Goal: Task Accomplishment & Management: Manage account settings

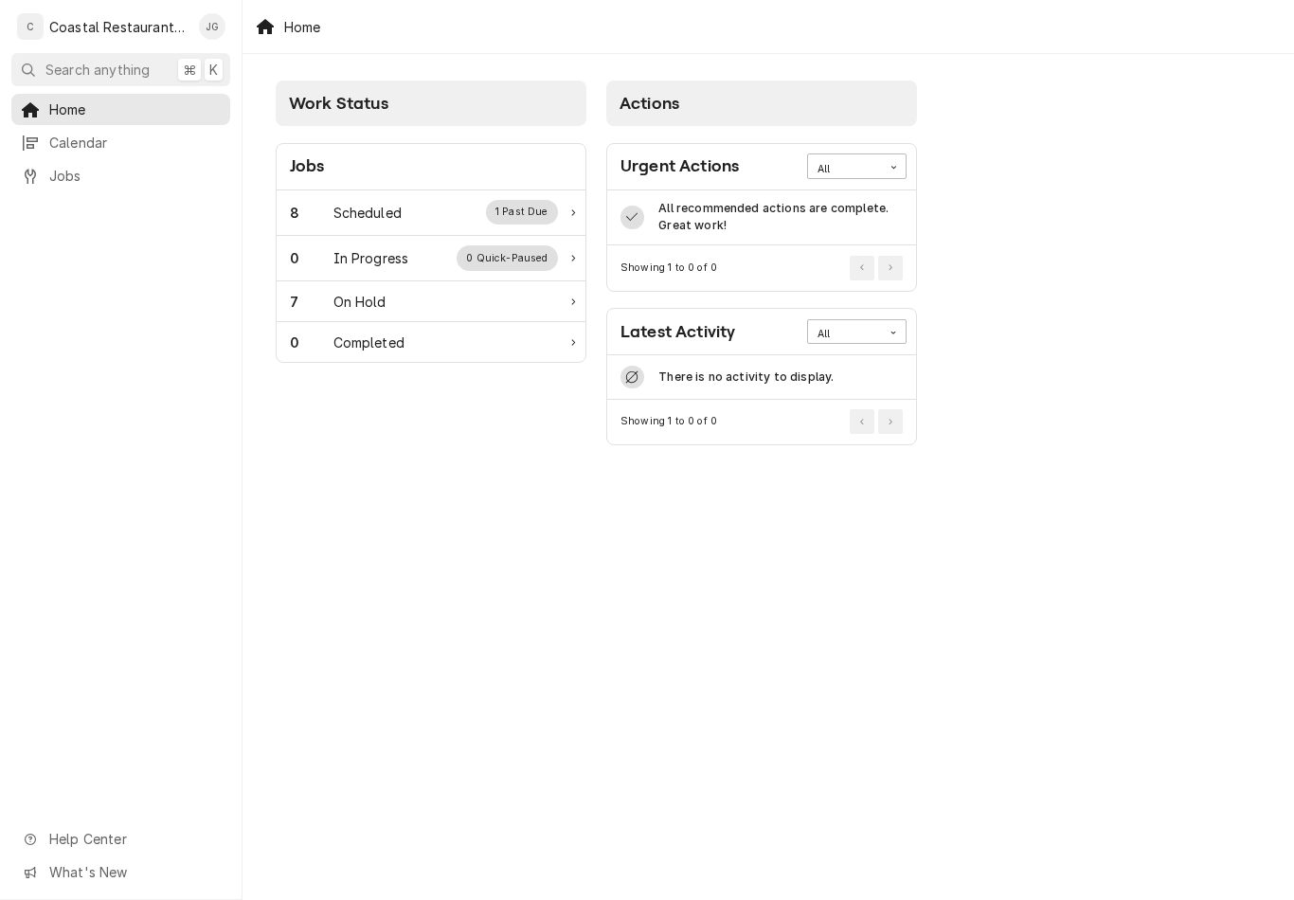
click at [363, 221] on div "Scheduled" at bounding box center [367, 213] width 68 height 20
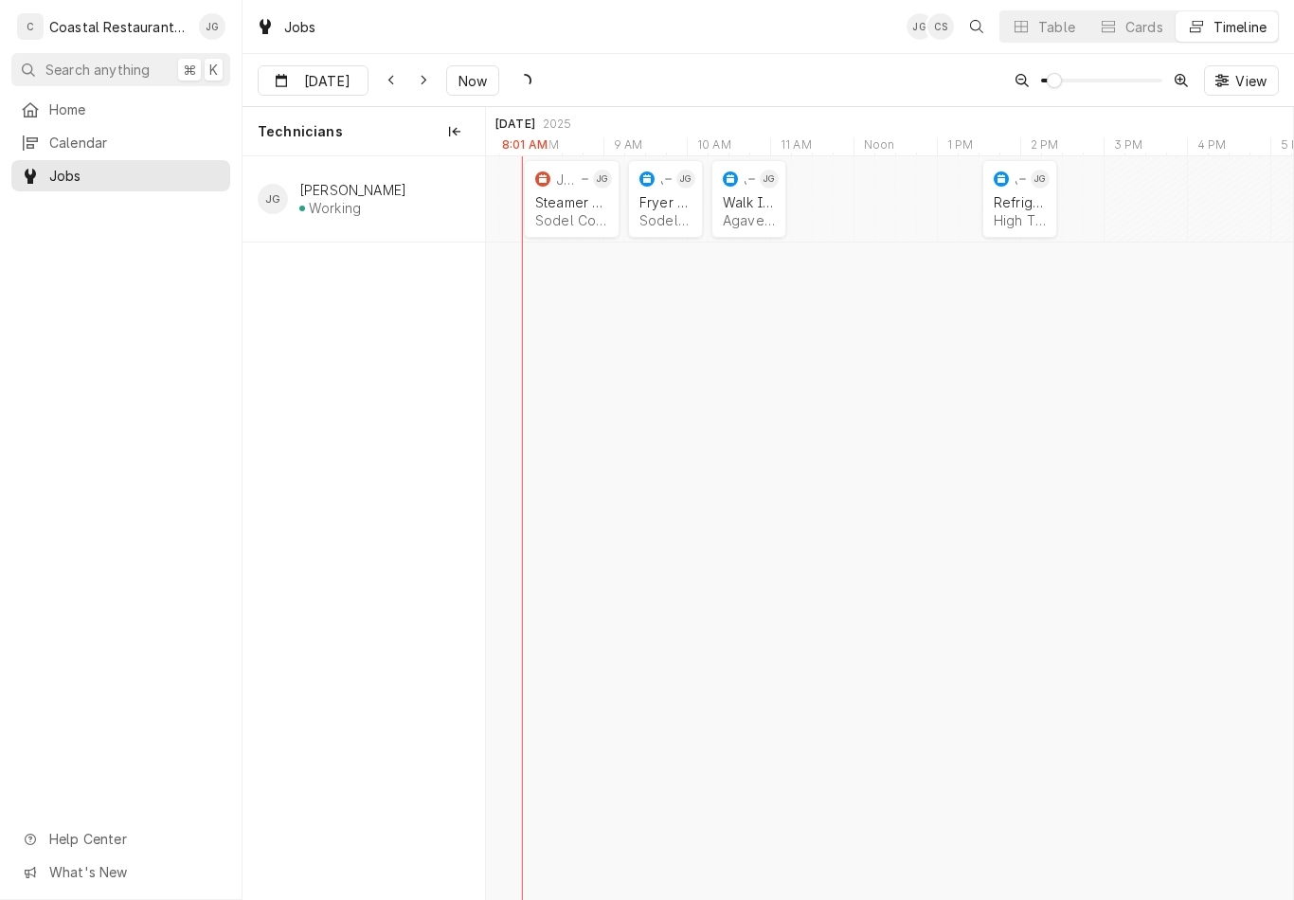
scroll to position [0, 16452]
click at [750, 204] on div "Walk In Cooler" at bounding box center [750, 202] width 52 height 16
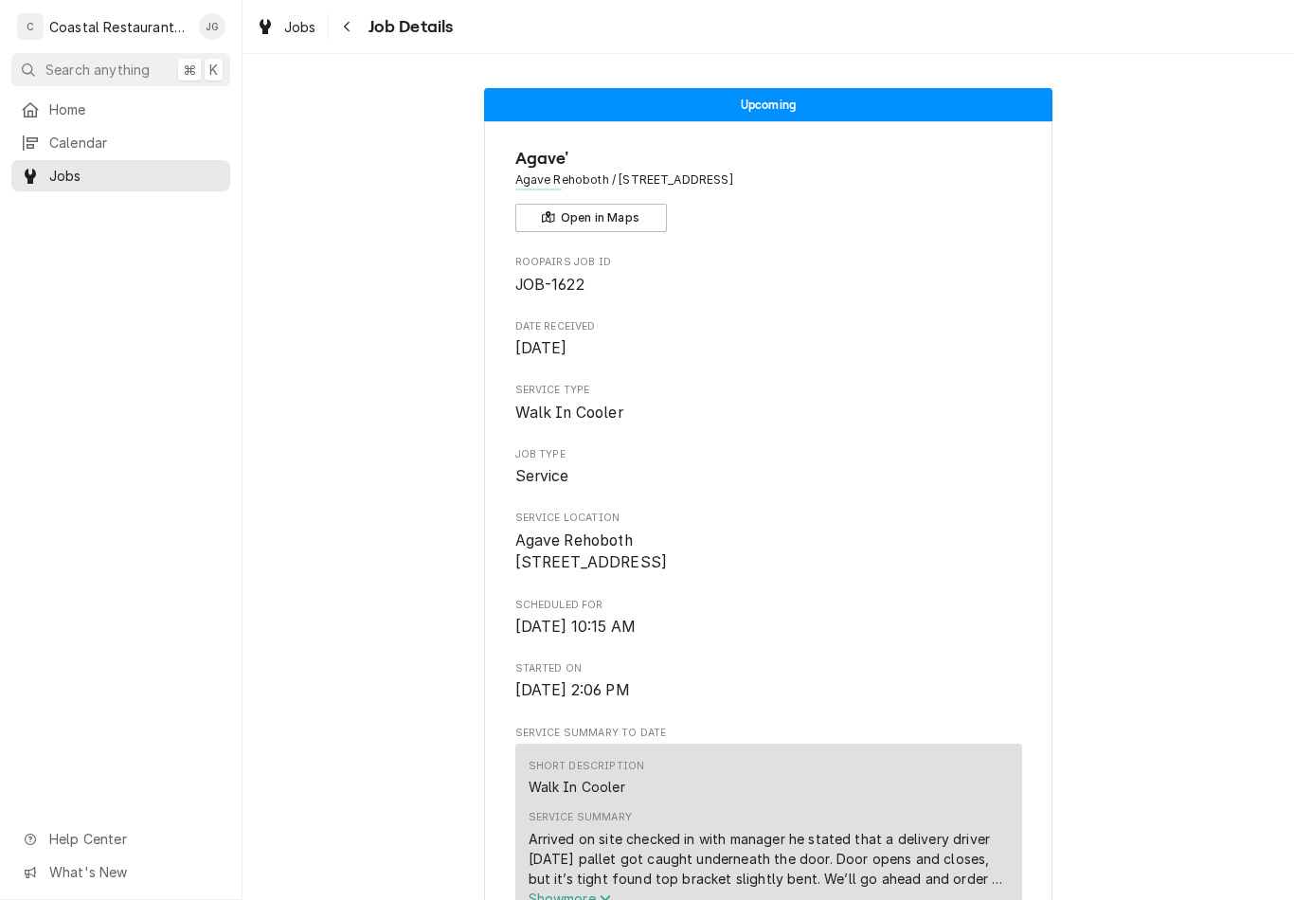
click at [97, 117] on link "Home" at bounding box center [120, 109] width 219 height 31
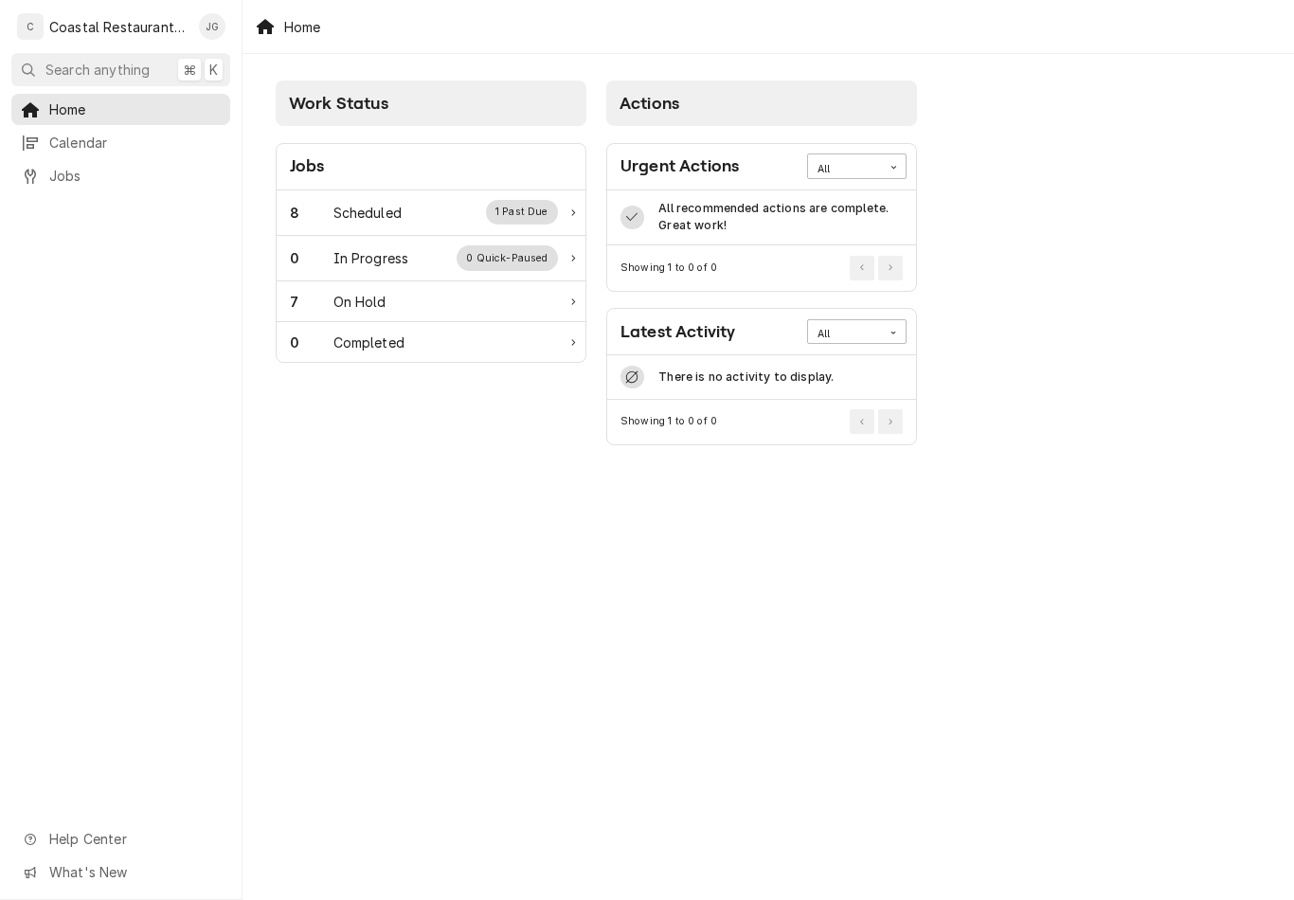
click at [394, 207] on div "Scheduled" at bounding box center [367, 213] width 68 height 20
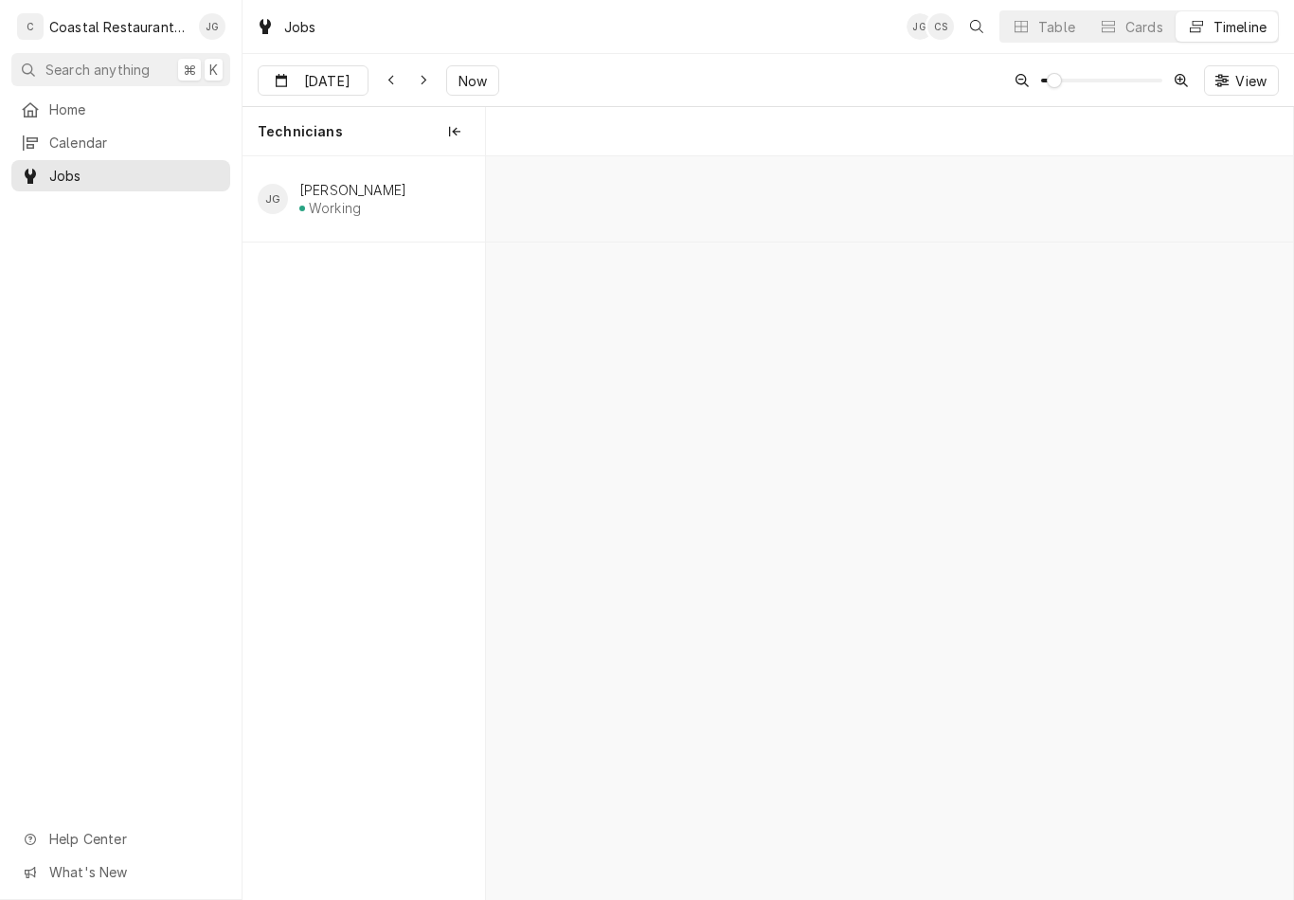
scroll to position [0, 15994]
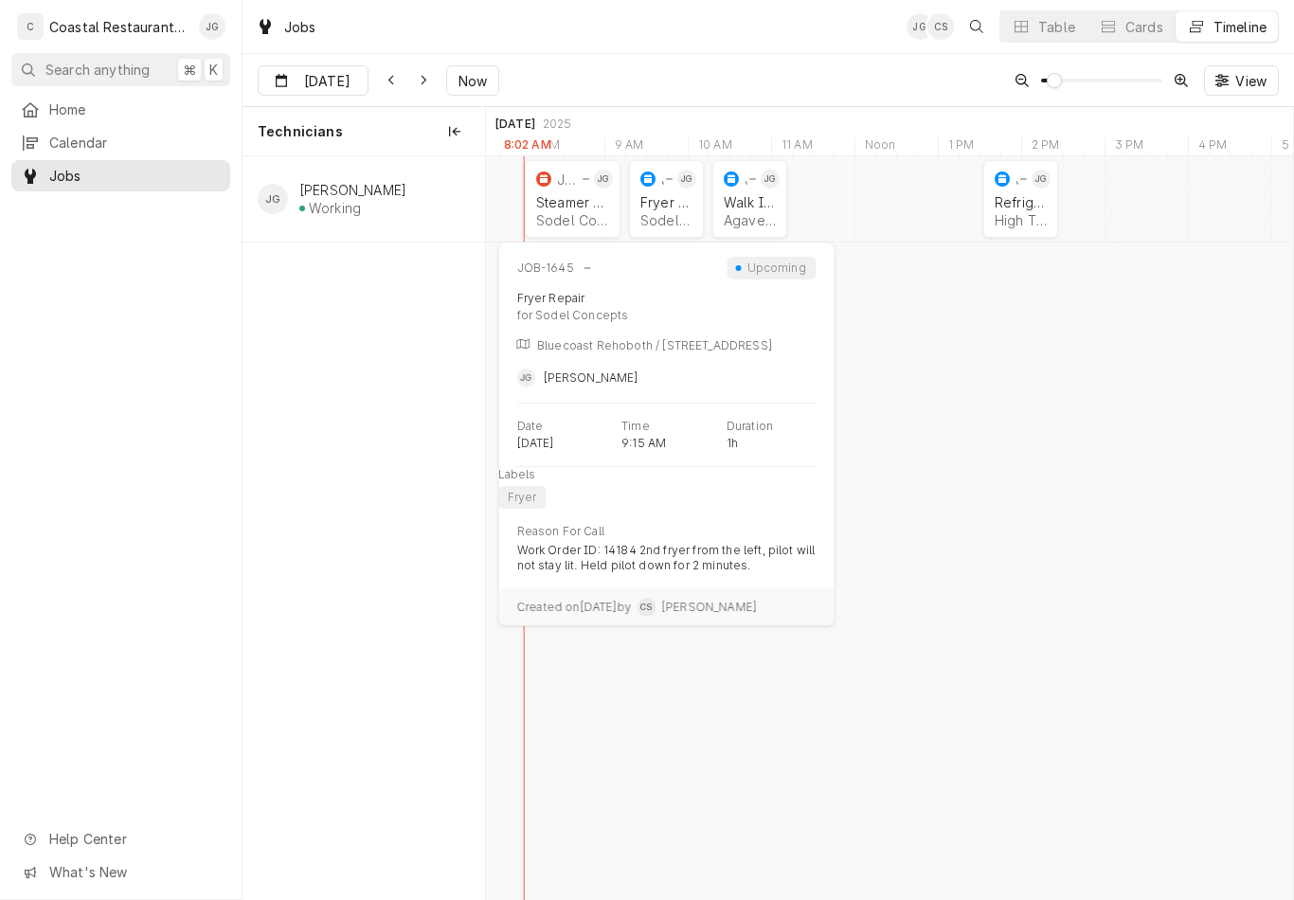
click at [667, 199] on div "Fryer Repair" at bounding box center [666, 202] width 52 height 16
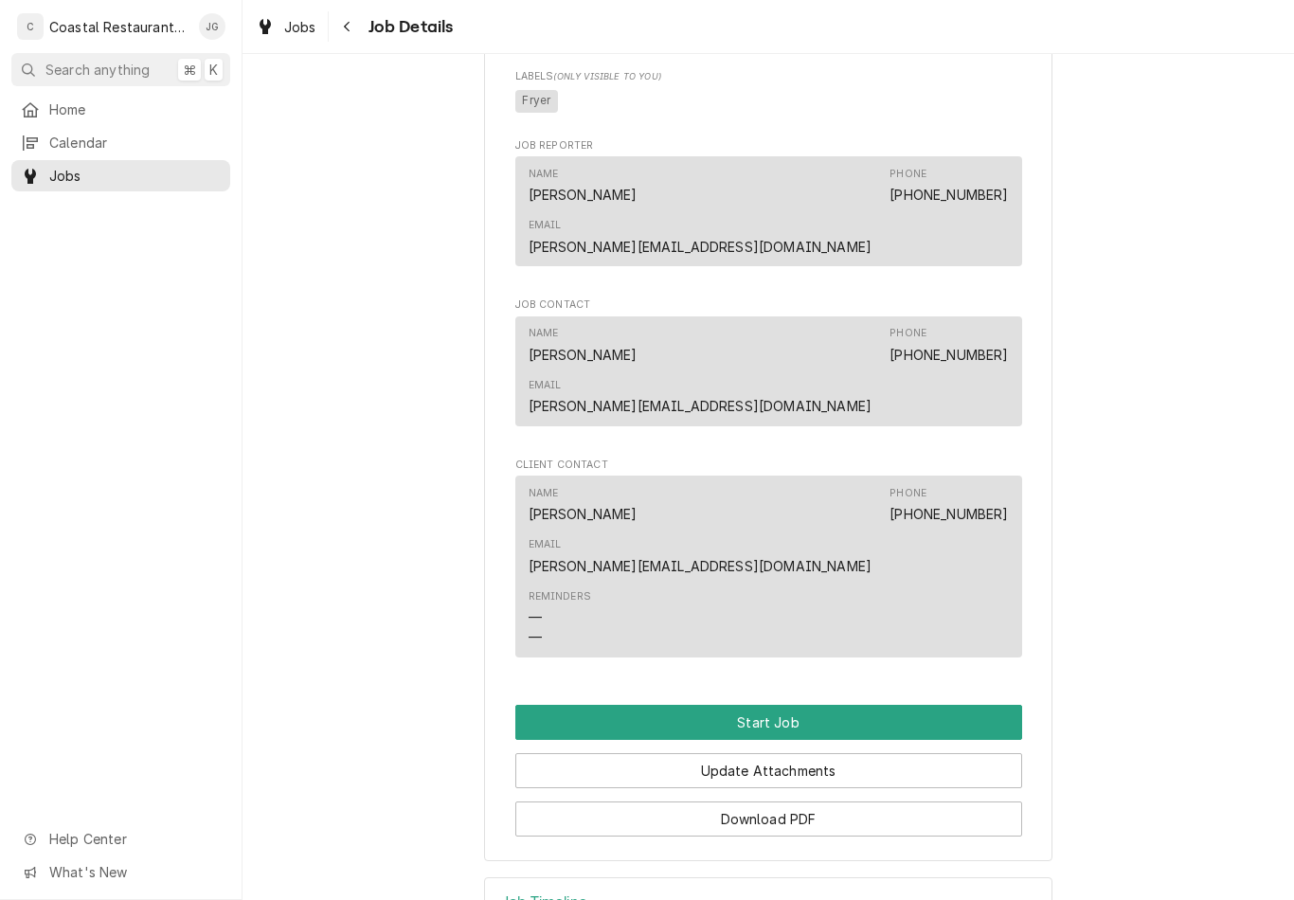
scroll to position [1062, 0]
click at [111, 111] on span "Home" at bounding box center [134, 109] width 171 height 20
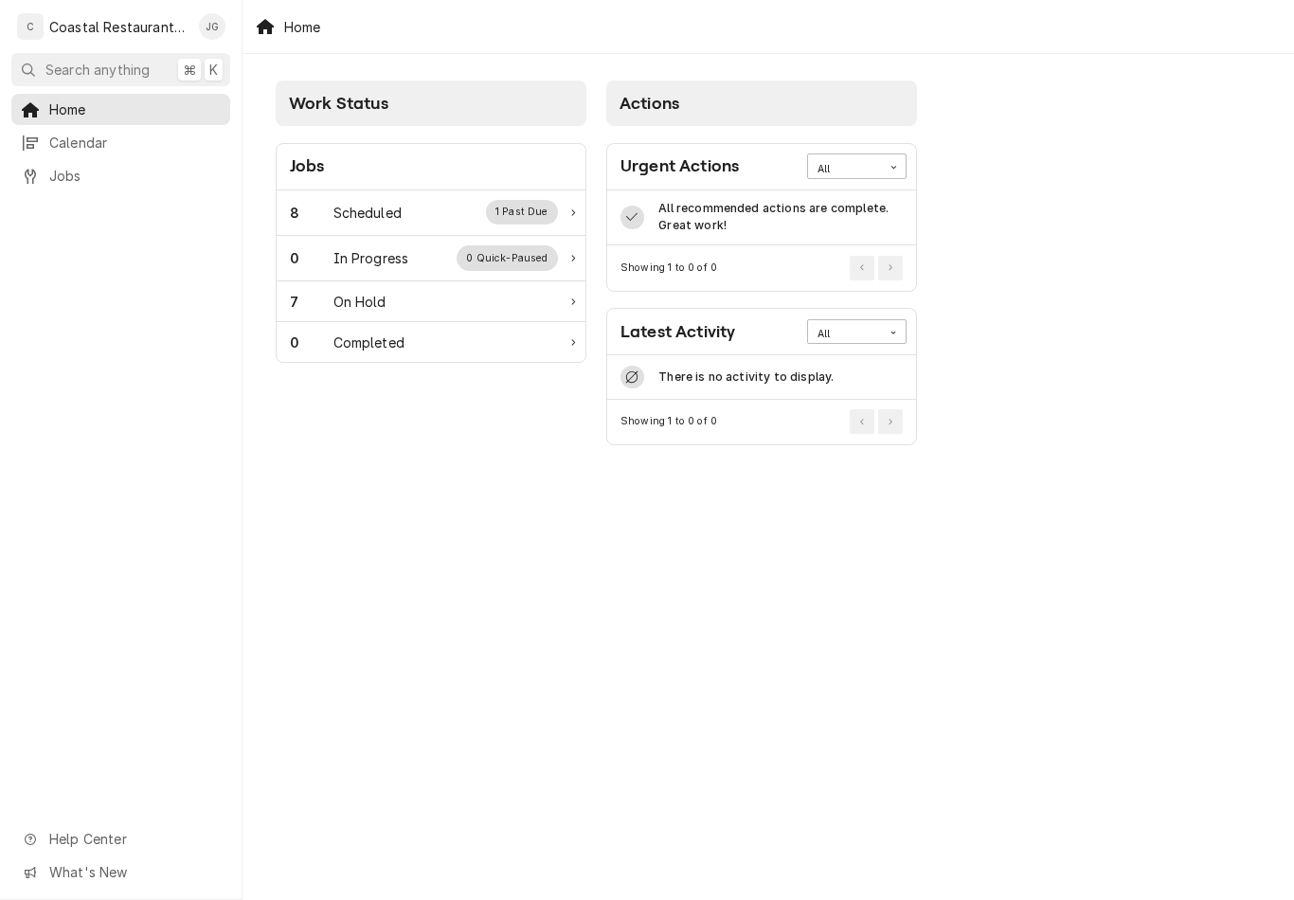
click at [403, 203] on div "8 Scheduled 1 Past Due" at bounding box center [424, 212] width 268 height 25
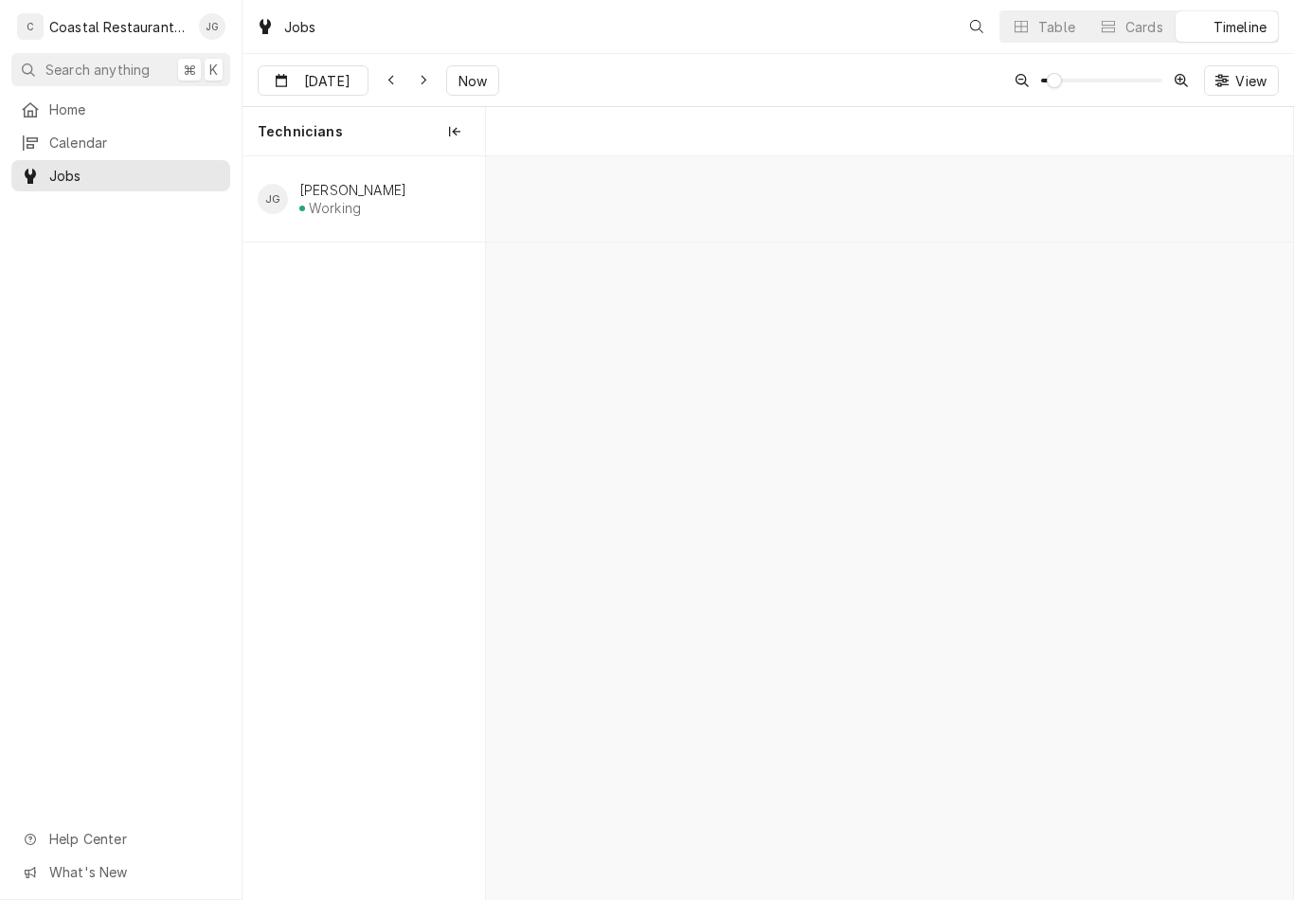
scroll to position [0, 15994]
click at [1029, 214] on div "High Tide Coffee & Bowls | Fenwick Island, 19944" at bounding box center [1021, 220] width 52 height 16
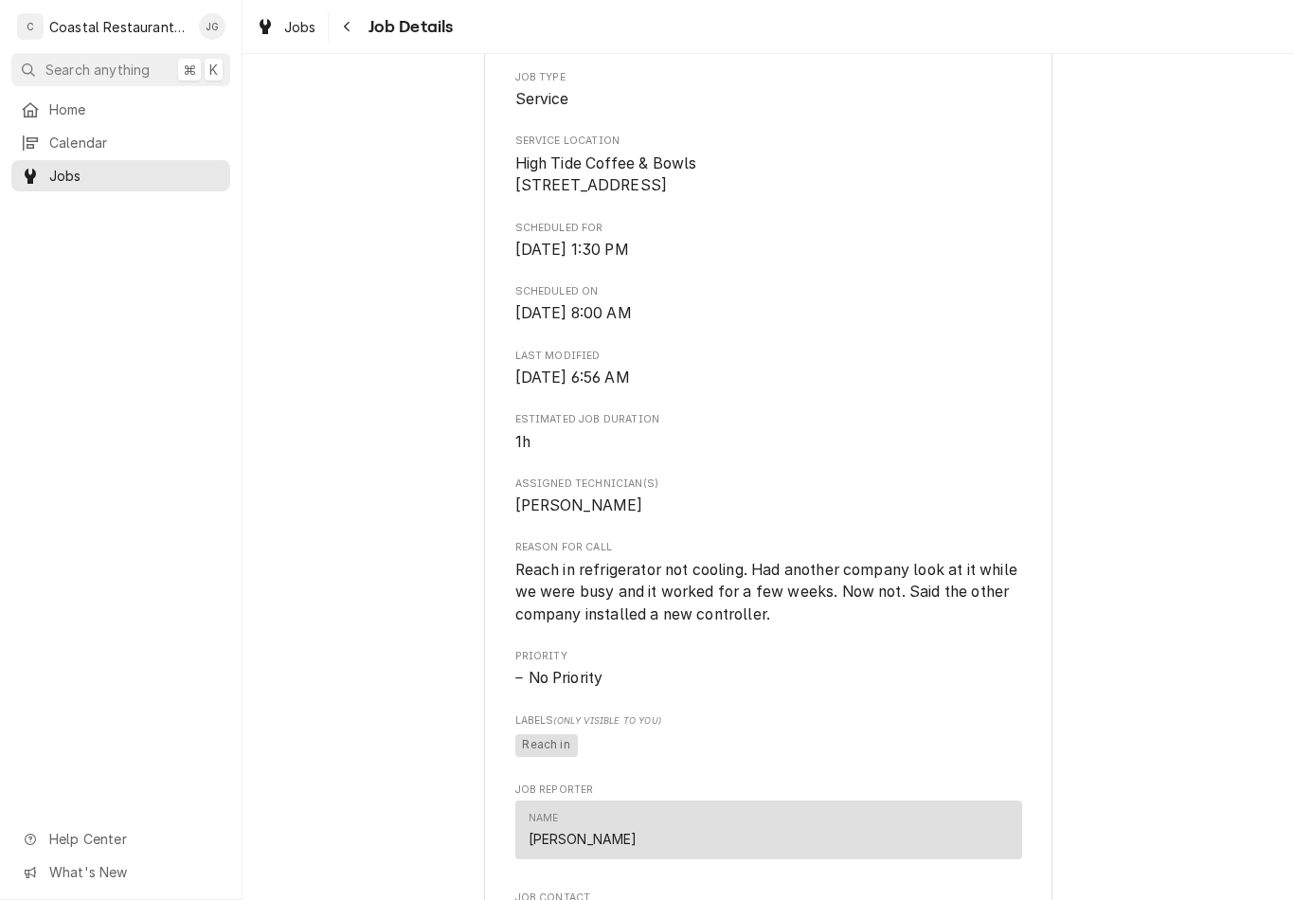
scroll to position [383, 0]
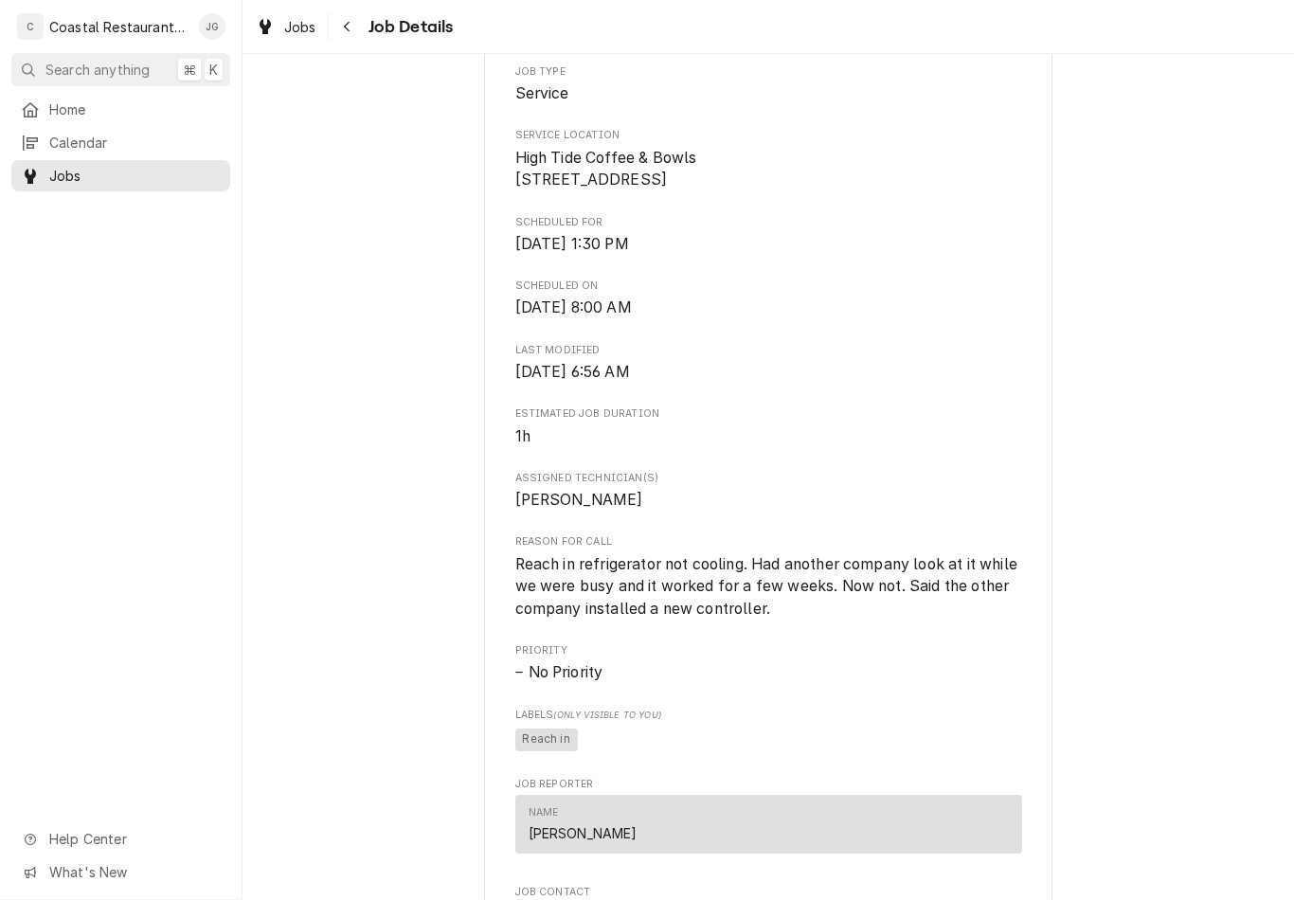
click at [121, 117] on div "Home" at bounding box center [120, 110] width 211 height 24
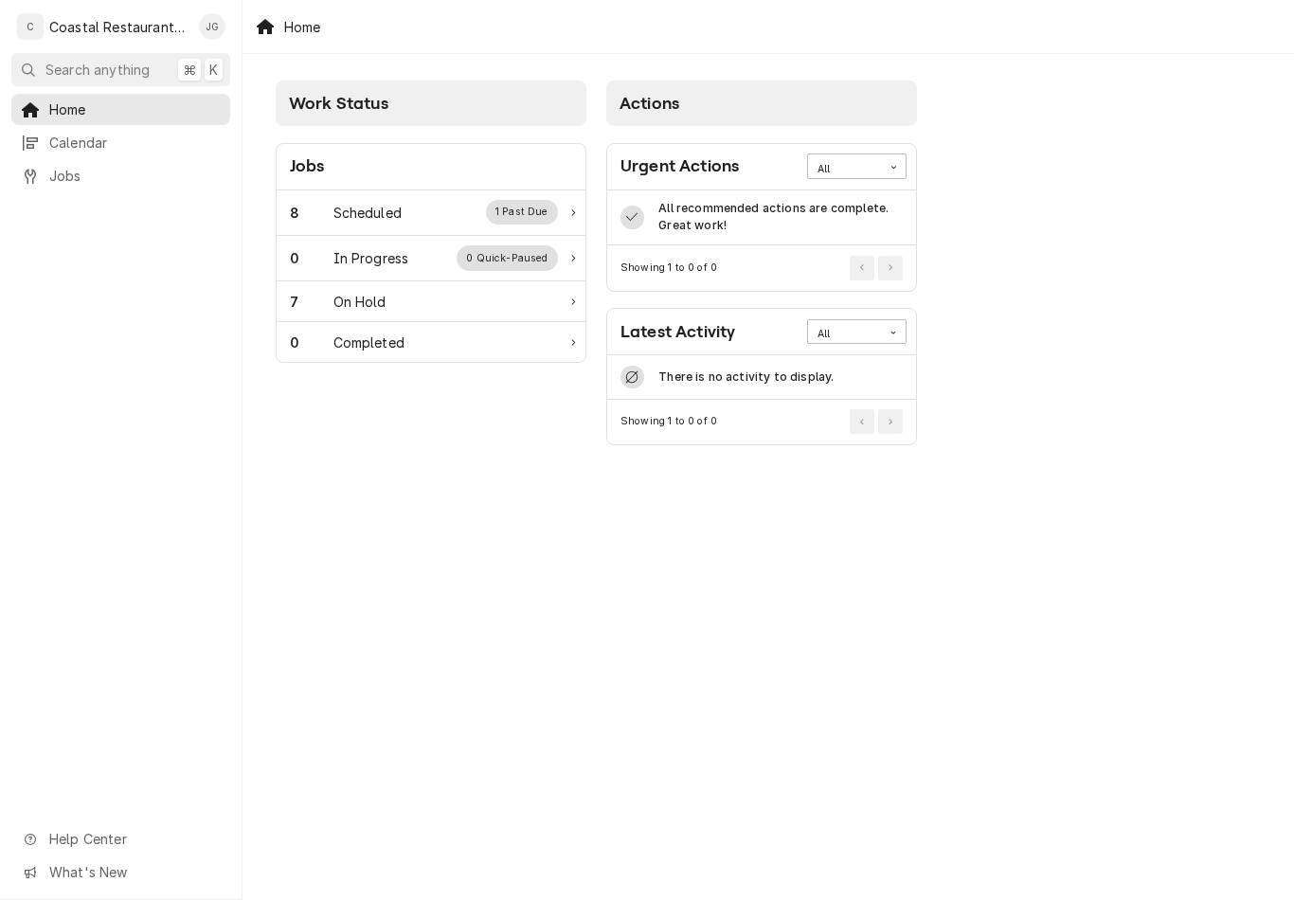
click at [388, 208] on div "Scheduled" at bounding box center [367, 213] width 68 height 20
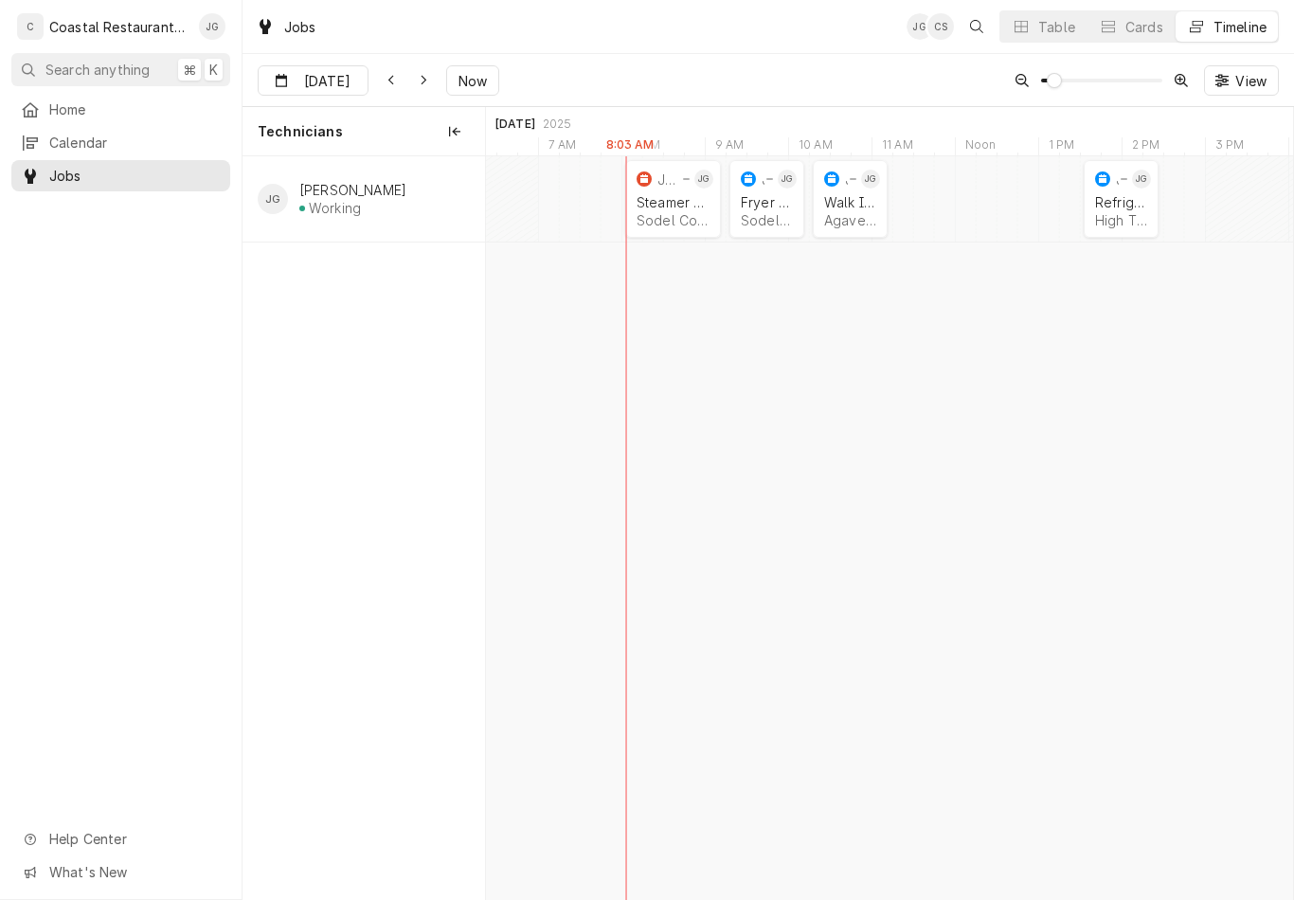
scroll to position [0, 15894]
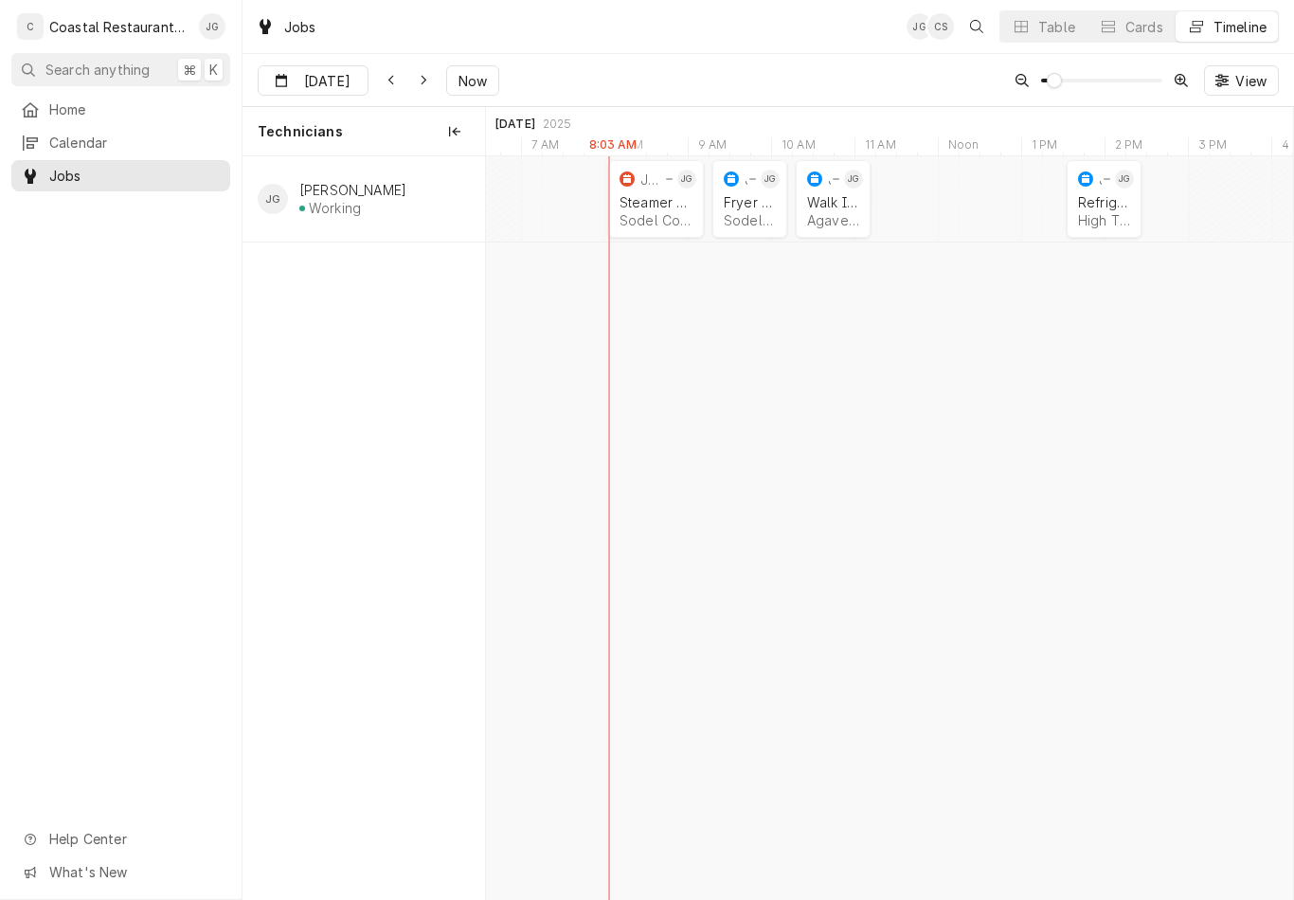
click at [658, 208] on div "Steamer Repair" at bounding box center [656, 202] width 73 height 16
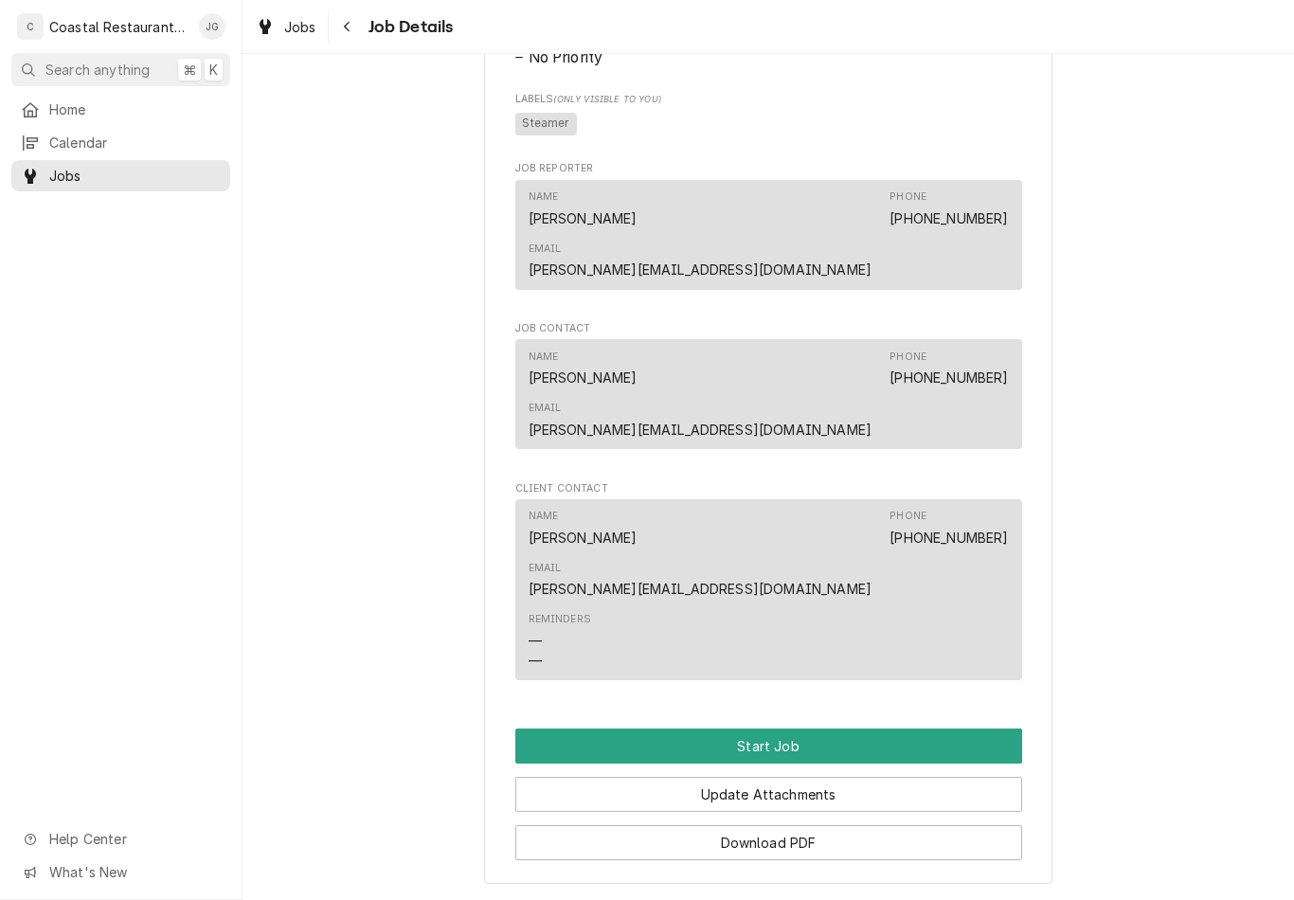
scroll to position [1147, 0]
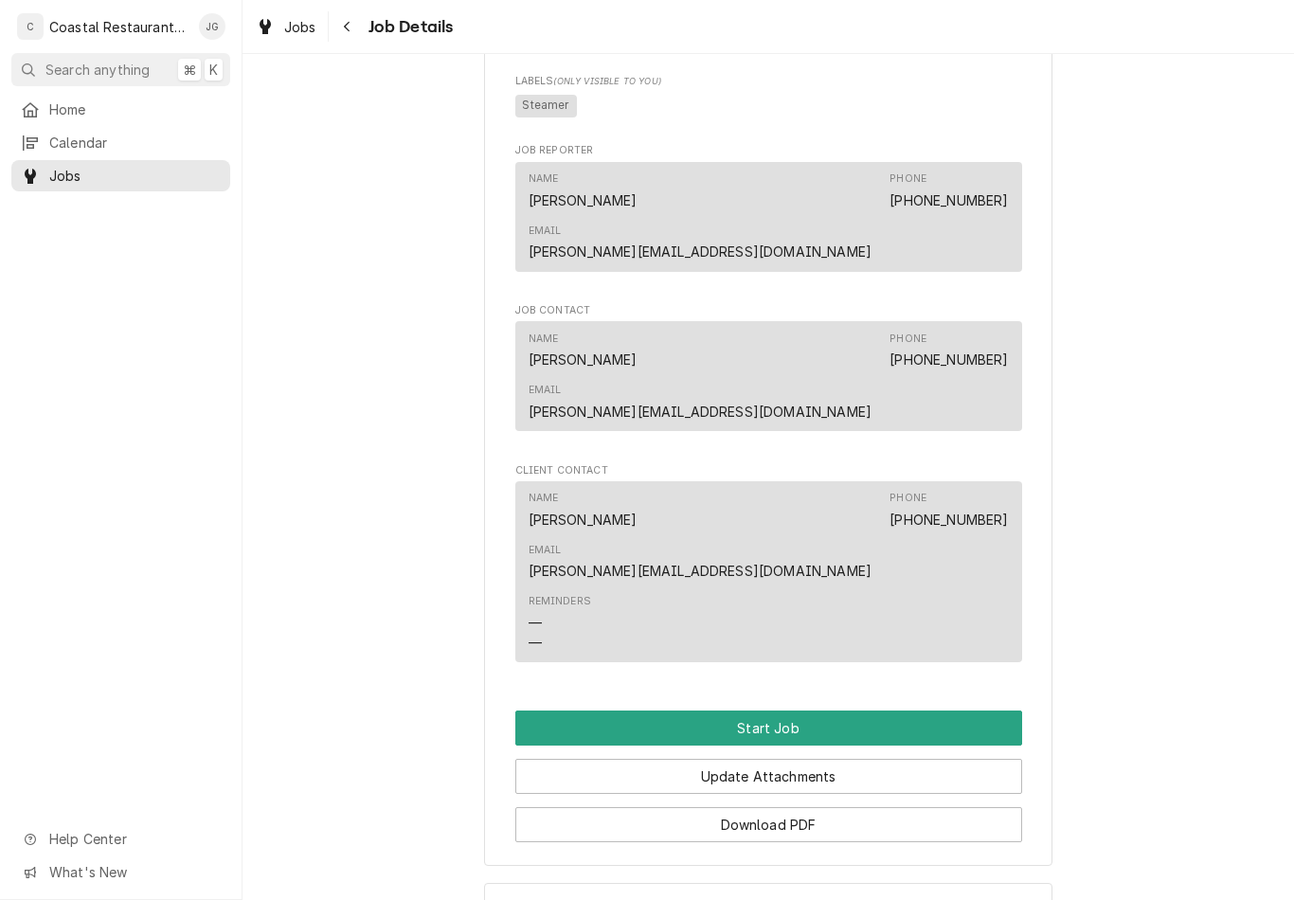
click at [780, 711] on button "Start Job" at bounding box center [768, 728] width 507 height 35
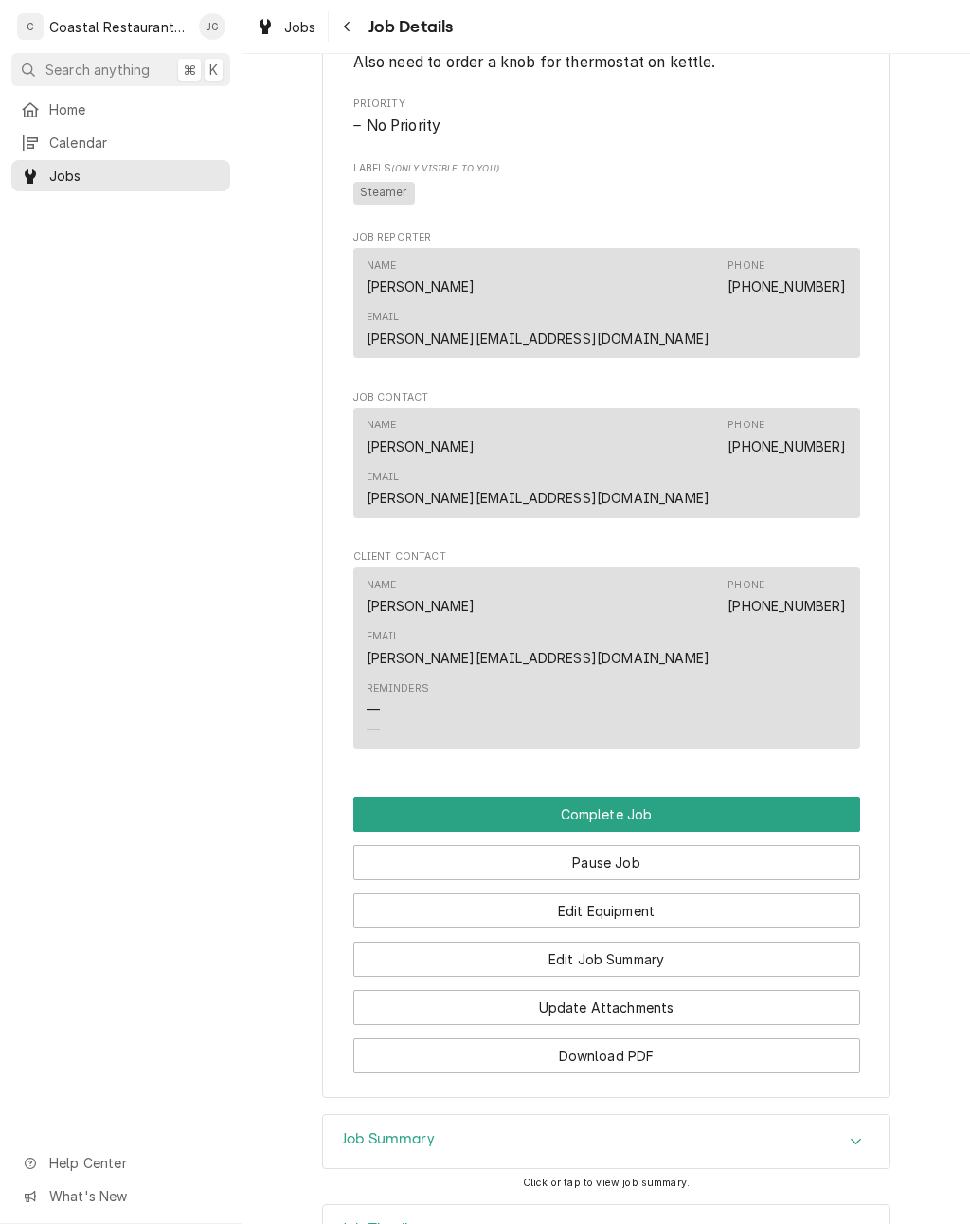
scroll to position [1124, 0]
click at [667, 899] on button "Edit Job Summary" at bounding box center [606, 960] width 507 height 35
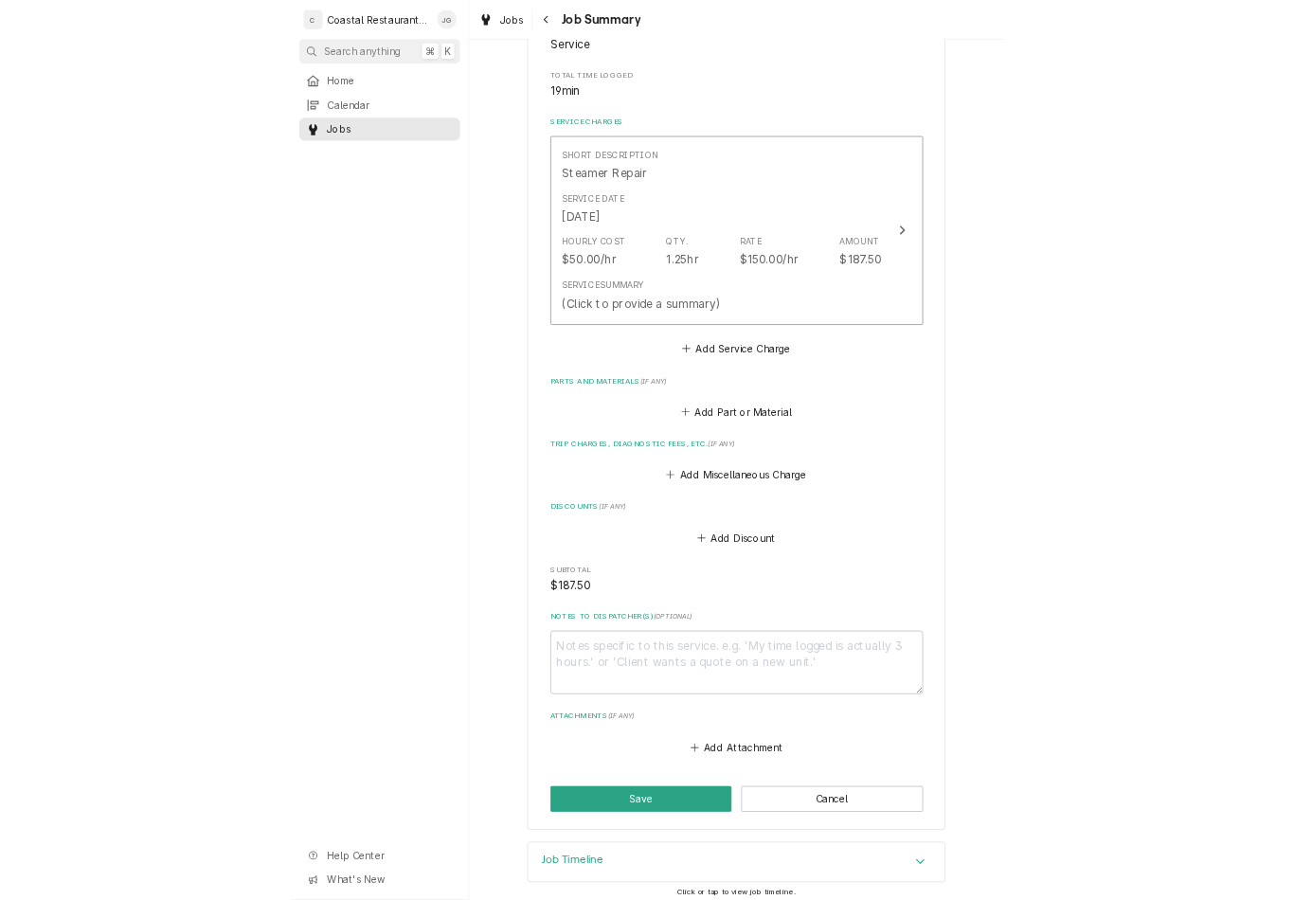
scroll to position [356, 0]
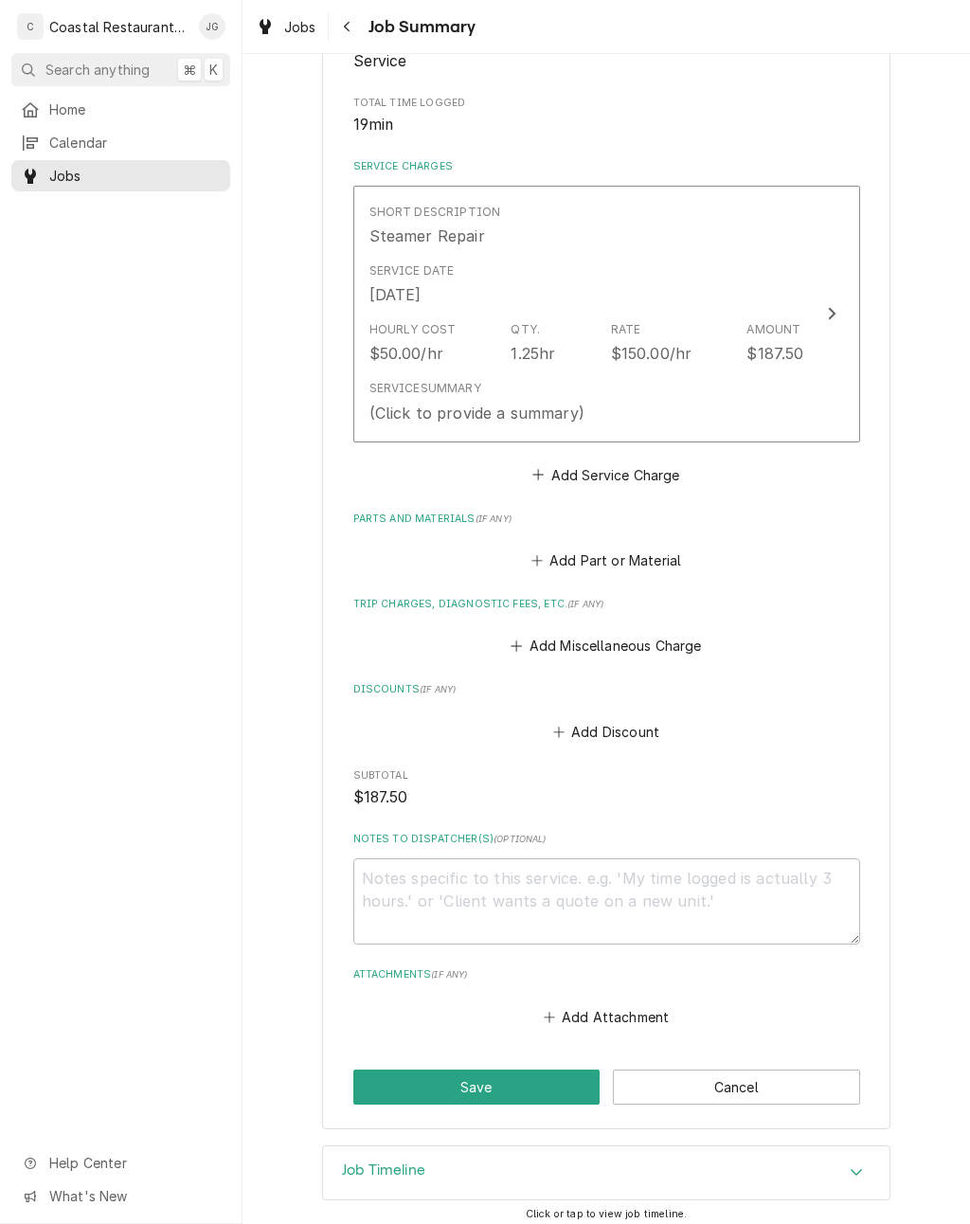
click at [582, 1017] on button "Add Attachment" at bounding box center [606, 1016] width 133 height 27
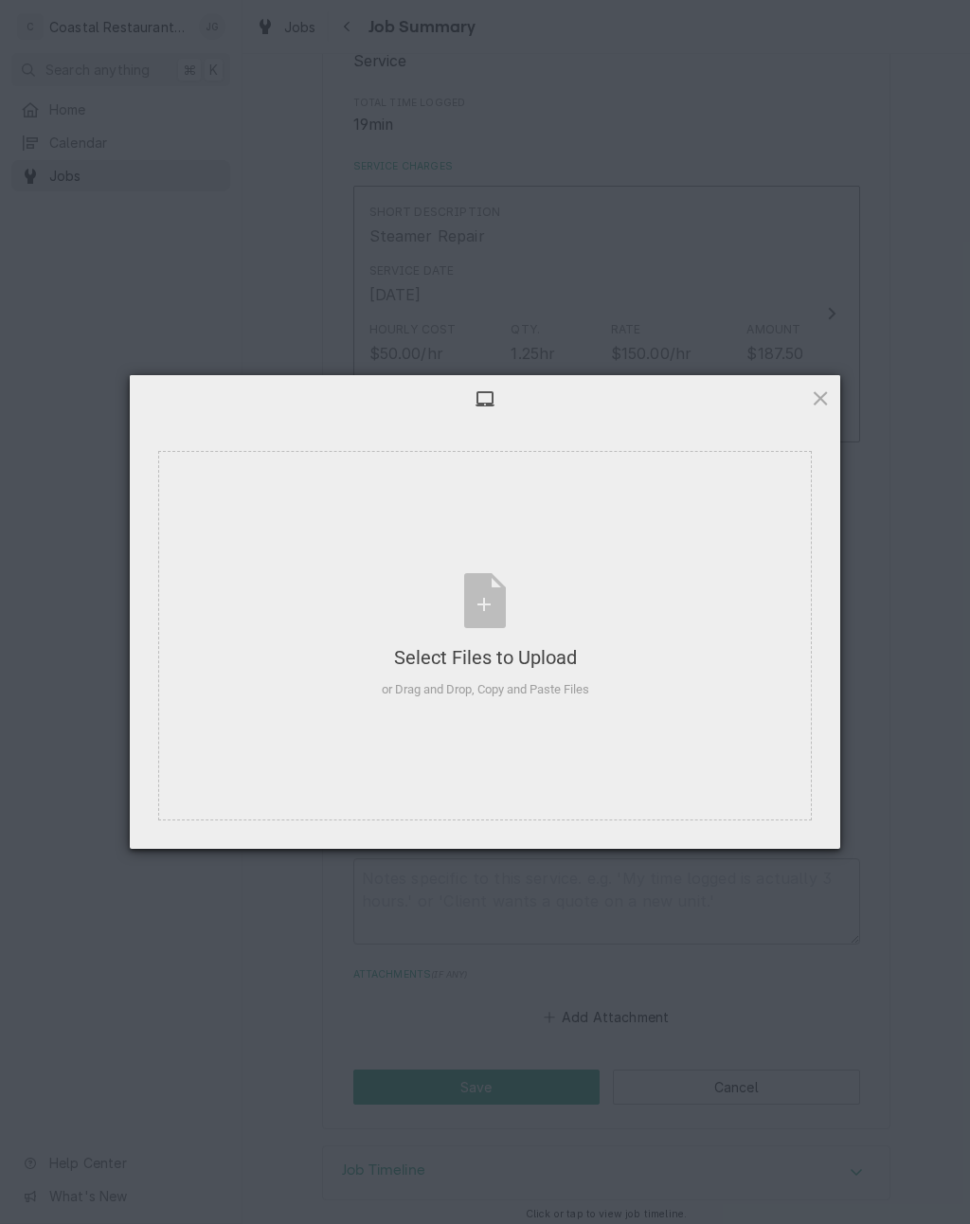
click at [717, 710] on div "Select Files to Upload or Drag and Drop, Copy and Paste Files" at bounding box center [485, 636] width 654 height 370
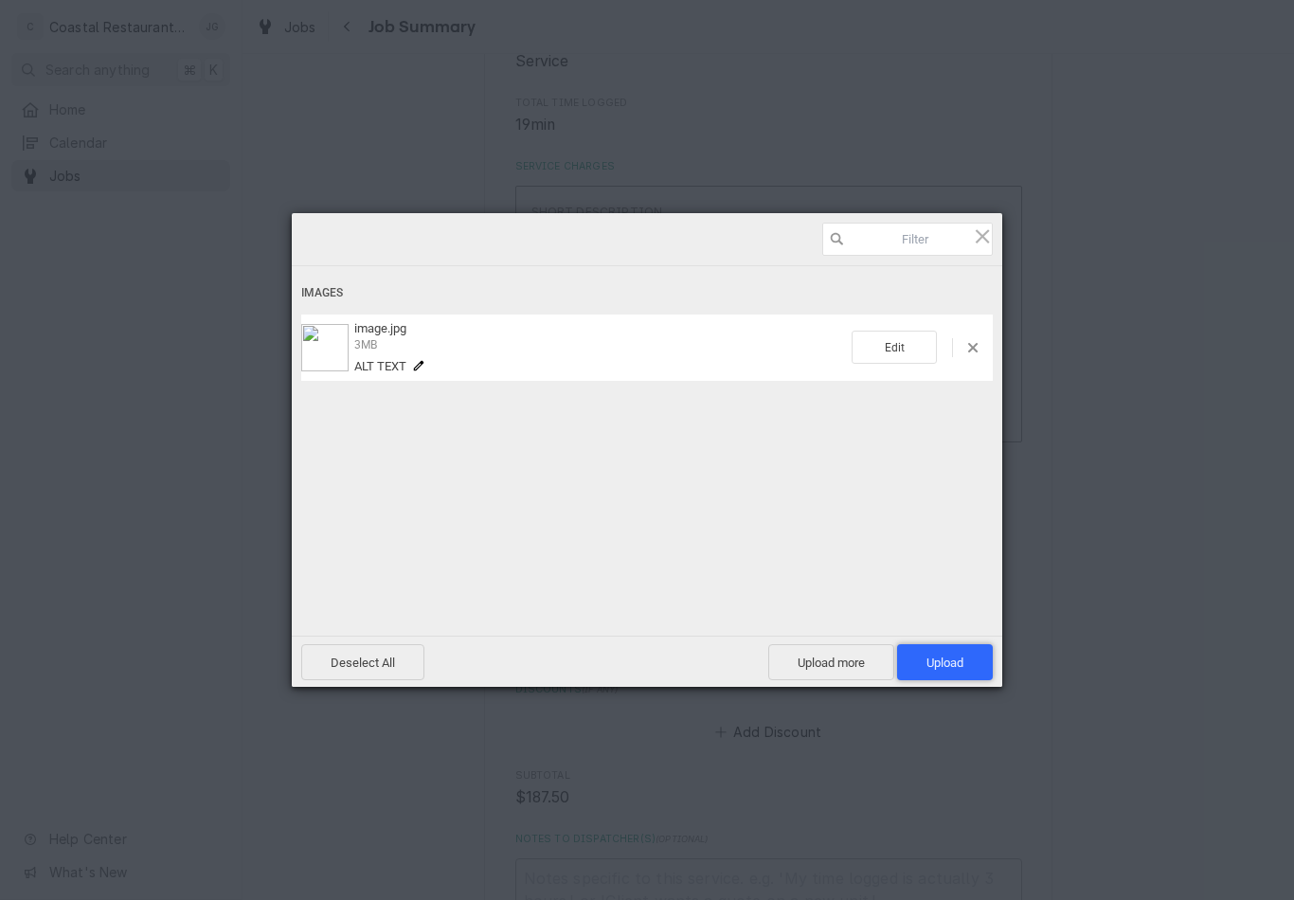
click at [936, 644] on span "Upload 1" at bounding box center [945, 662] width 96 height 36
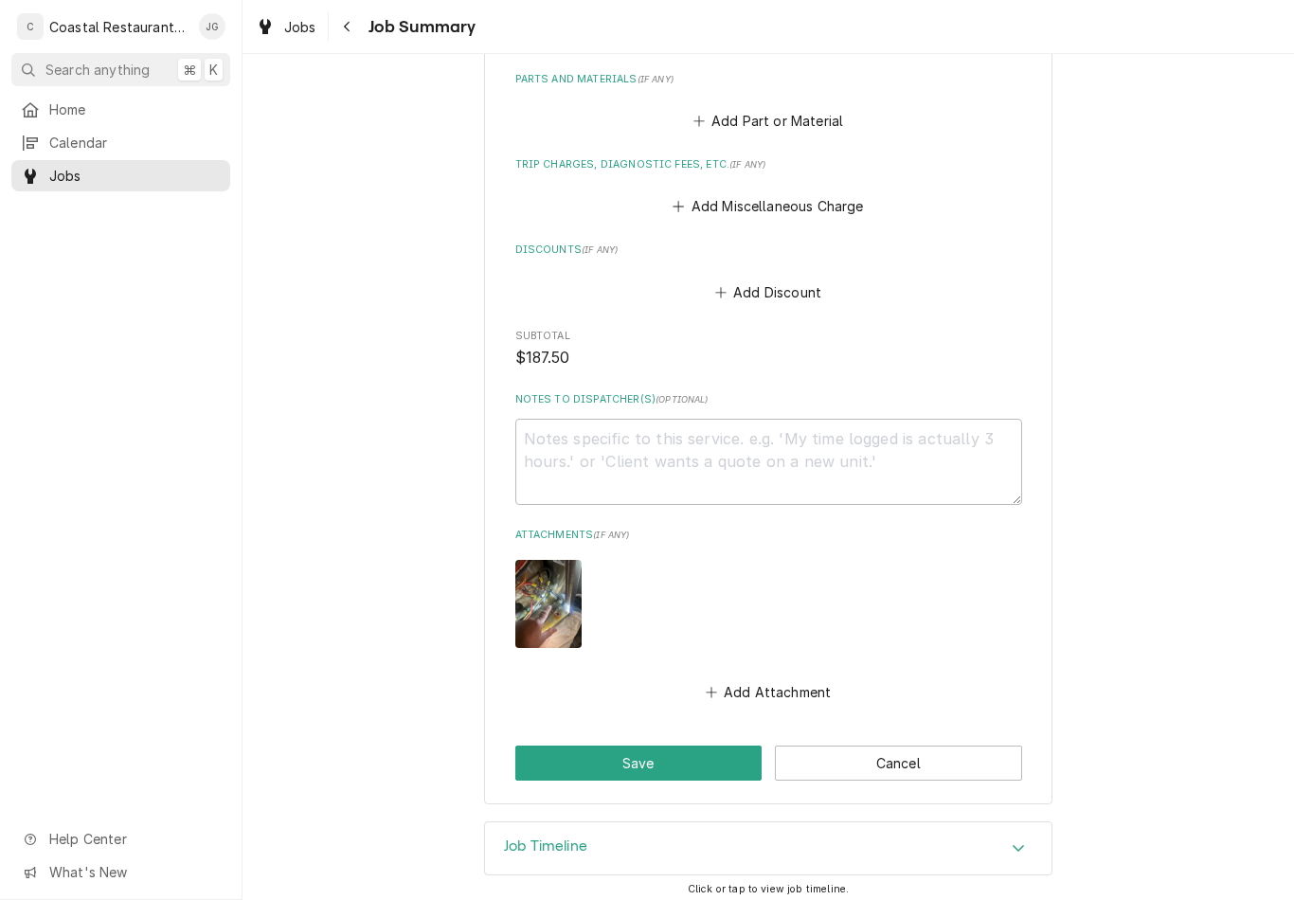
scroll to position [795, 0]
click at [662, 748] on button "Save" at bounding box center [638, 764] width 247 height 35
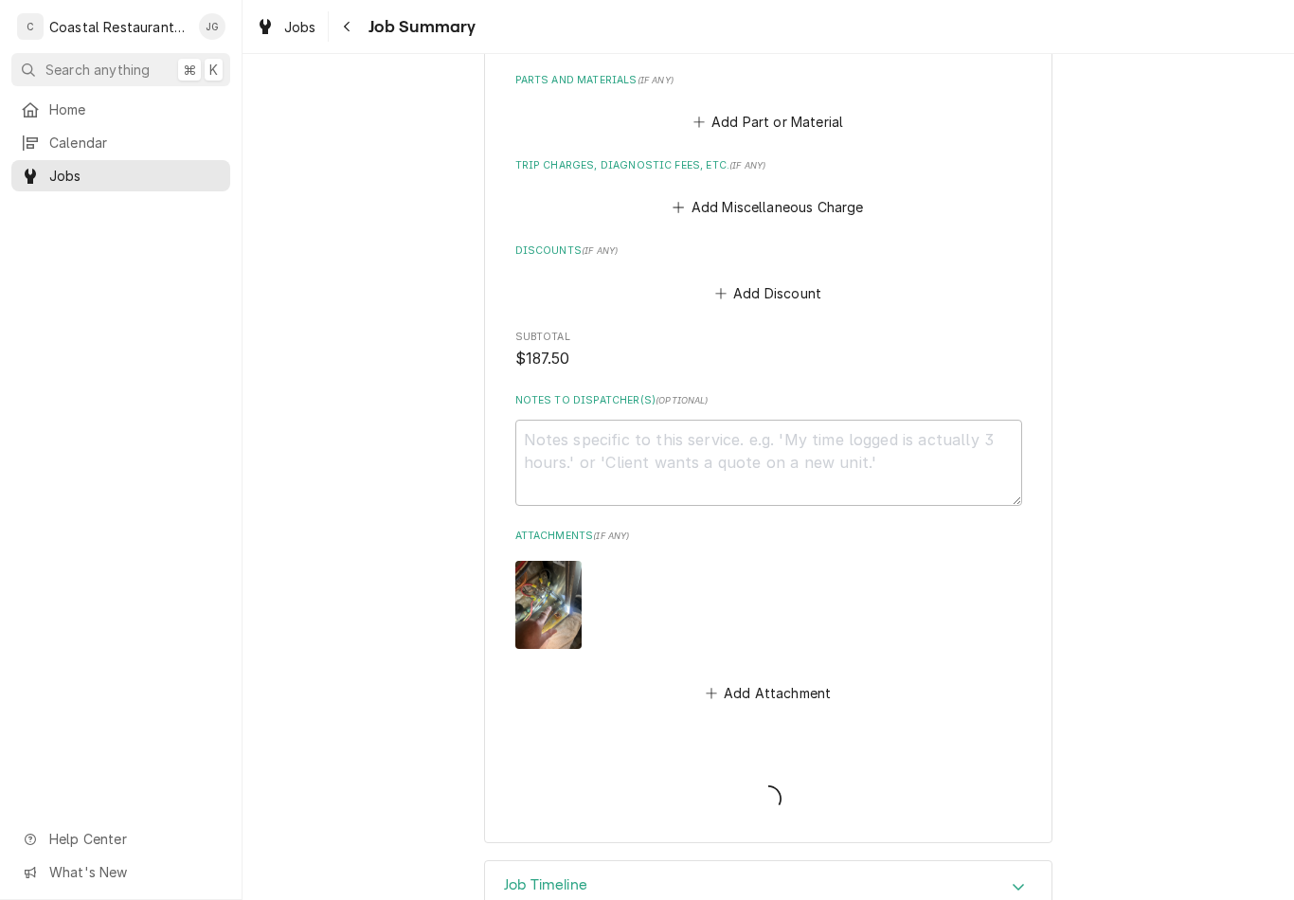
type textarea "x"
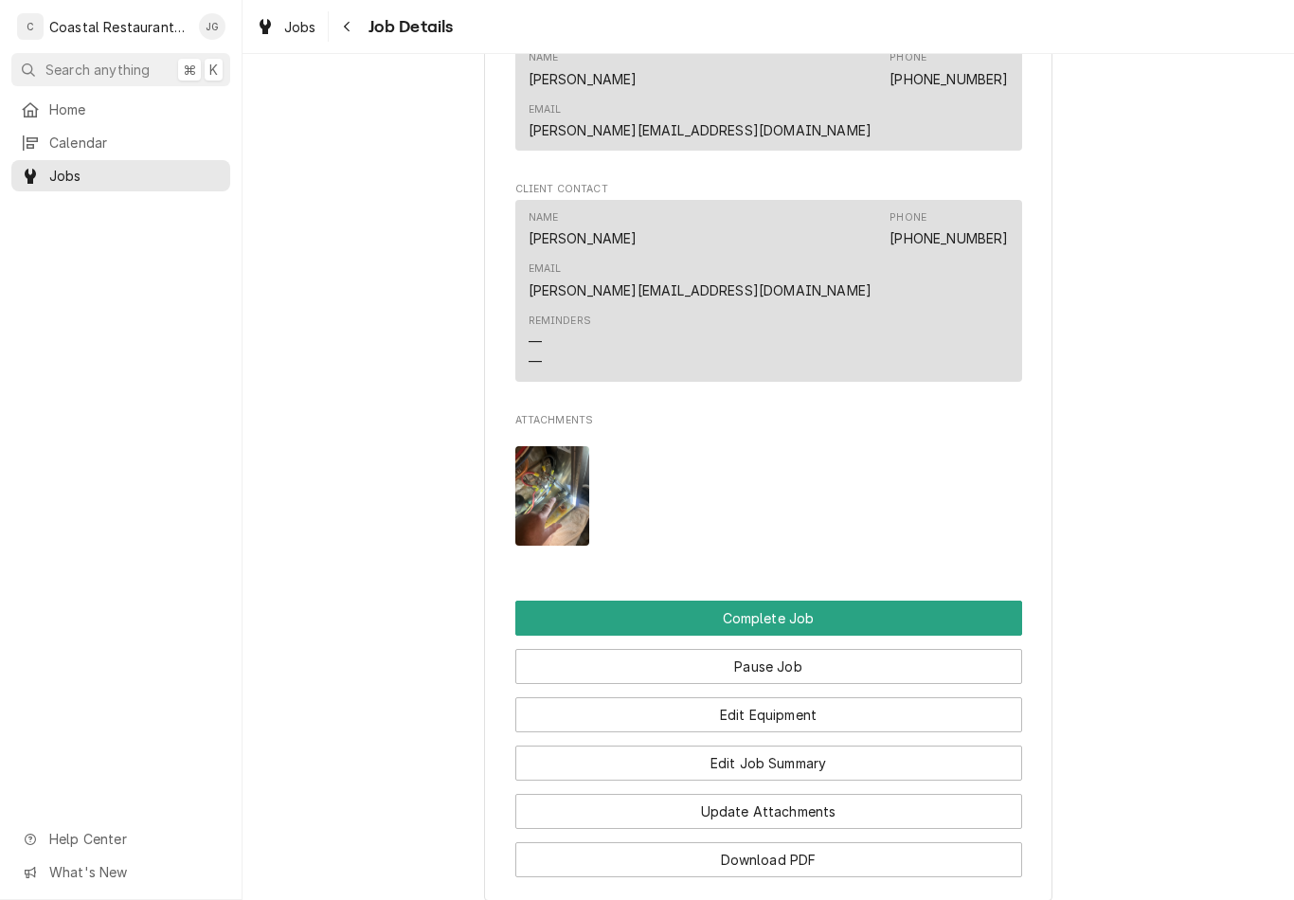
scroll to position [1644, 0]
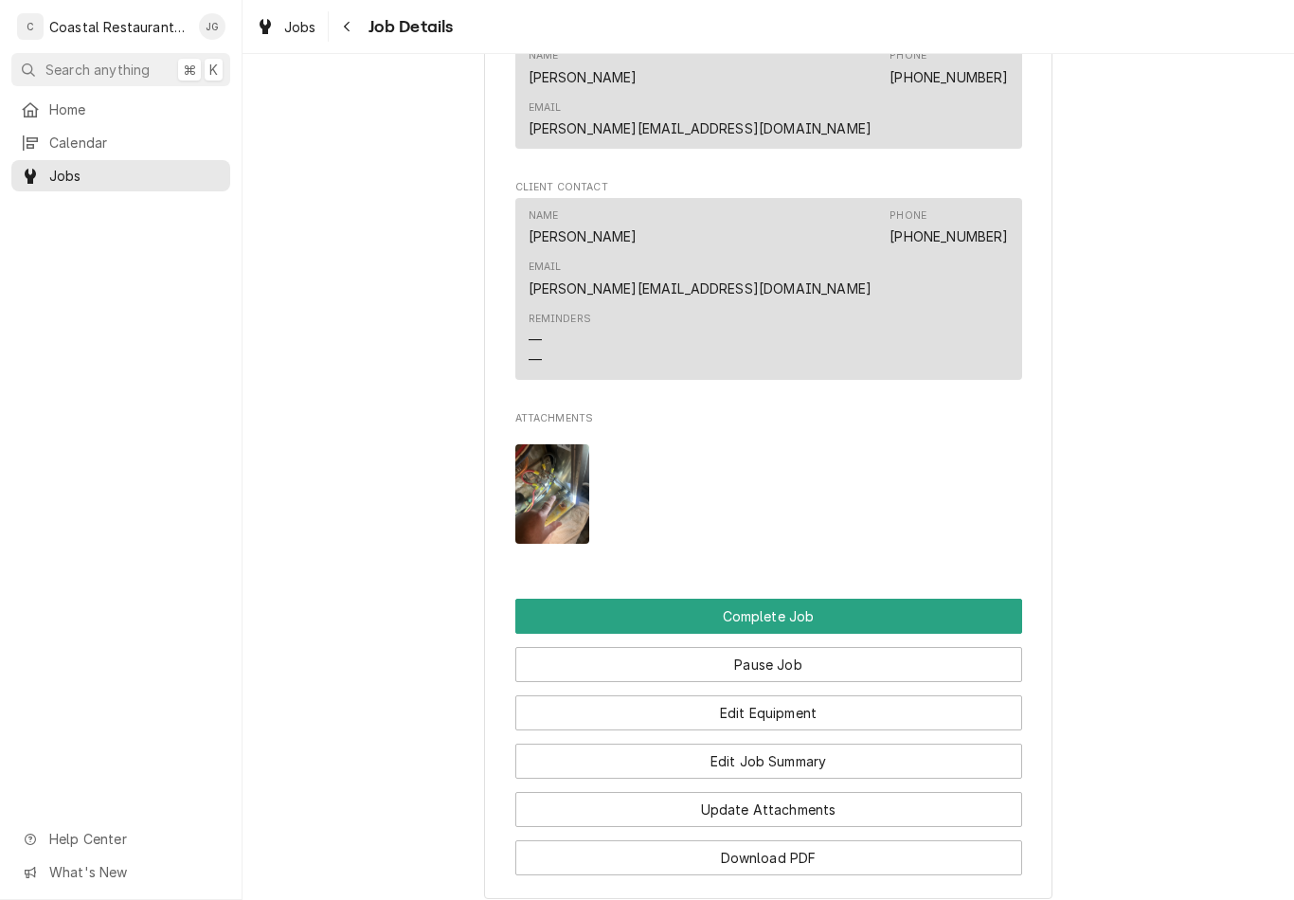
click at [804, 744] on button "Edit Job Summary" at bounding box center [768, 761] width 507 height 35
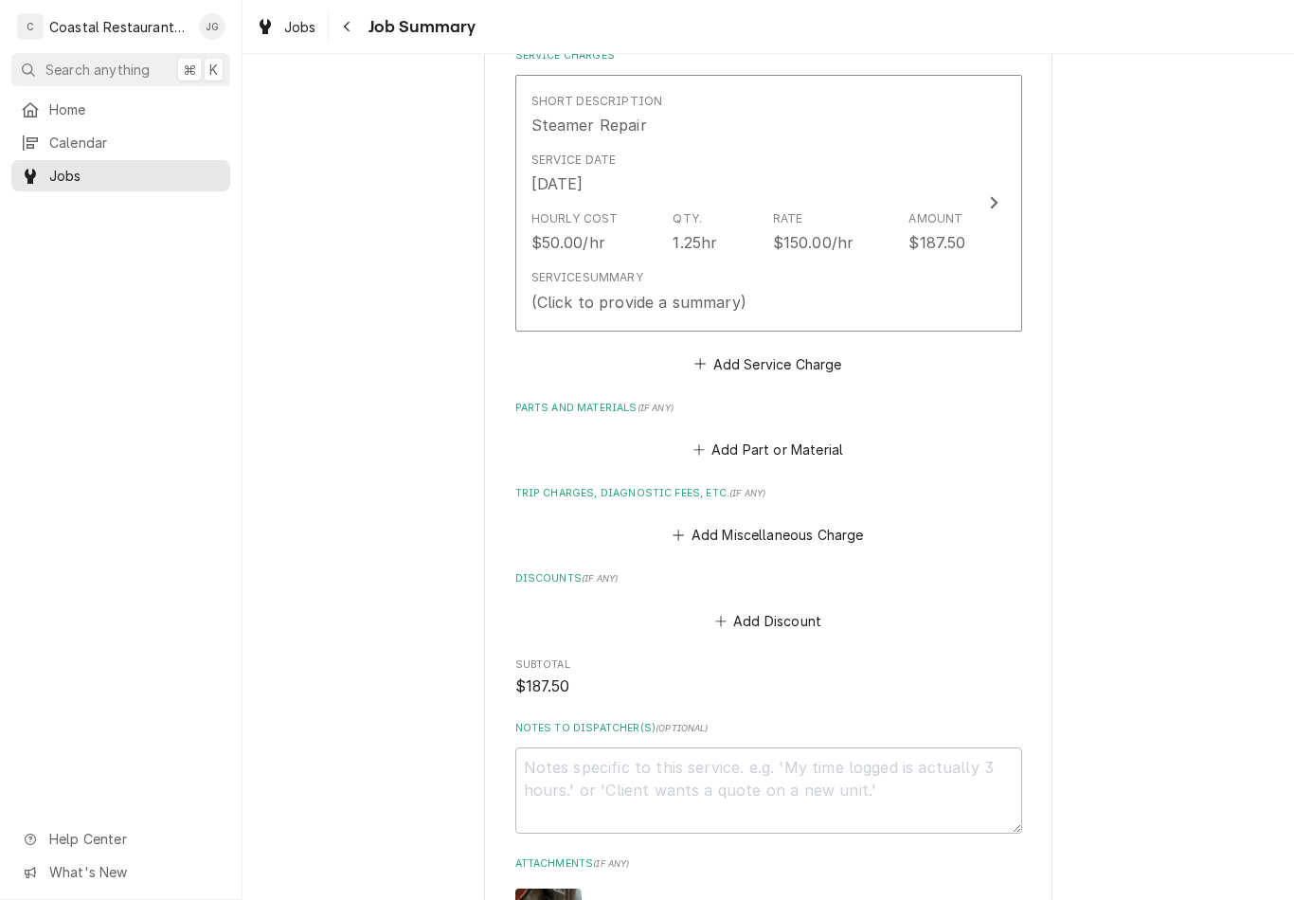
scroll to position [466, 0]
click at [694, 528] on button "Add Miscellaneous Charge" at bounding box center [768, 536] width 197 height 27
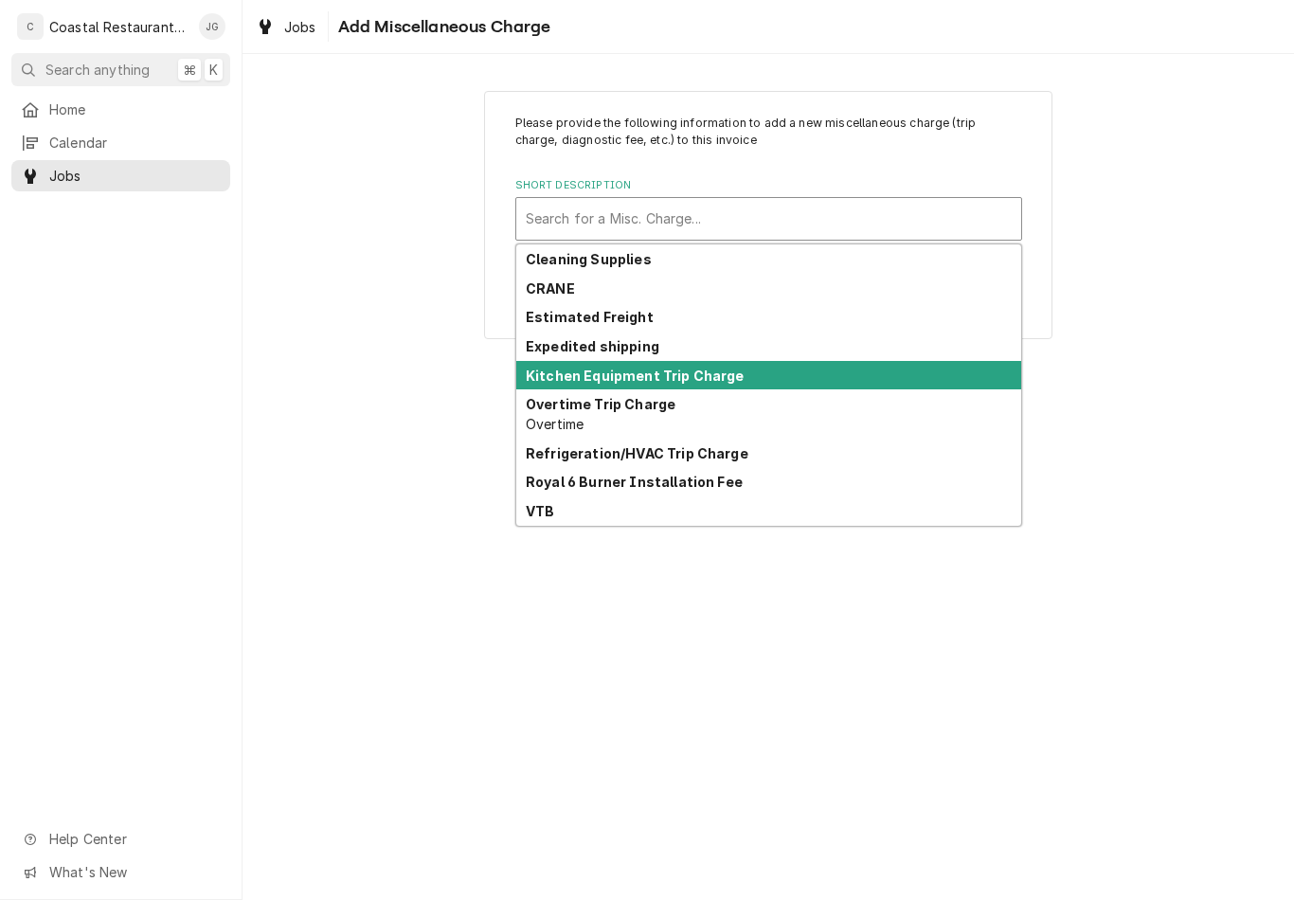
click at [722, 376] on strong "Kitchen Equipment Trip Charge" at bounding box center [635, 376] width 219 height 16
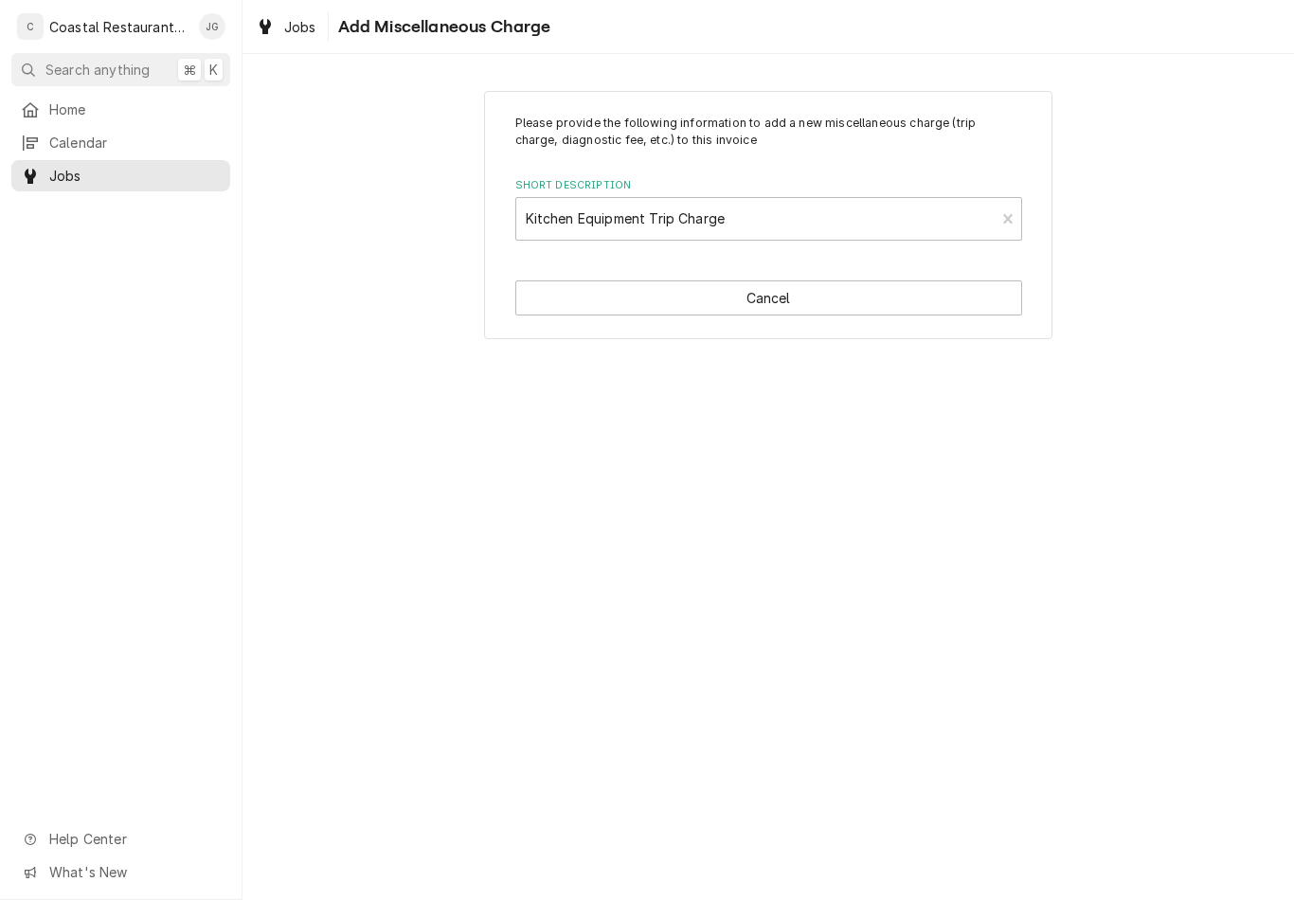
type textarea "x"
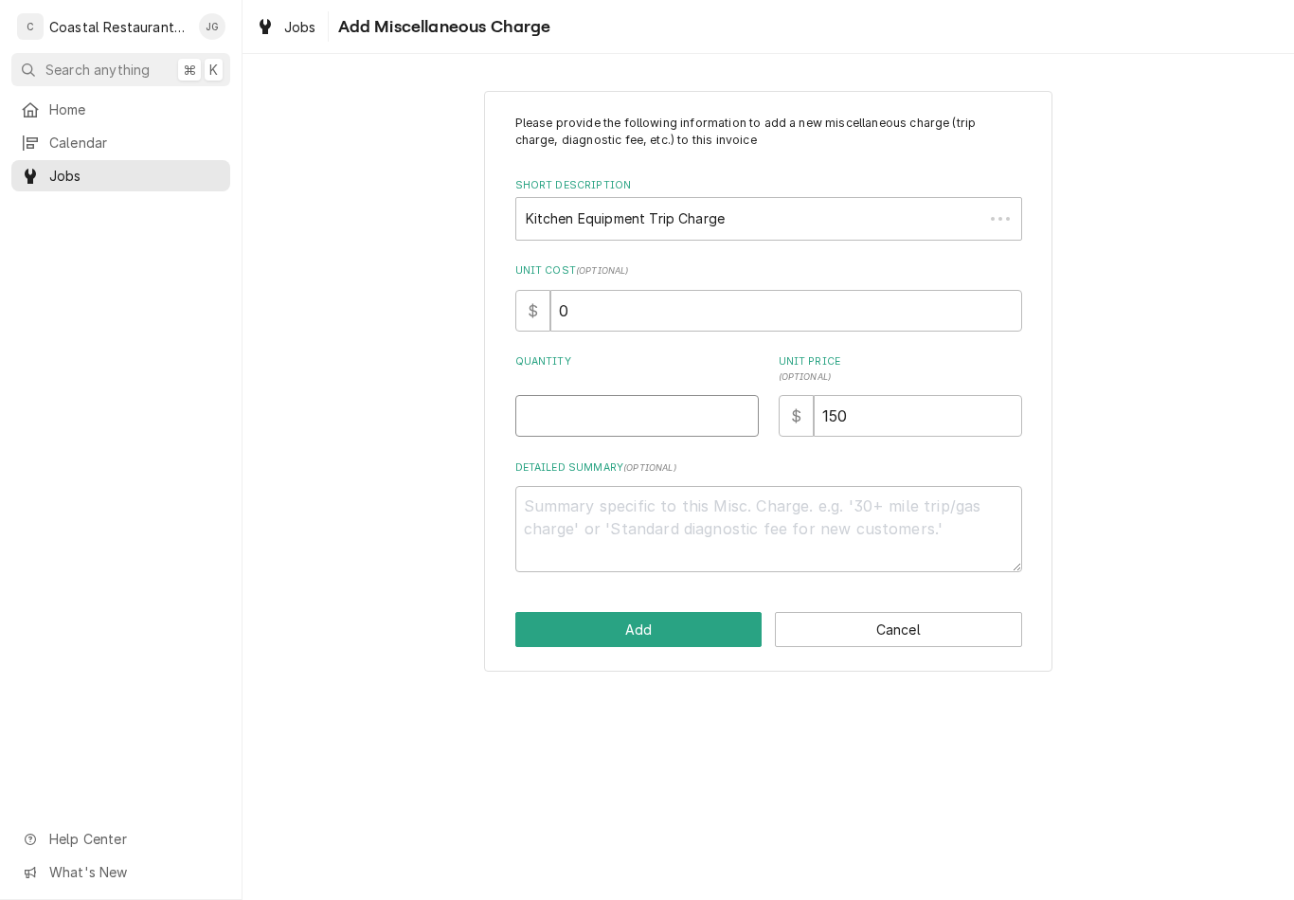
click at [626, 424] on input "Quantity" at bounding box center [636, 416] width 243 height 42
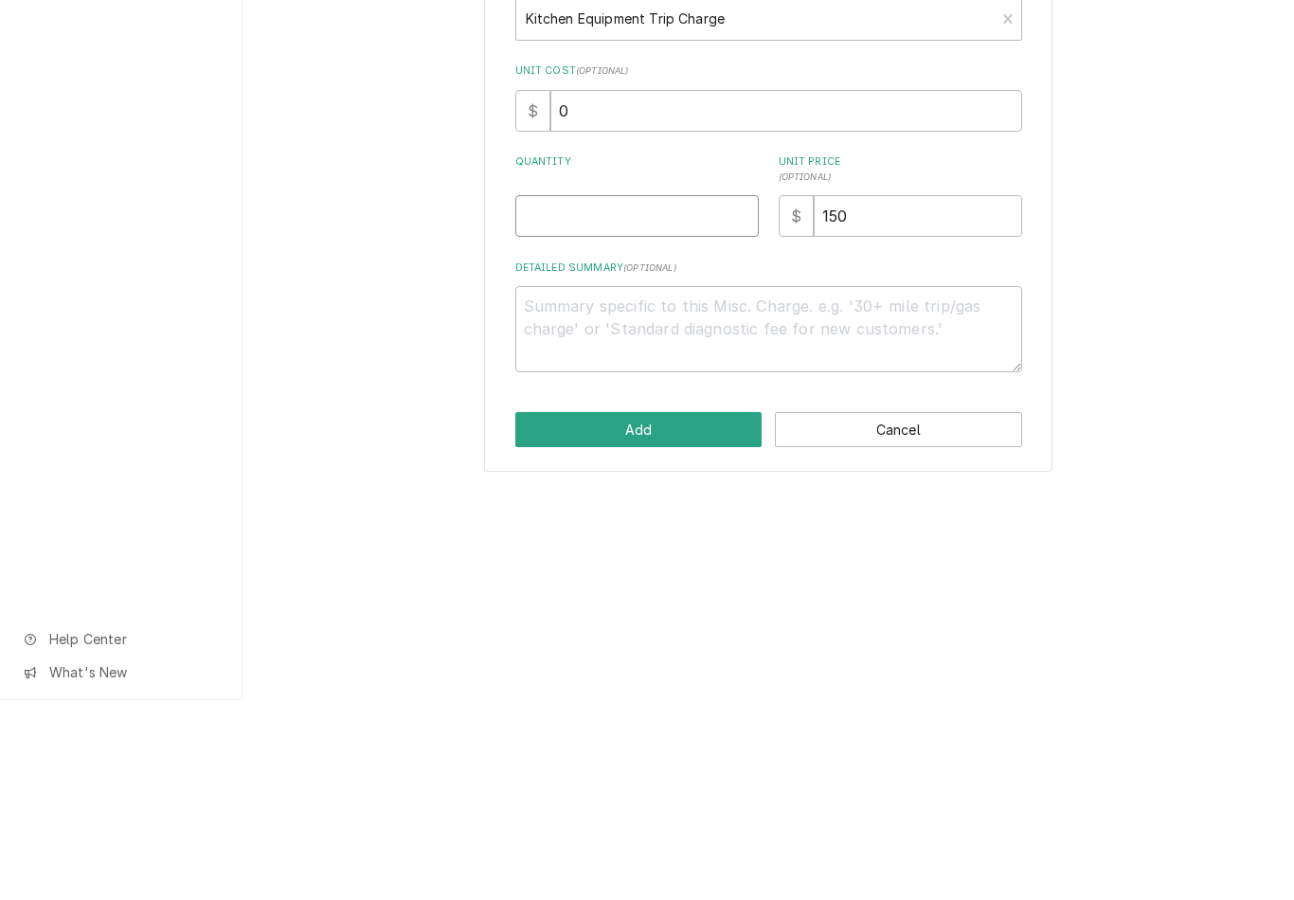
type input "1"
click at [640, 612] on button "Add" at bounding box center [638, 629] width 247 height 35
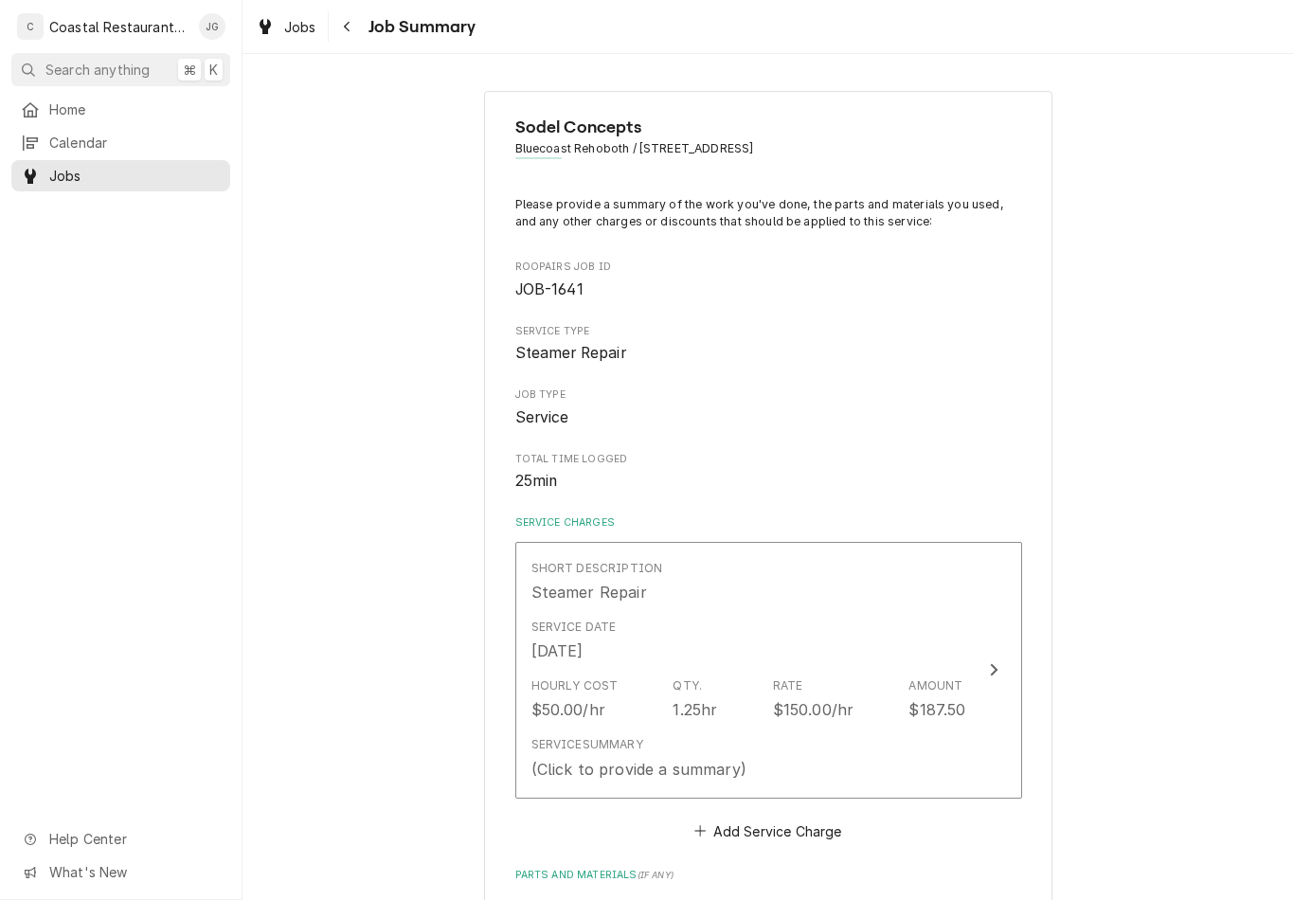
scroll to position [466, 0]
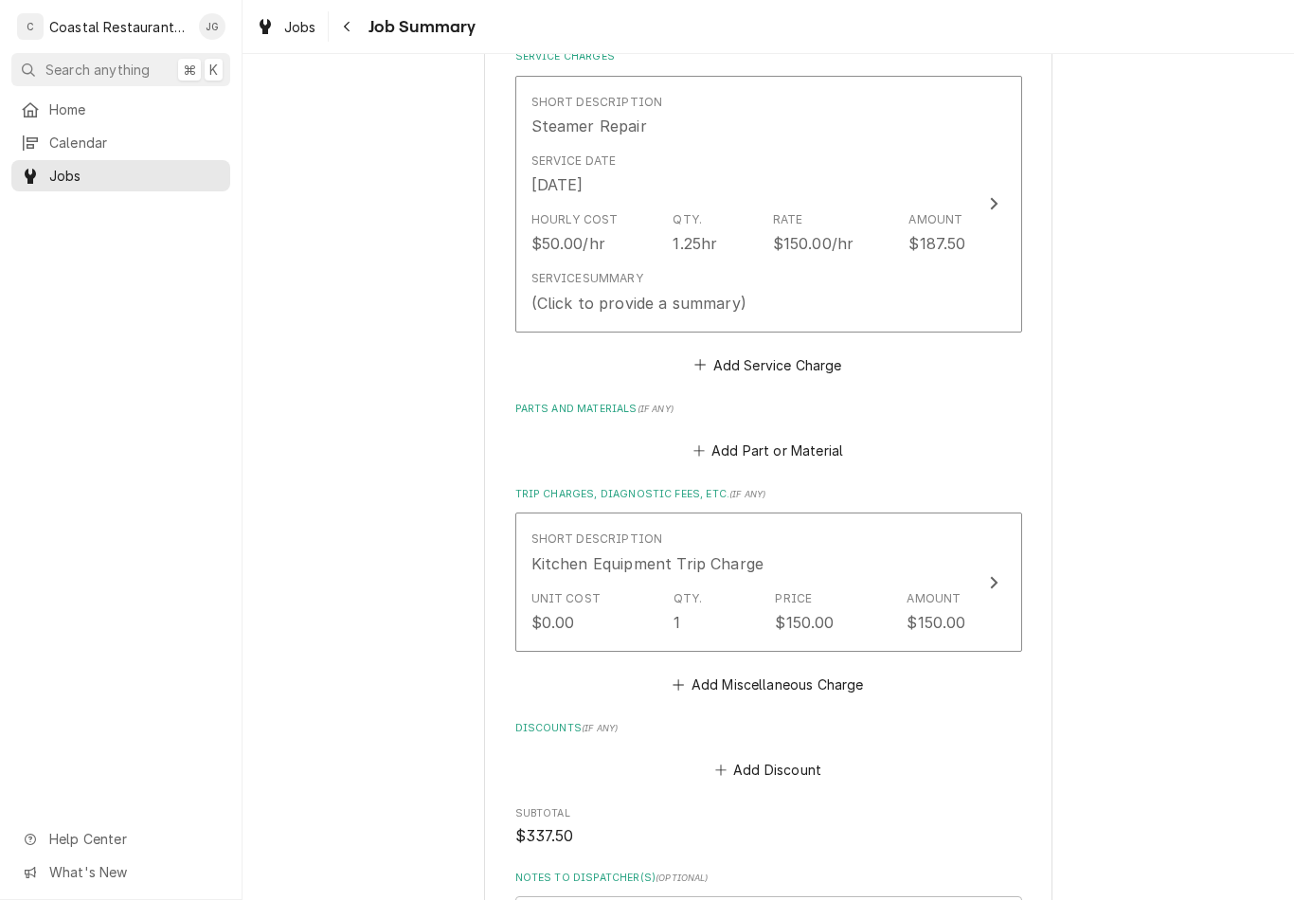
click at [776, 223] on div "Rate $150.00/hr" at bounding box center [813, 233] width 81 height 44
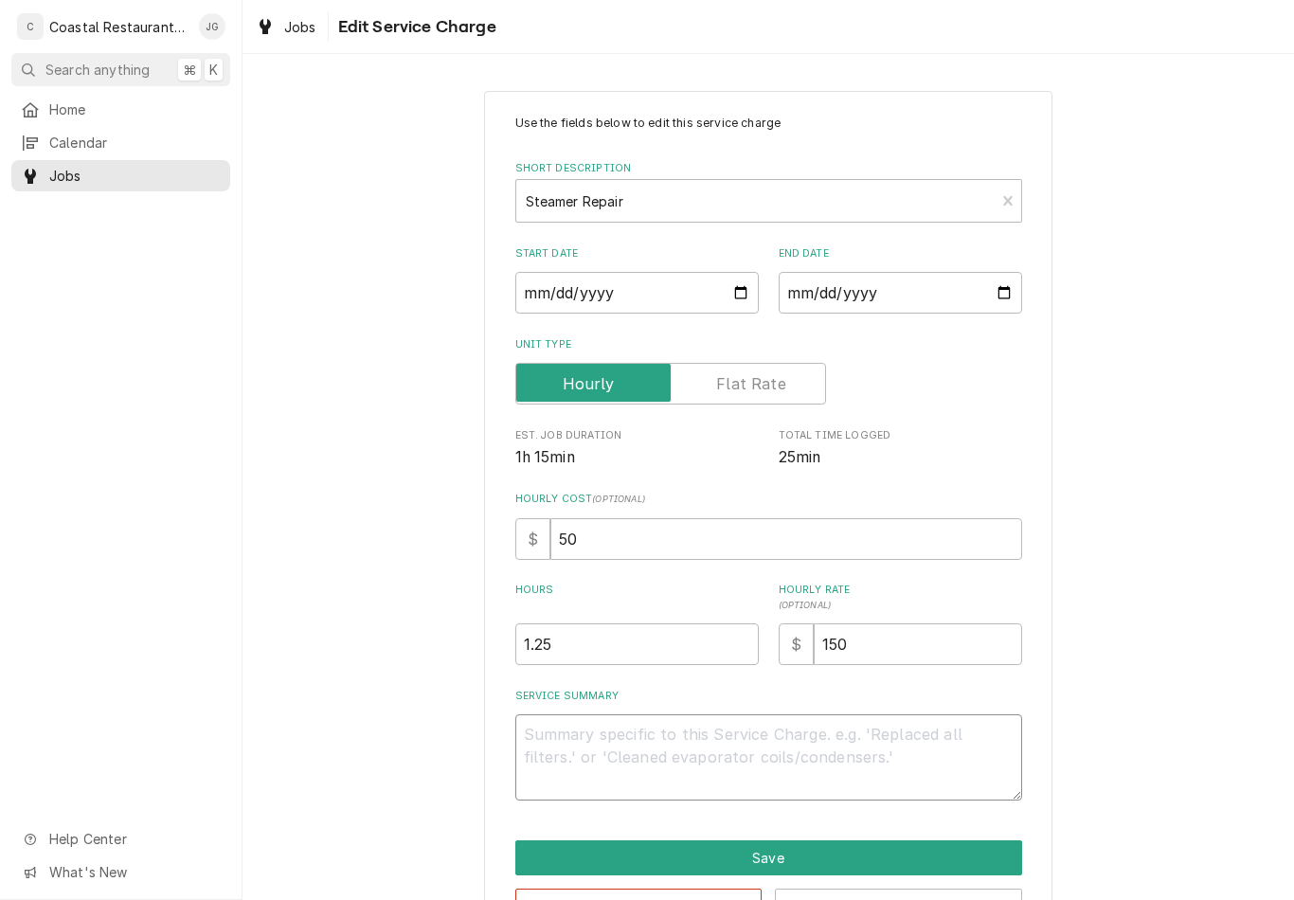
click at [628, 753] on textarea "Service Summary" at bounding box center [768, 757] width 507 height 86
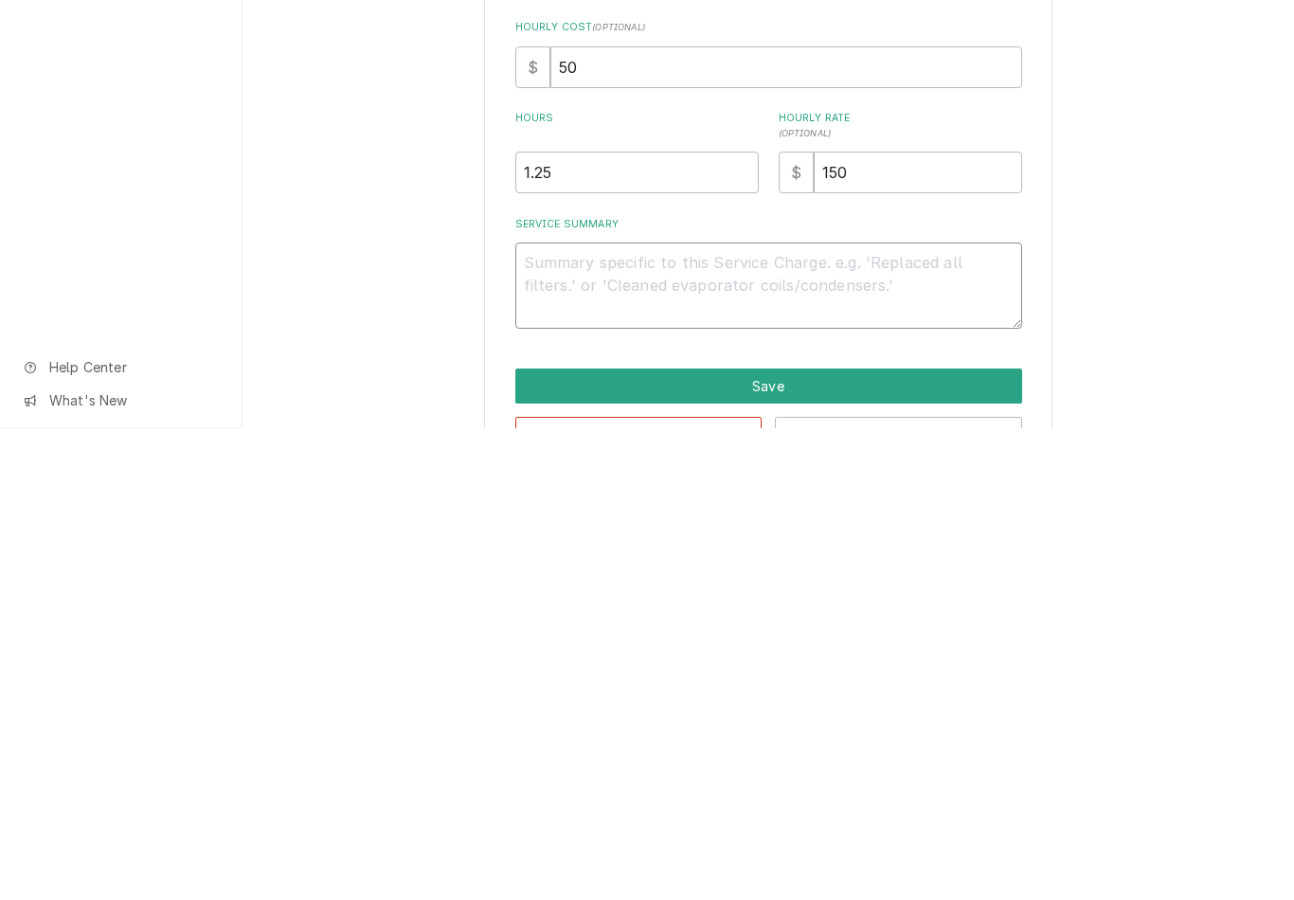
type textarea "x"
type textarea "A"
type textarea "x"
type textarea "Arr"
type textarea "x"
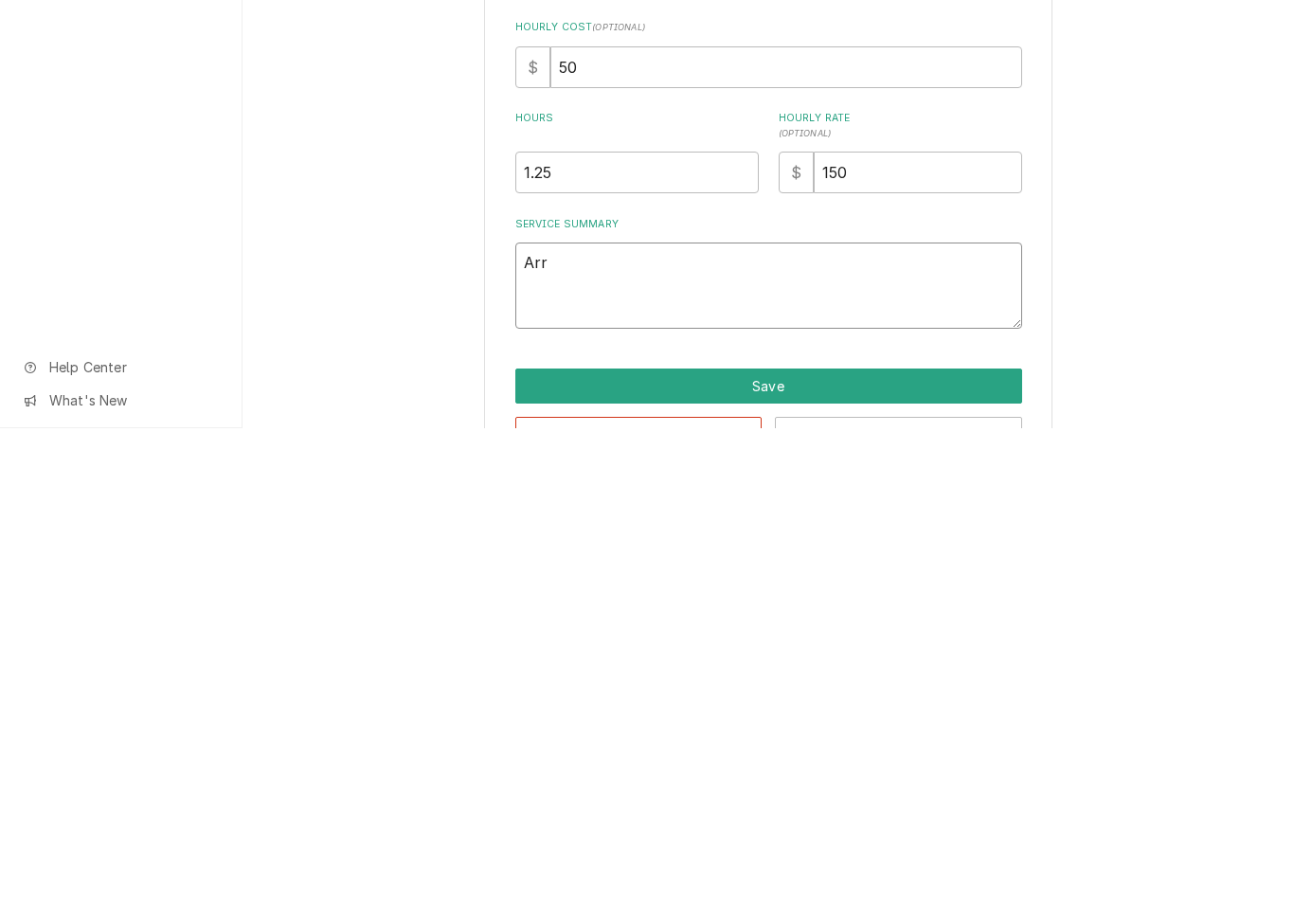
type textarea "Arriv"
type textarea "x"
type textarea "Arrived"
type textarea "x"
type textarea "Arrived on"
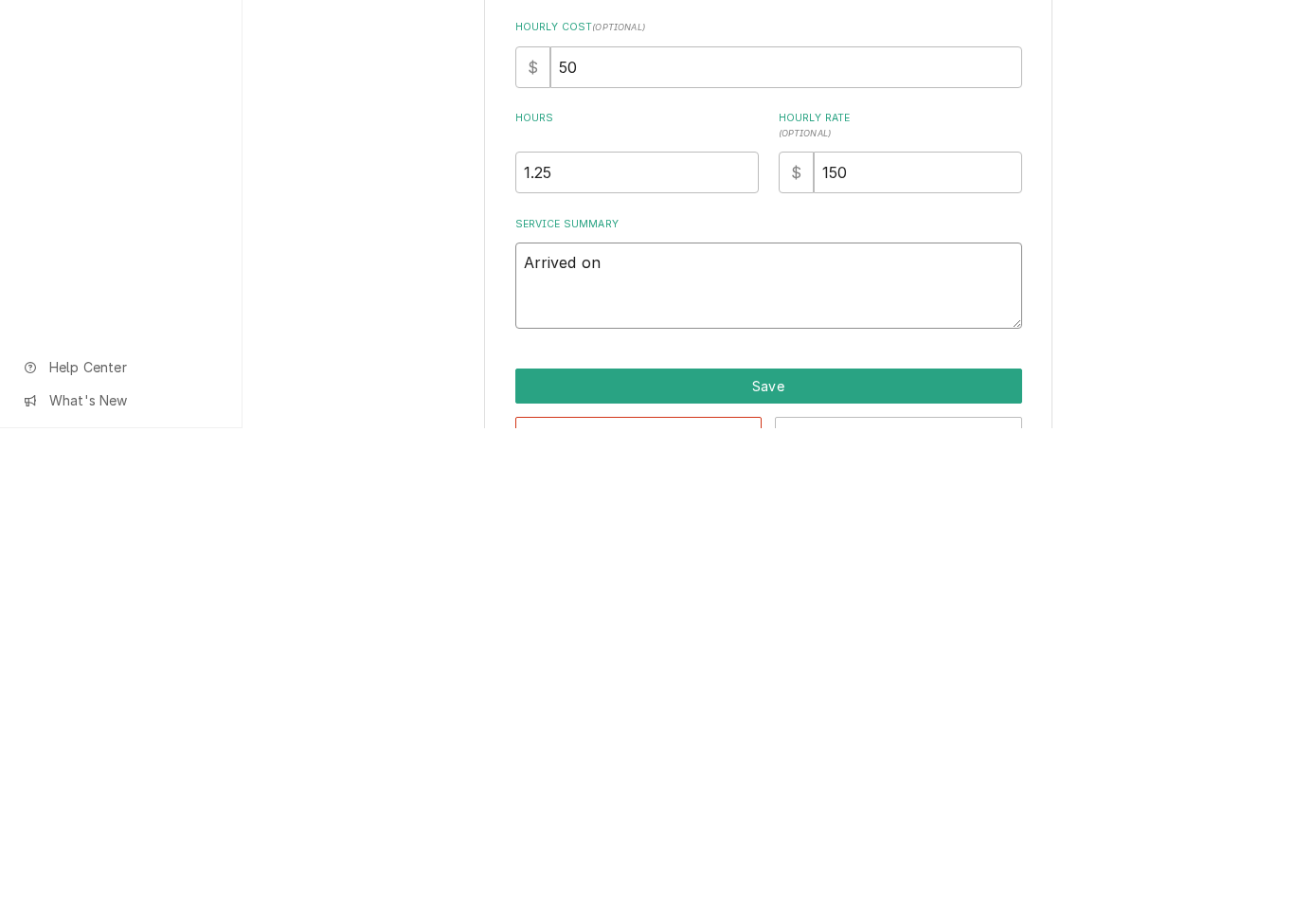
type textarea "x"
type textarea "Arrived on site"
type textarea "x"
type textarea "Arrived on site found unit"
type textarea "x"
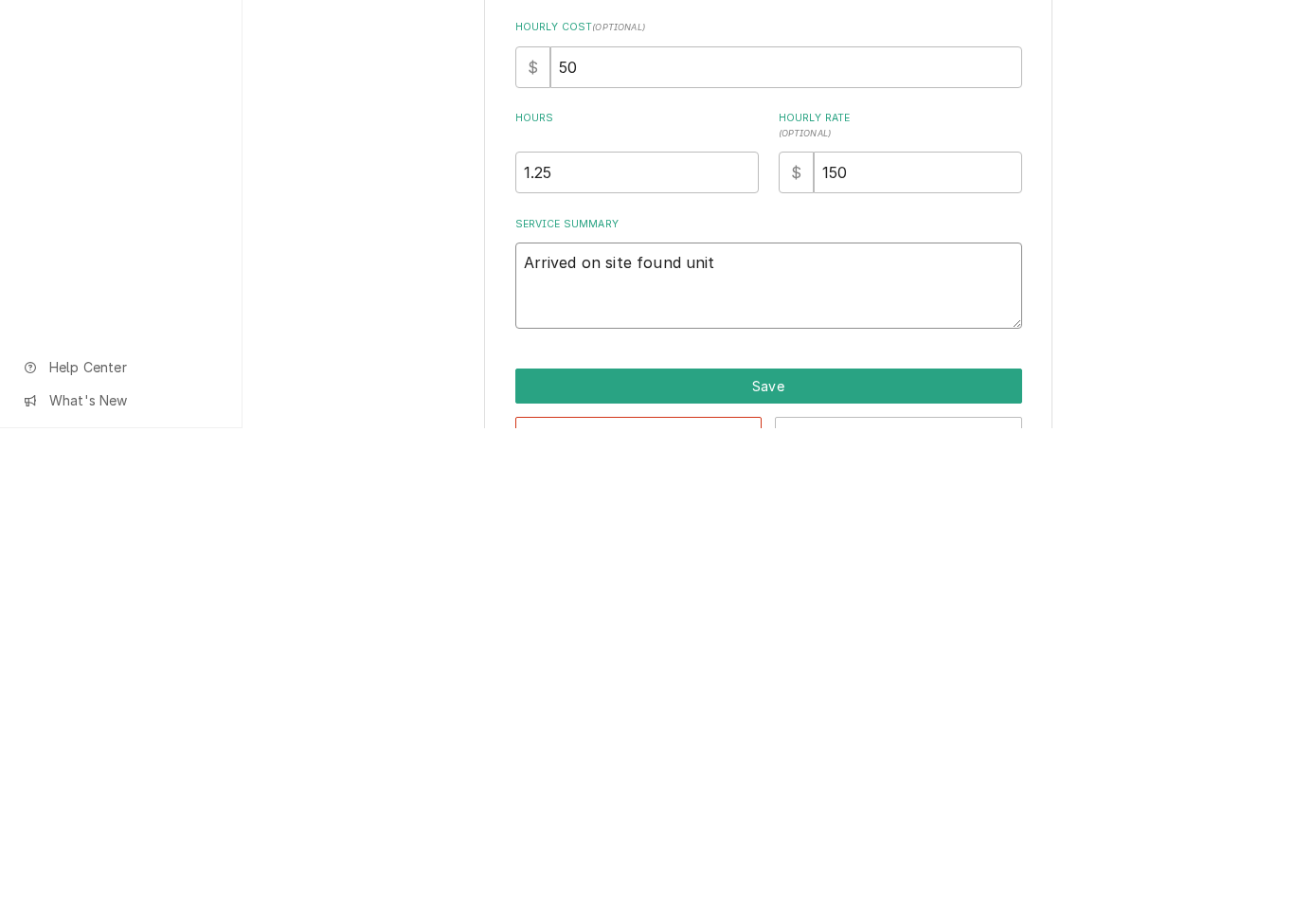
type textarea "Arrived on site found unit already on"
type textarea "x"
type textarea "Arrived on site found unit already on found"
type textarea "x"
type textarea "Arrived on site found unit already on found extreme"
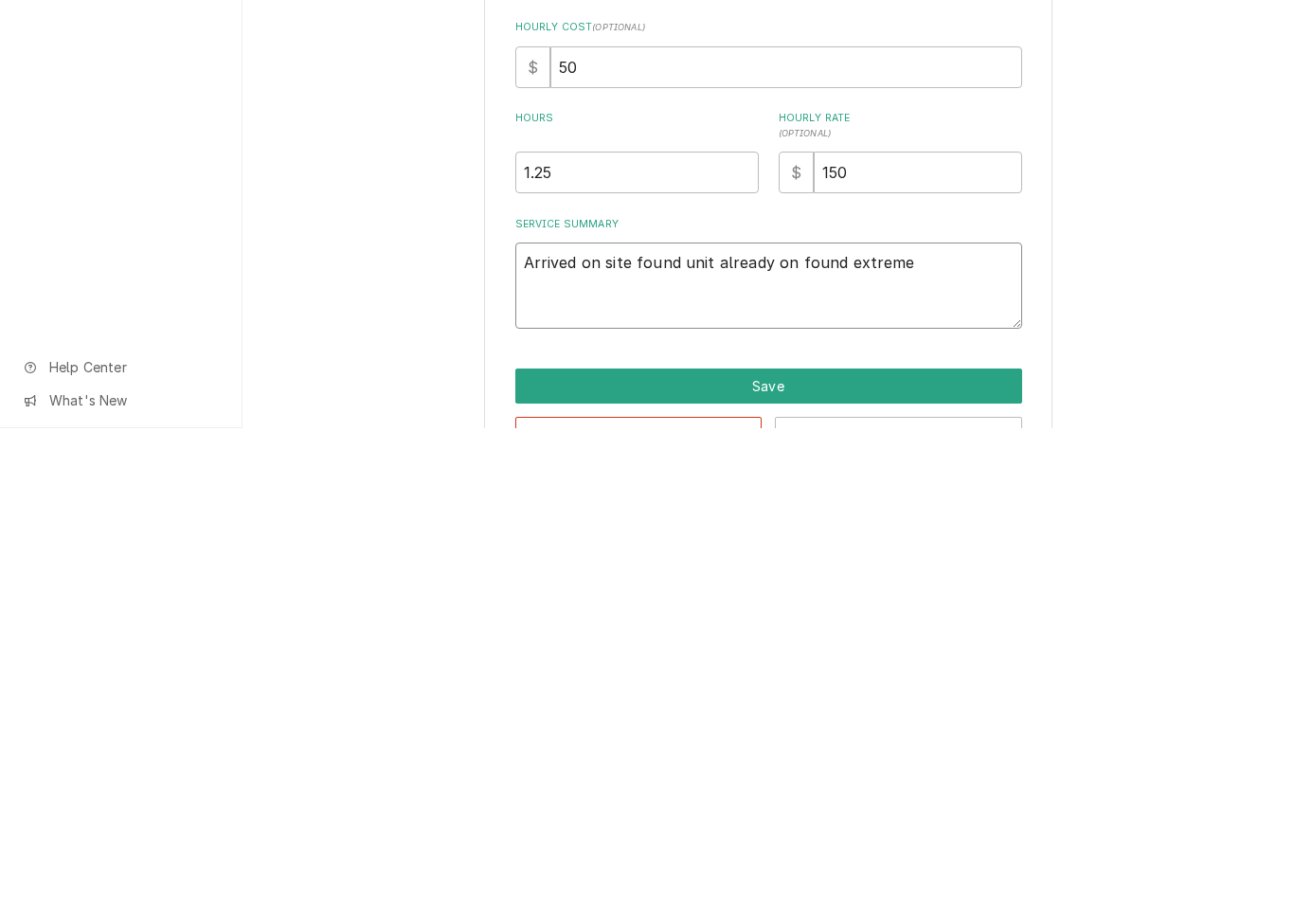
type textarea "x"
type textarea "Arrived on site found unit already on found extreme amount of"
type textarea "x"
type textarea "Arrived on site found unit already on found extreme amount of water"
type textarea "x"
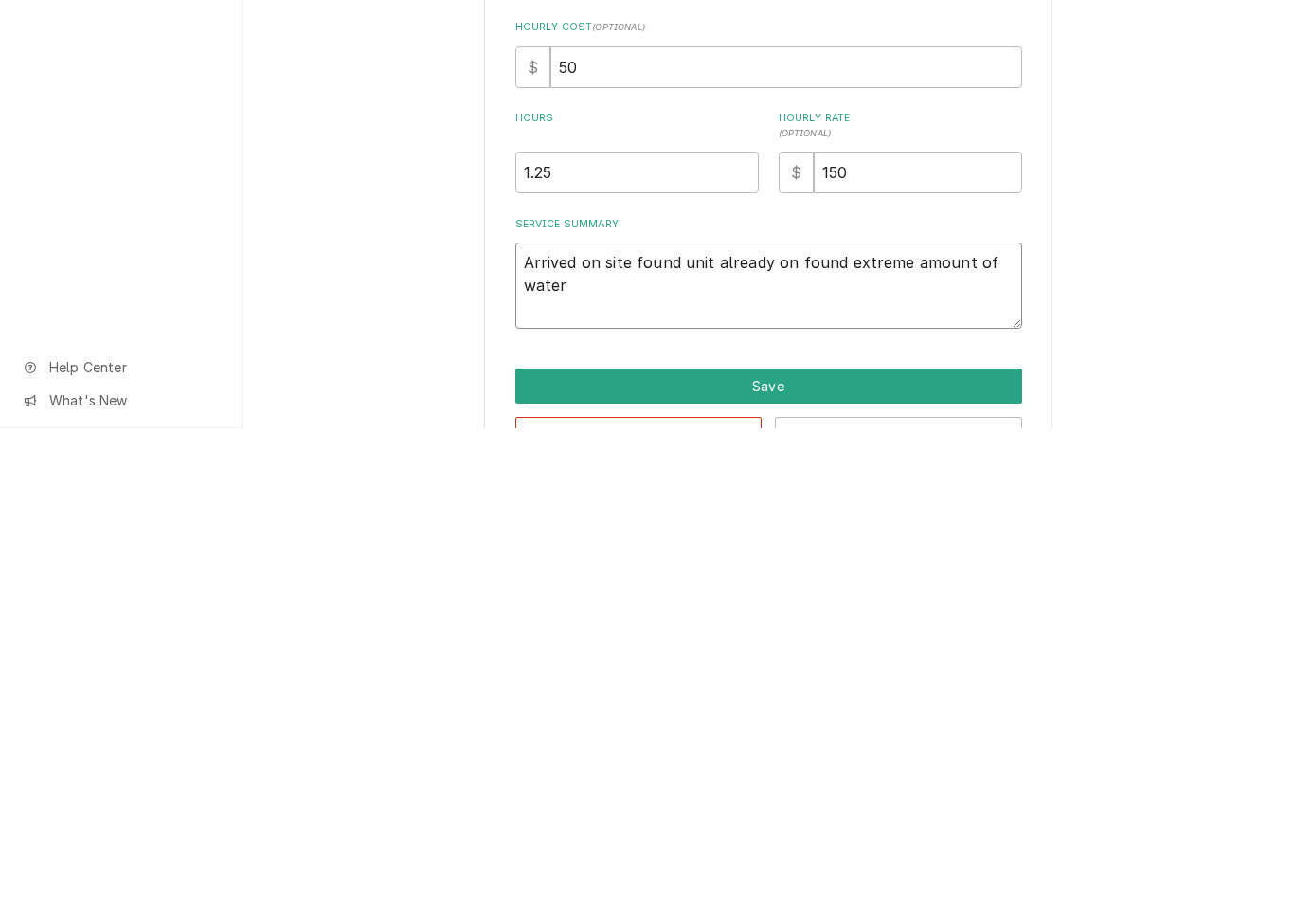
type textarea "Arrived on site found unit already on found extreme amount of water inside"
type textarea "x"
type textarea "Arrived on site found unit already on found extreme amount of water inside cavi…"
type textarea "x"
type textarea "Arrived on site found"
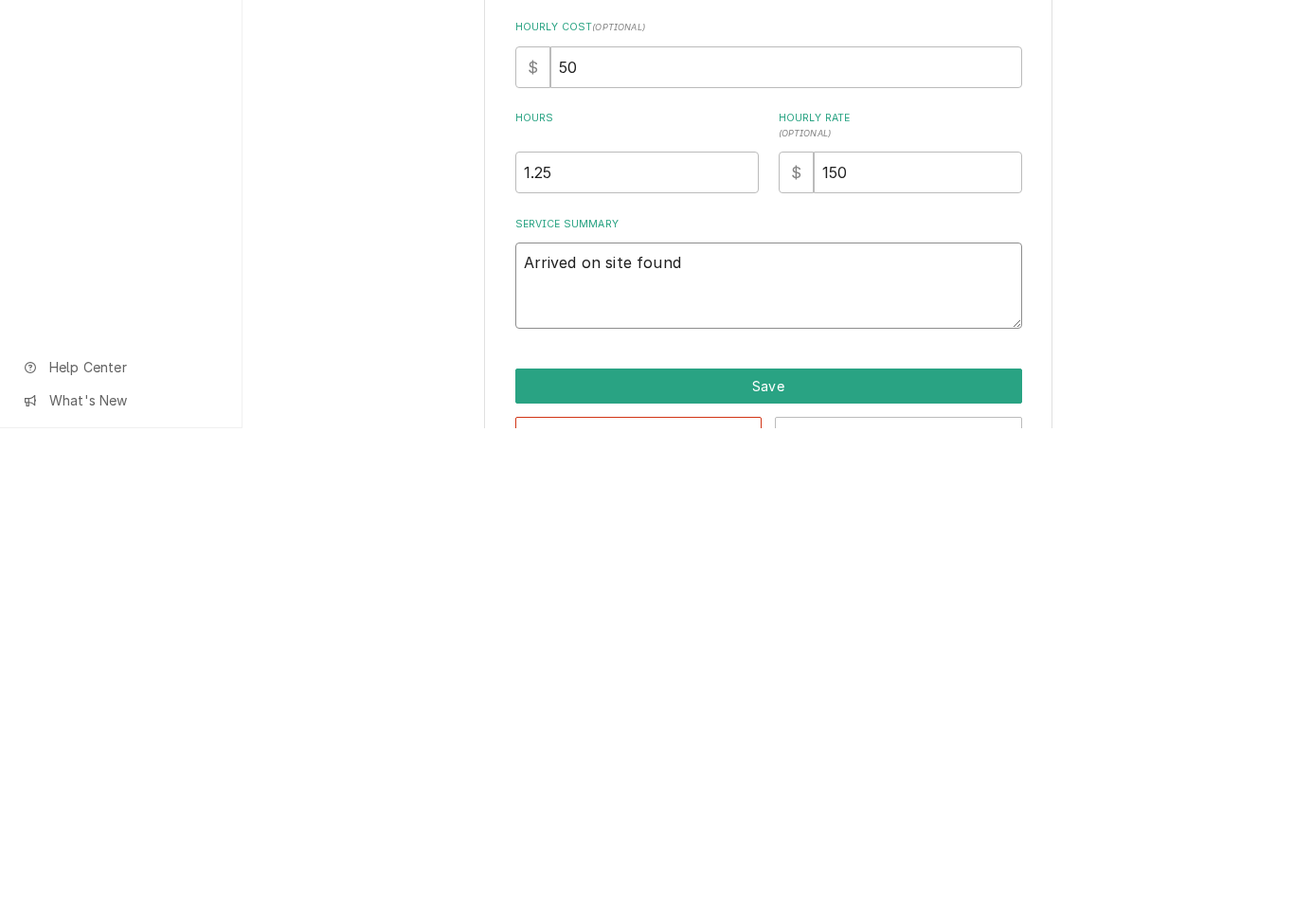
type textarea "x"
type textarea "Arrived on site found unit already on found extreme amount of water inside cavi…"
click at [905, 714] on textarea "Arrived on site found unit already on found extreme amount of water inside cavi…" at bounding box center [768, 757] width 507 height 86
type textarea "x"
type textarea "Arrived on site found unit already on found extreme amount of water inside cavi"
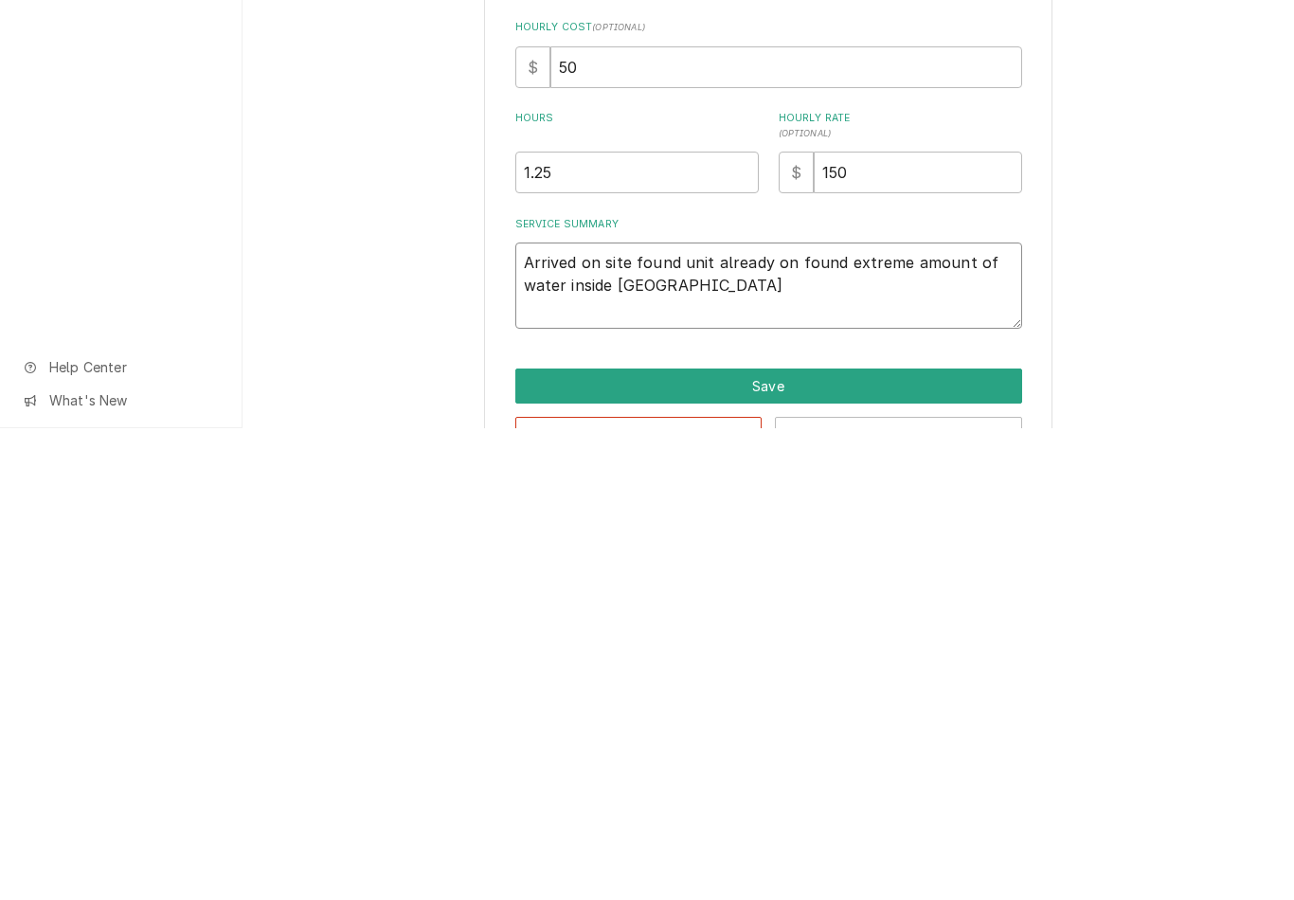
type textarea "x"
type textarea "Arrived on site found unit already on found extreme amount of water inside cav"
type textarea "x"
type textarea "Arrived on site found unit already on found extreme amount of water inside ca"
type textarea "x"
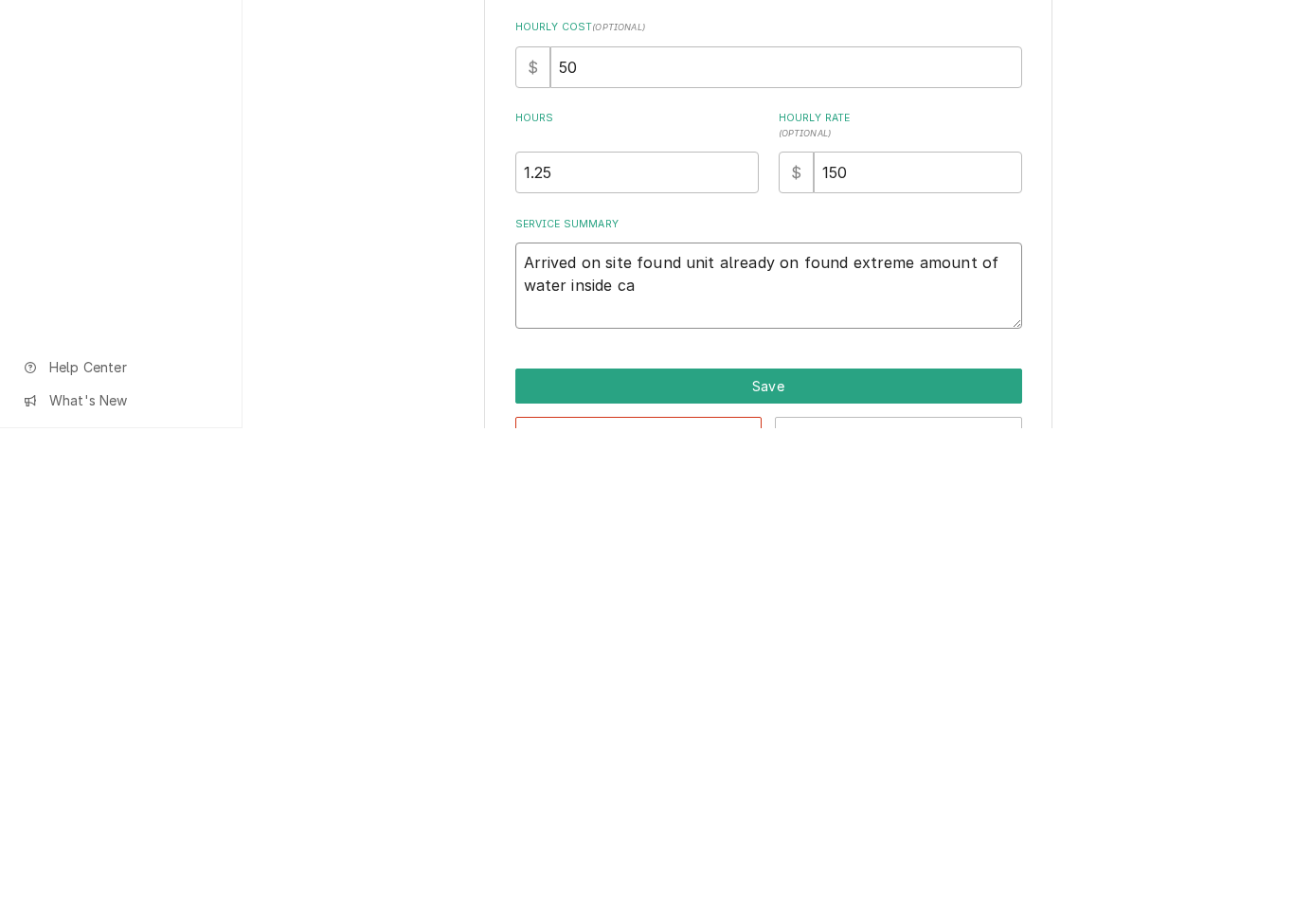
type textarea "Arrived on site found unit already on found extreme amount of water inside c"
type textarea "x"
type textarea "Arrived on site found unit already on found extreme amount of water inside"
type textarea "x"
type textarea "Arrived on site found unit already on found extreme amount of water inside e"
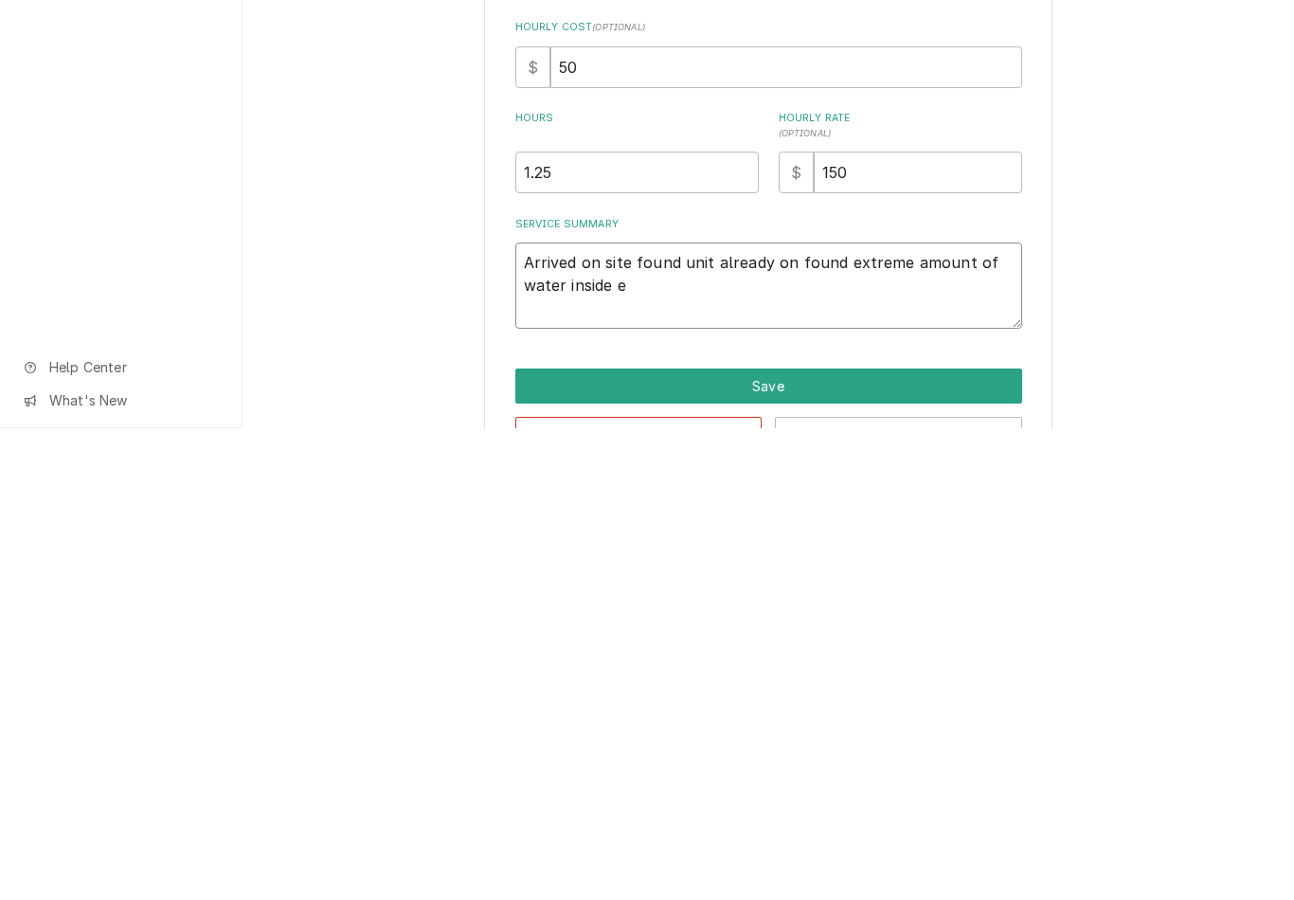
type textarea "x"
type textarea "Arrived on site found unit already on found extreme amount of water inside ele"
type textarea "x"
type textarea "Arrived on site found unit already on found extreme amount of water inside elect"
type textarea "x"
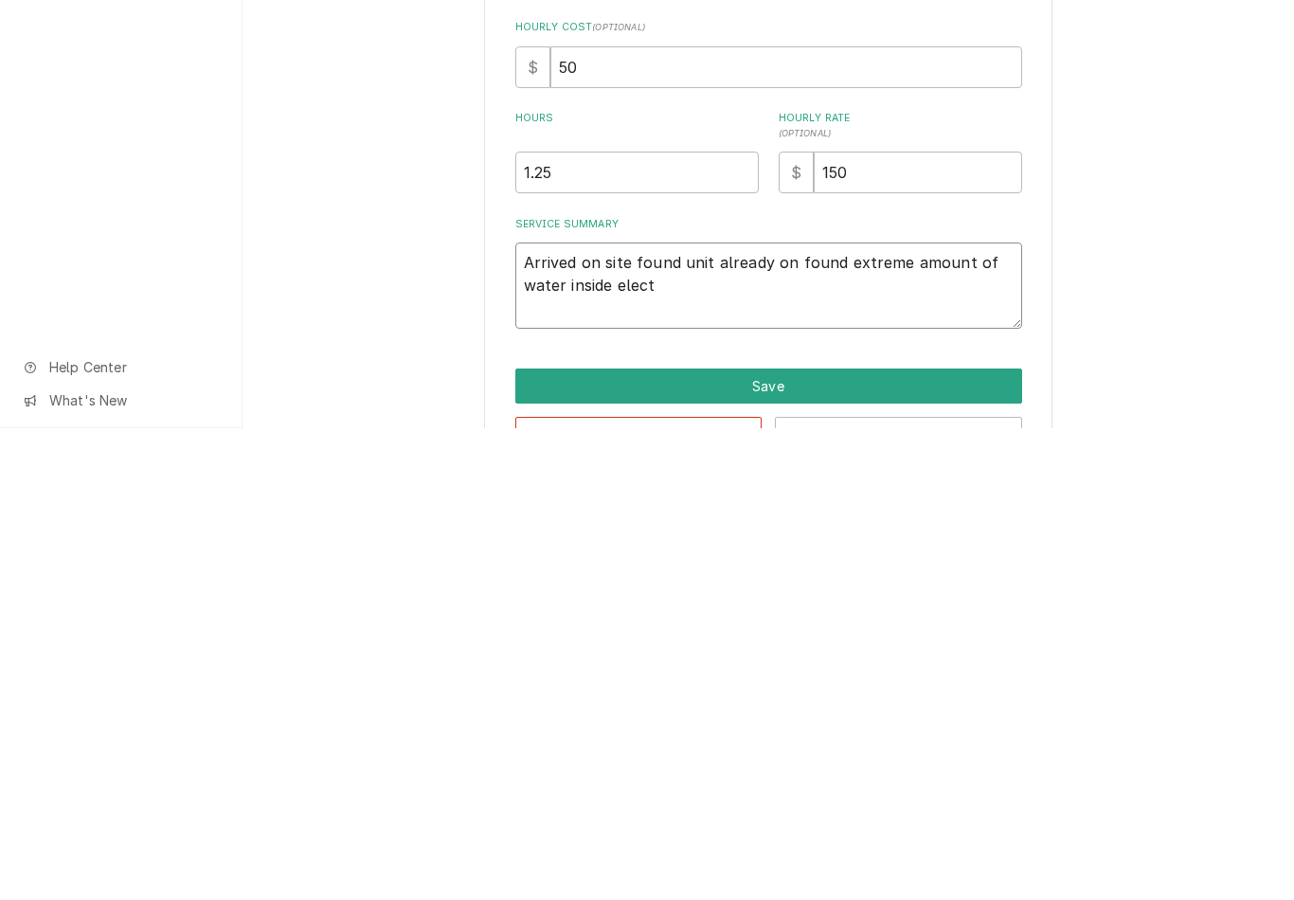
type textarea "Arrived on site found unit already on found extreme amount of water inside elec…"
type textarea "x"
type textarea "Arrived on site found unit already on found extreme amount of water inside elec…"
type textarea "x"
type textarea "Arrived on site found unit already on found extreme amount of water inside elec…"
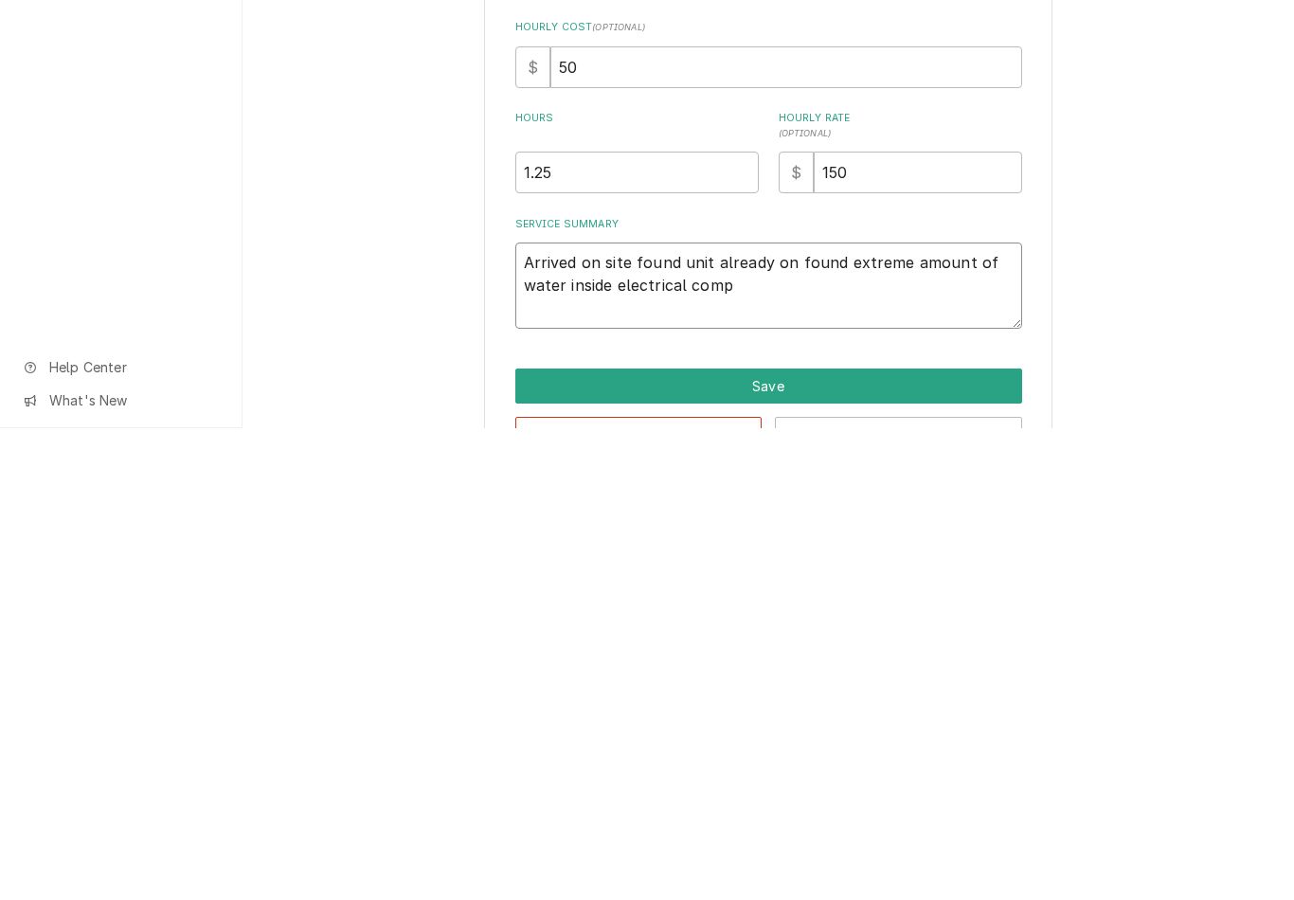
type textarea "x"
type textarea "Arrived on site found unit already on found extreme amount of water inside elec…"
type textarea "x"
type textarea "Arrived on site found unit already on found extreme amount of water inside elec…"
type textarea "x"
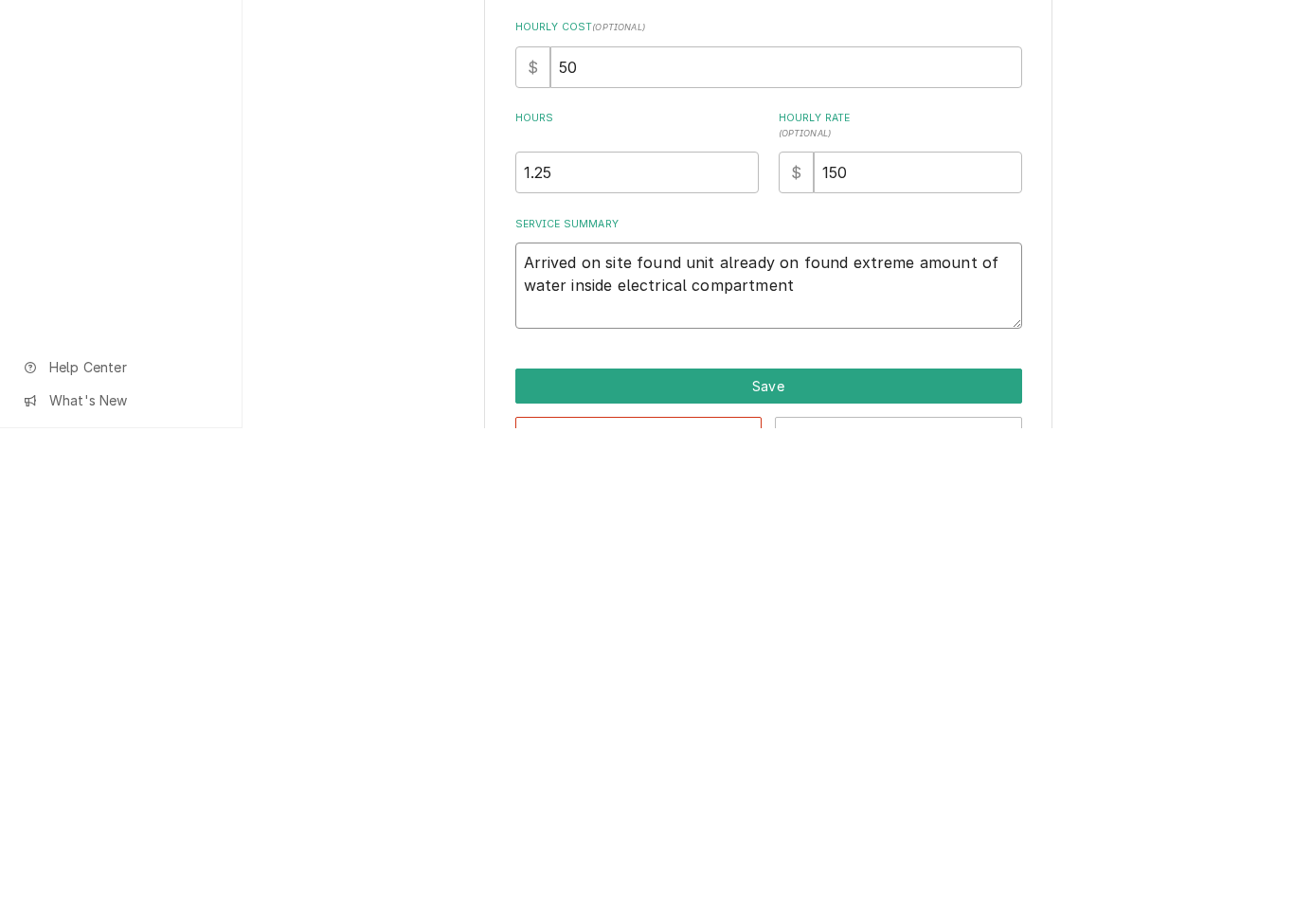
type textarea "Arrived on site found unit already on found extreme amount of water inside elec…"
type textarea "x"
type textarea "Arrived on site found unit already on found extreme amount of water inside elec…"
type textarea "x"
type textarea "Arrived on site found unit already on found extreme amount of water inside elec…"
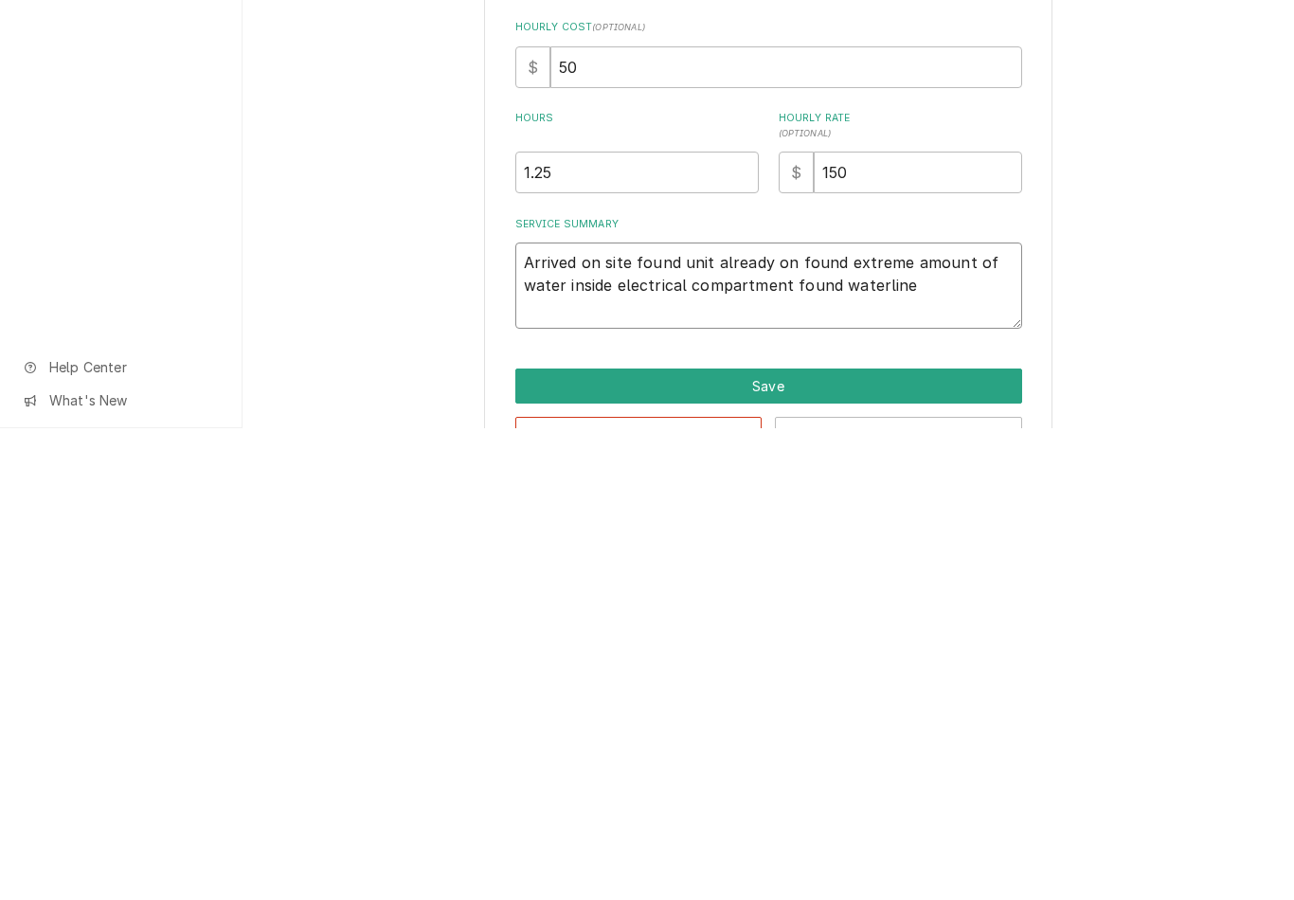
type textarea "x"
type textarea "Arrived on site found unit already on found extreme amount of water inside elec…"
type textarea "x"
type textarea "Arrived on site found unit already on found extreme amount of water inside elec…"
type textarea "x"
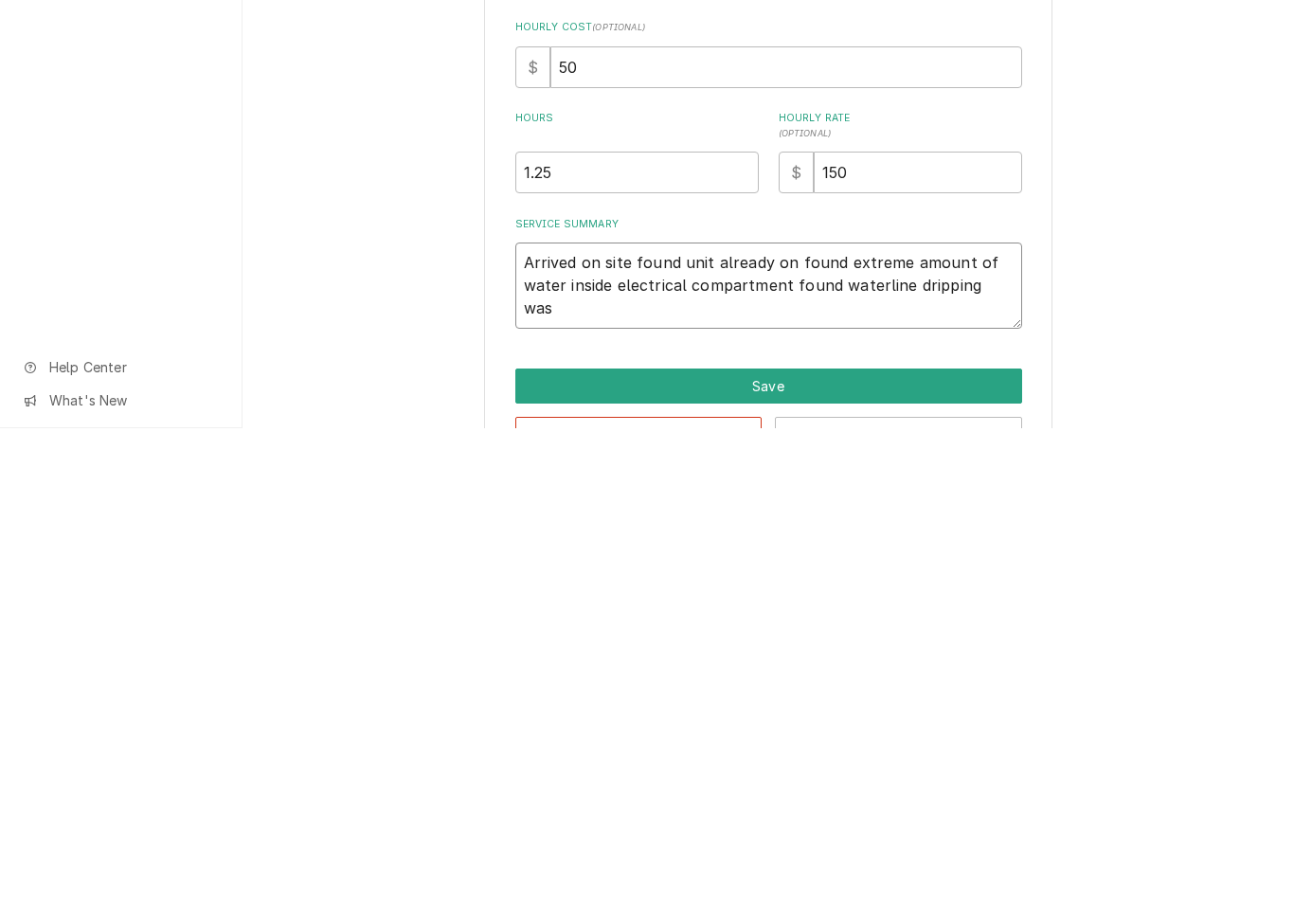
type textarea "Arrived on site found unit already on found extreme amount of water inside elec…"
type textarea "x"
type textarea "Arrived on site found unit already on found extreme amount of water inside elec…"
type textarea "x"
type textarea "Arrived on site found unit already on found extreme amount of water inside elec…"
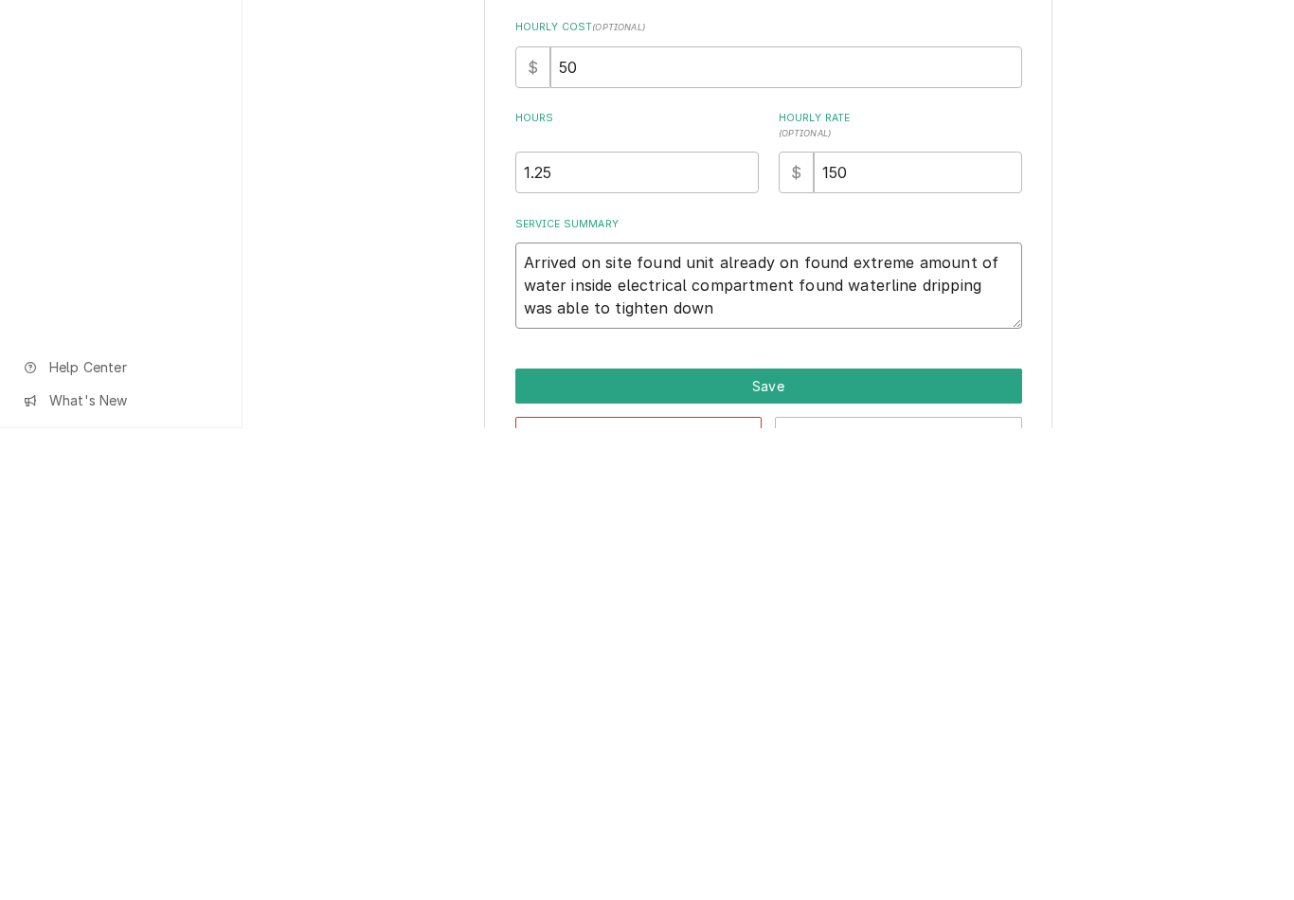
type textarea "x"
type textarea "Arrived on site found unit already on found extreme amount of water inside elec…"
type textarea "x"
type textarea "Arrived on site found unit already on found extreme amount of water inside elec…"
type textarea "x"
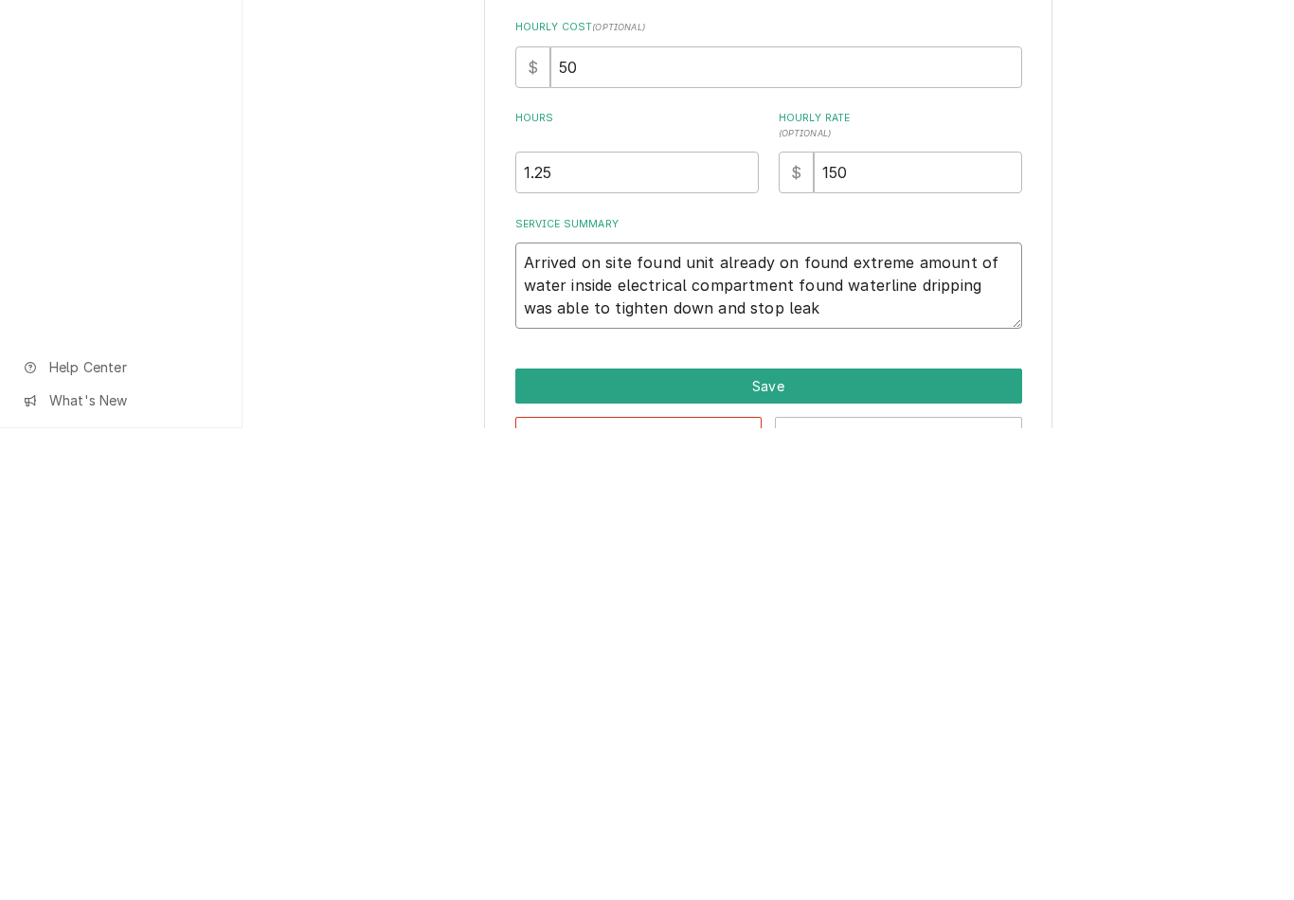
type textarea "Arrived on site found unit already on found extreme amount of water inside elec…"
type textarea "x"
type textarea "Arrived on site found unit already on found extreme amount of water inside elec…"
type textarea "x"
type textarea "Arrived on site found unit already on found extreme amount of water inside elec…"
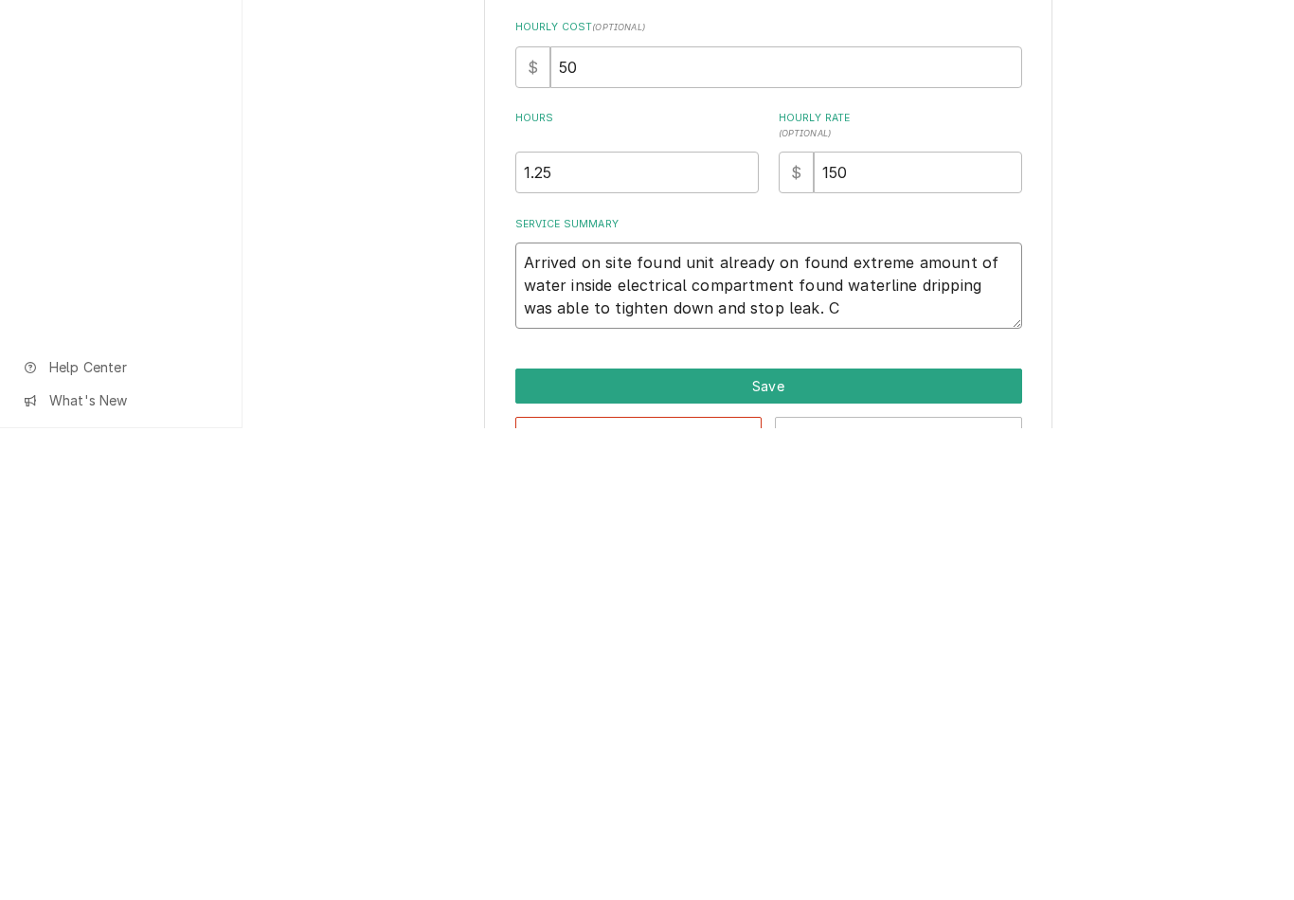
type textarea "x"
type textarea "Arrived on site found unit already on found extreme amount of water inside elec…"
type textarea "x"
type textarea "Arrived on site found unit already on found extreme amount of water inside elec…"
type textarea "x"
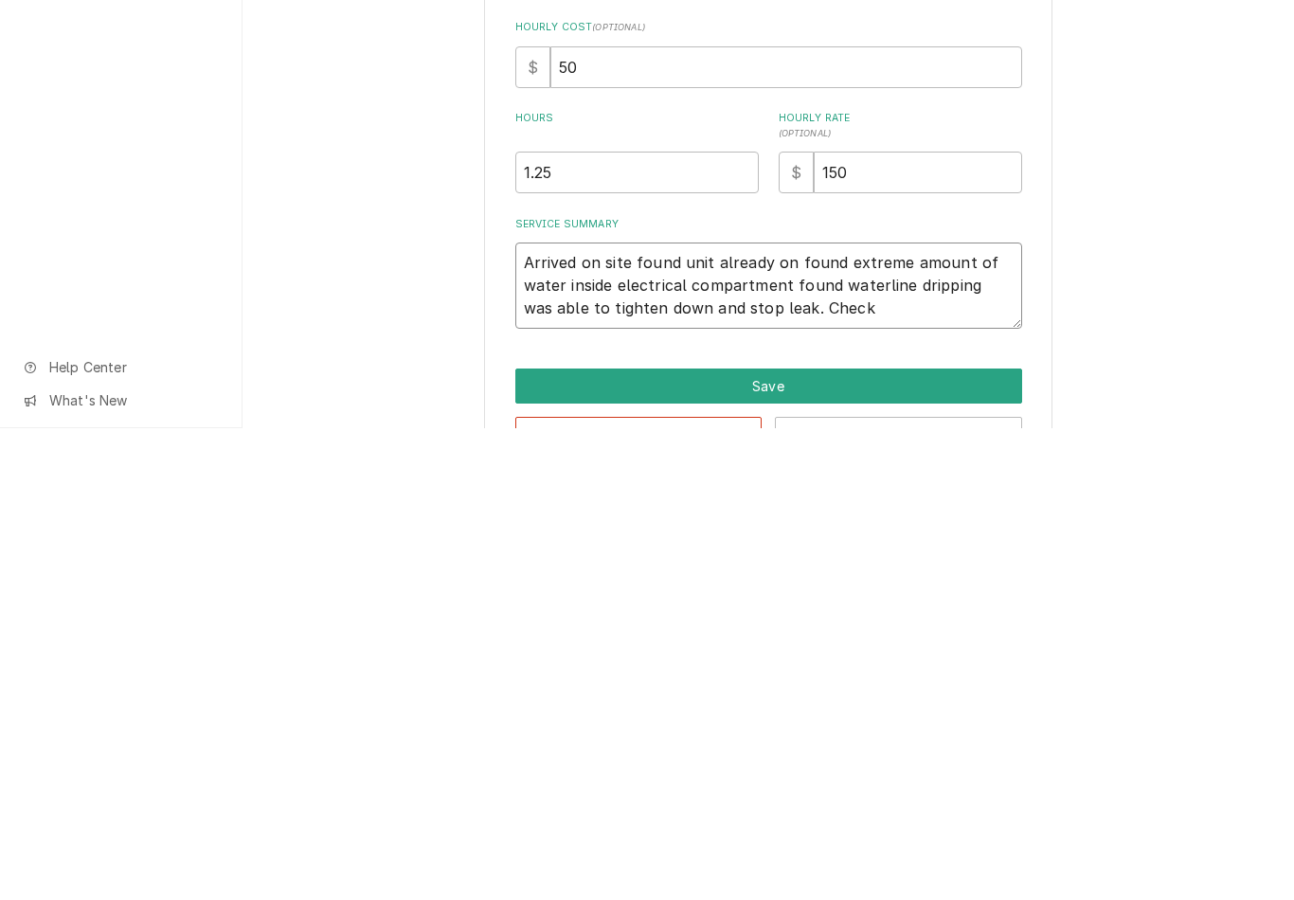
type textarea "Arrived on site found unit already on found extreme amount of water inside elec…"
type textarea "x"
type textarea "Arrived on site found unit already on found extreme amount of water inside elec…"
type textarea "x"
type textarea "Arrived on site found unit already on found extreme amount of water inside elec…"
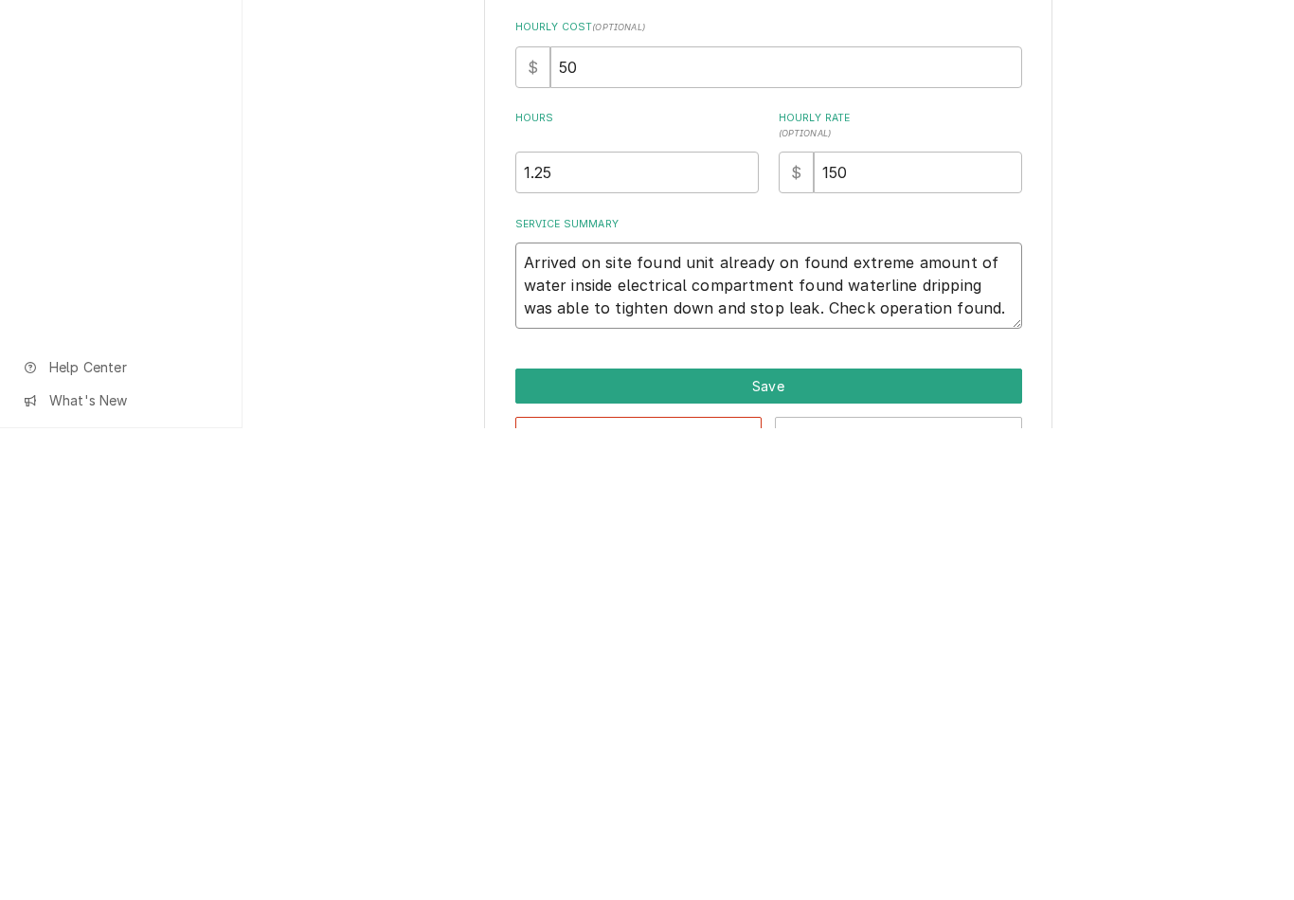
type textarea "x"
type textarea "Arrived on site found unit already on found extreme amount of water inside elec…"
type textarea "x"
type textarea "Arrived on site found unit already on found extreme amount of water inside elec…"
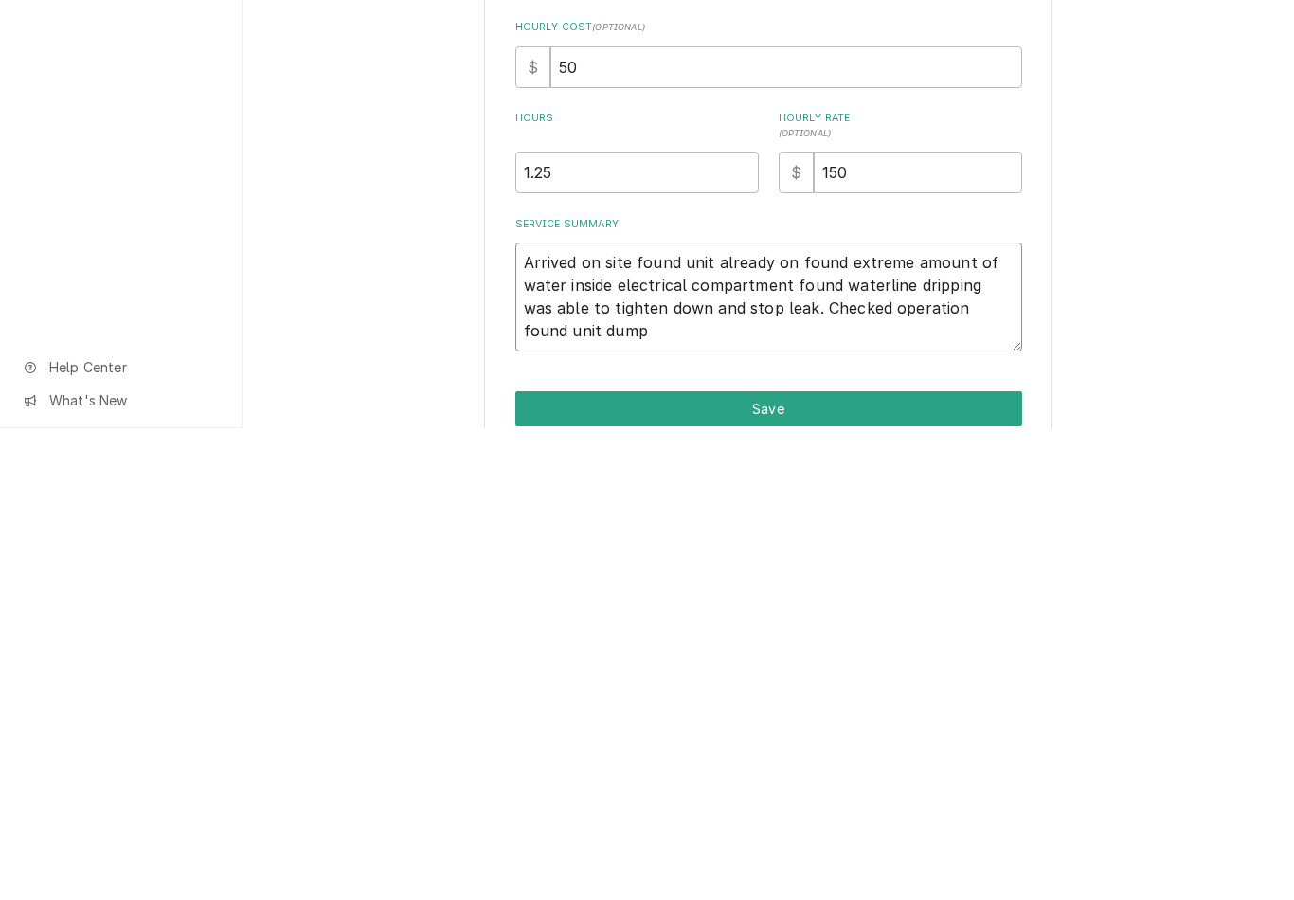
type textarea "x"
type textarea "Arrived on site found unit already on found extreme amount of water inside elec…"
type textarea "x"
type textarea "Arrived on site found unit already on found extreme amount of water inside elec…"
type textarea "x"
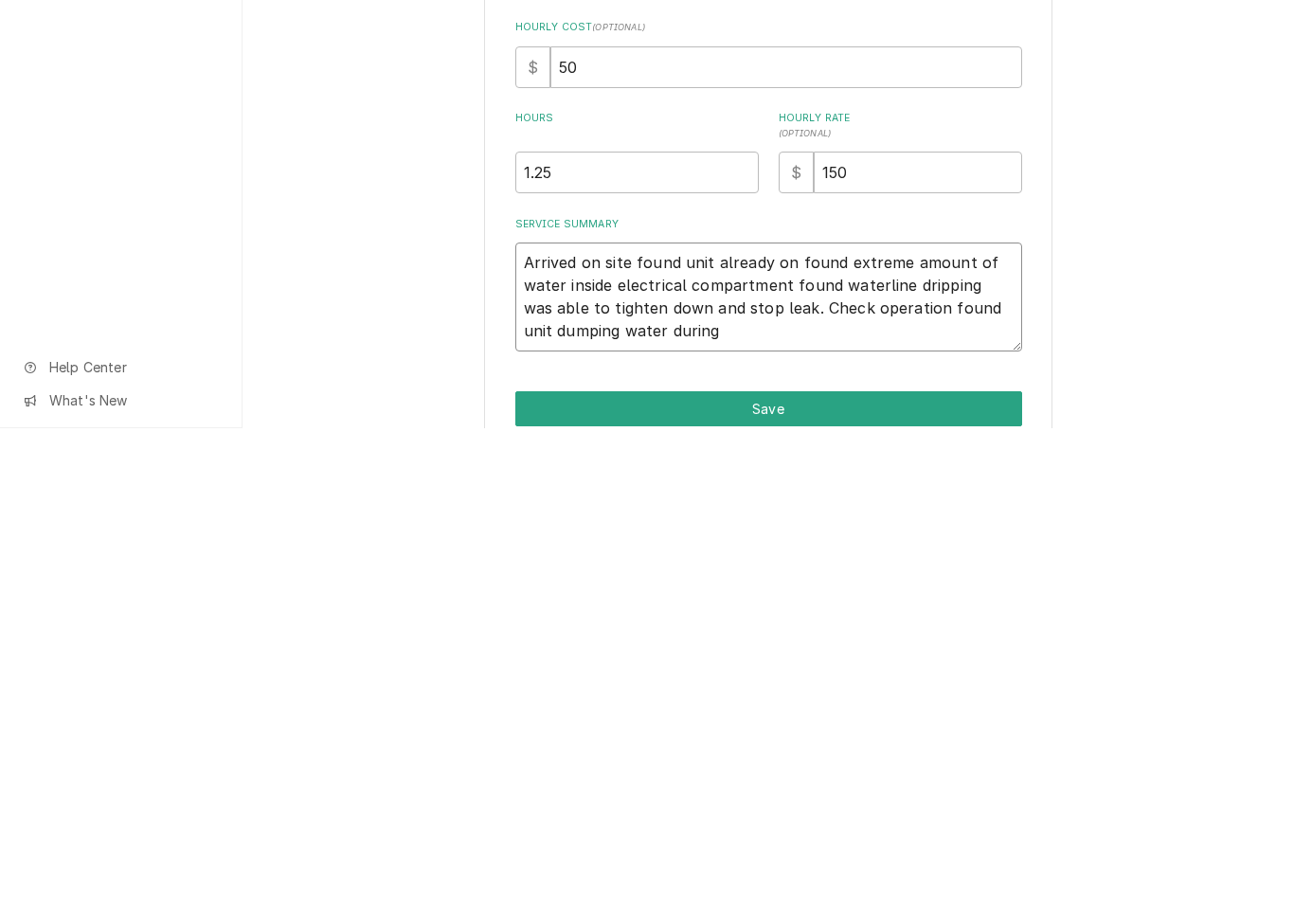
type textarea "Arrived on site found unit already on found extreme amount of water inside elec…"
type textarea "x"
type textarea "Arrived on site found unit already on found extreme amount of water inside elec…"
type textarea "x"
type textarea "Arrived on site found unit already on found extreme amount of water inside elec…"
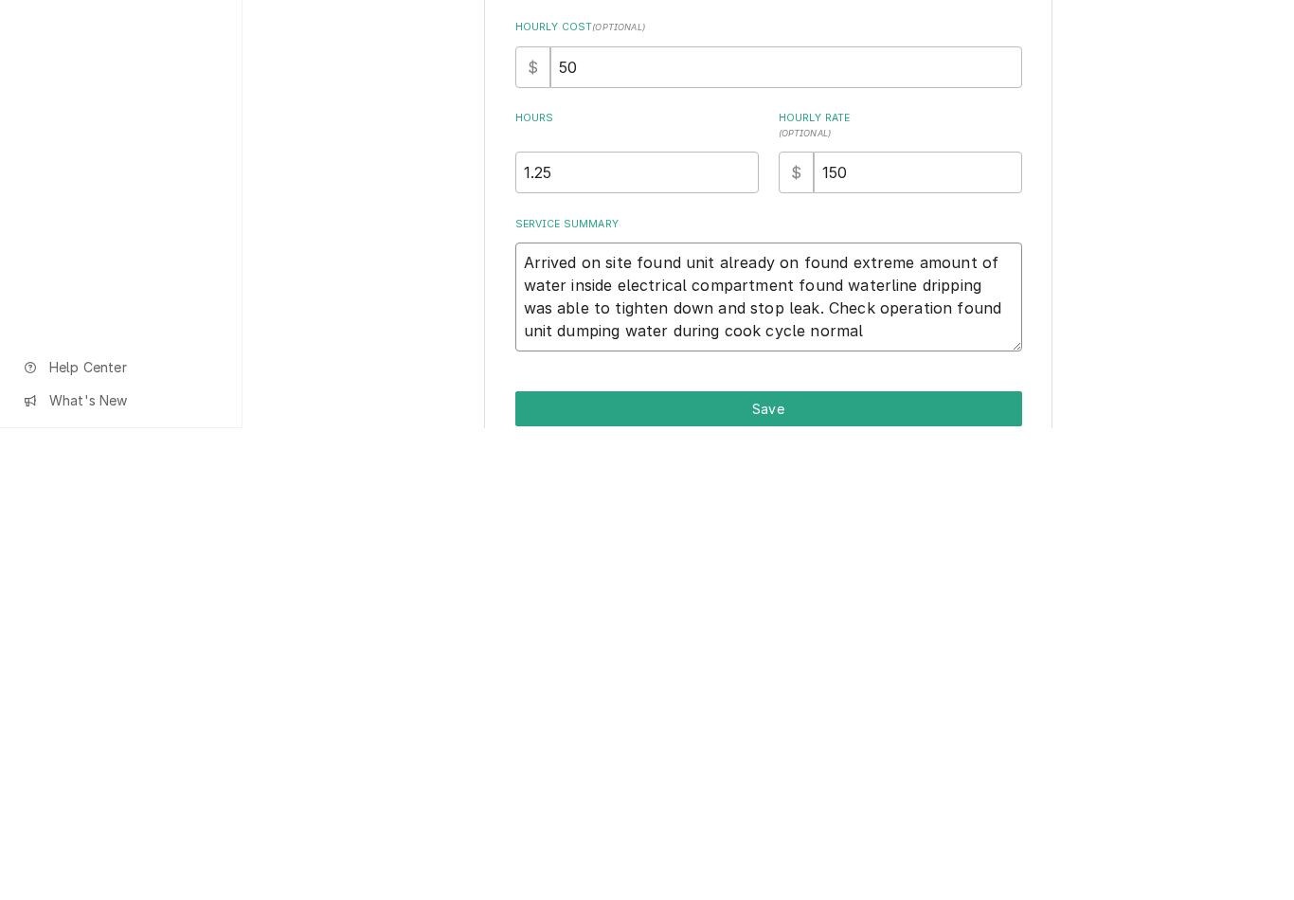
type textarea "x"
type textarea "Arrived on site found unit already on found extreme amount of water inside elec…"
type textarea "x"
type textarea "Arrived on site found unit already on found extreme amount of water inside elec…"
type textarea "x"
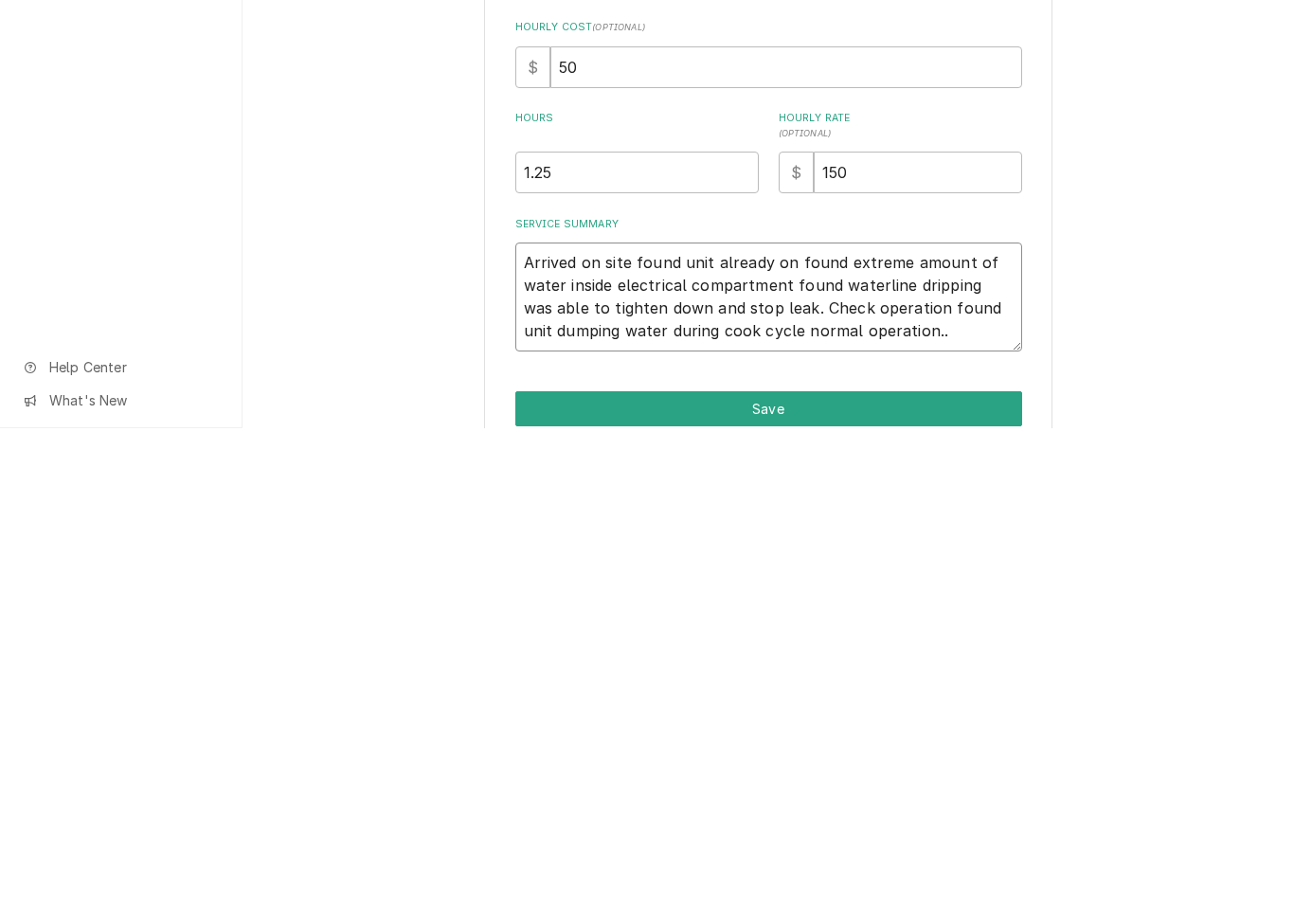
type textarea "Arrived on site found unit already on found extreme amount of water inside elec…"
type textarea "x"
type textarea "Arrived on site found unit already on found extreme amount of water inside elec…"
type textarea "x"
type textarea "Arrived on site found unit already on found extreme amount of water inside elec…"
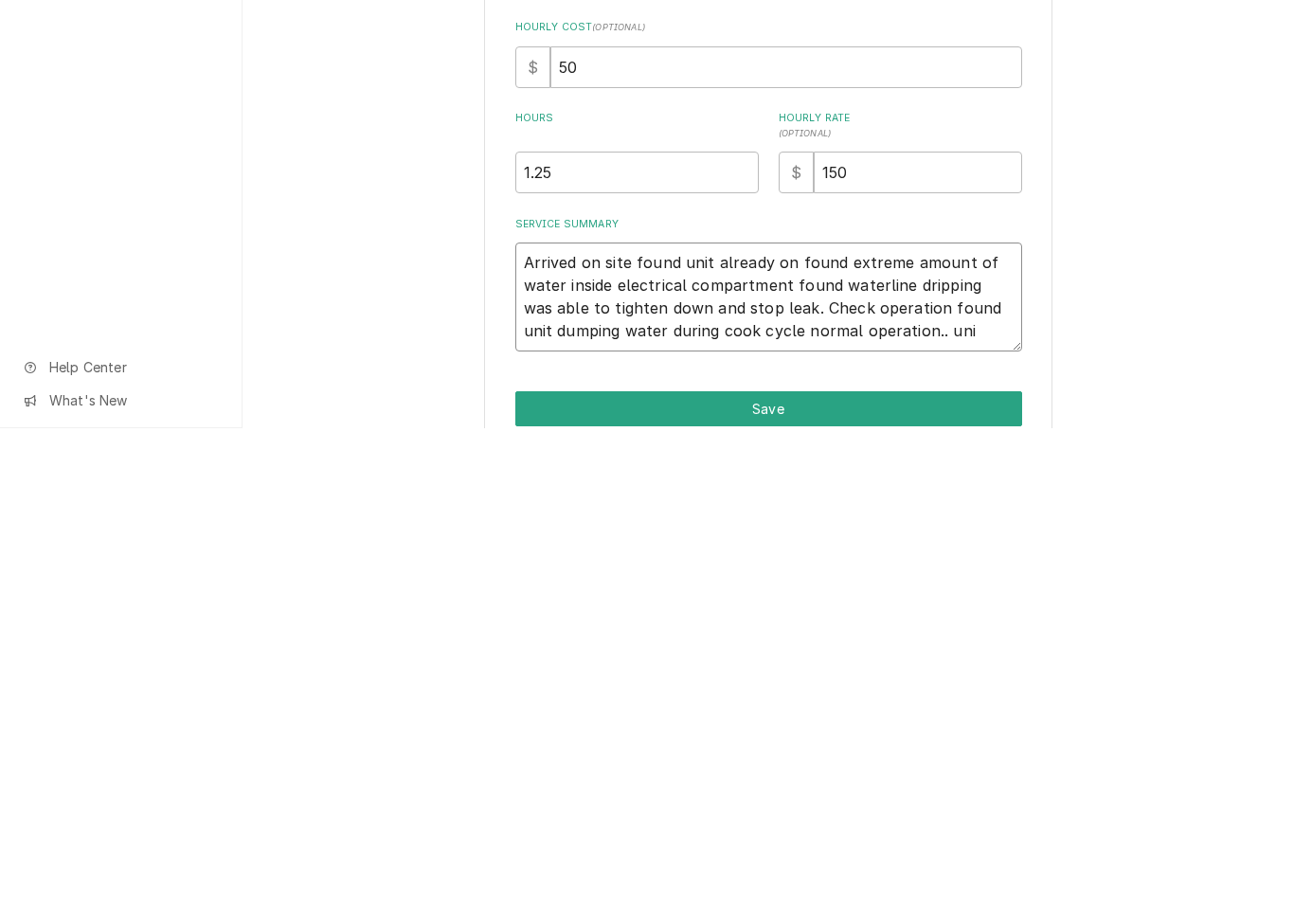
type textarea "x"
type textarea "Arrived on site found unit already on found extreme amount of water inside elec…"
type textarea "x"
type textarea "Arrived on site found unit already on found extreme amount of water inside elec…"
type textarea "x"
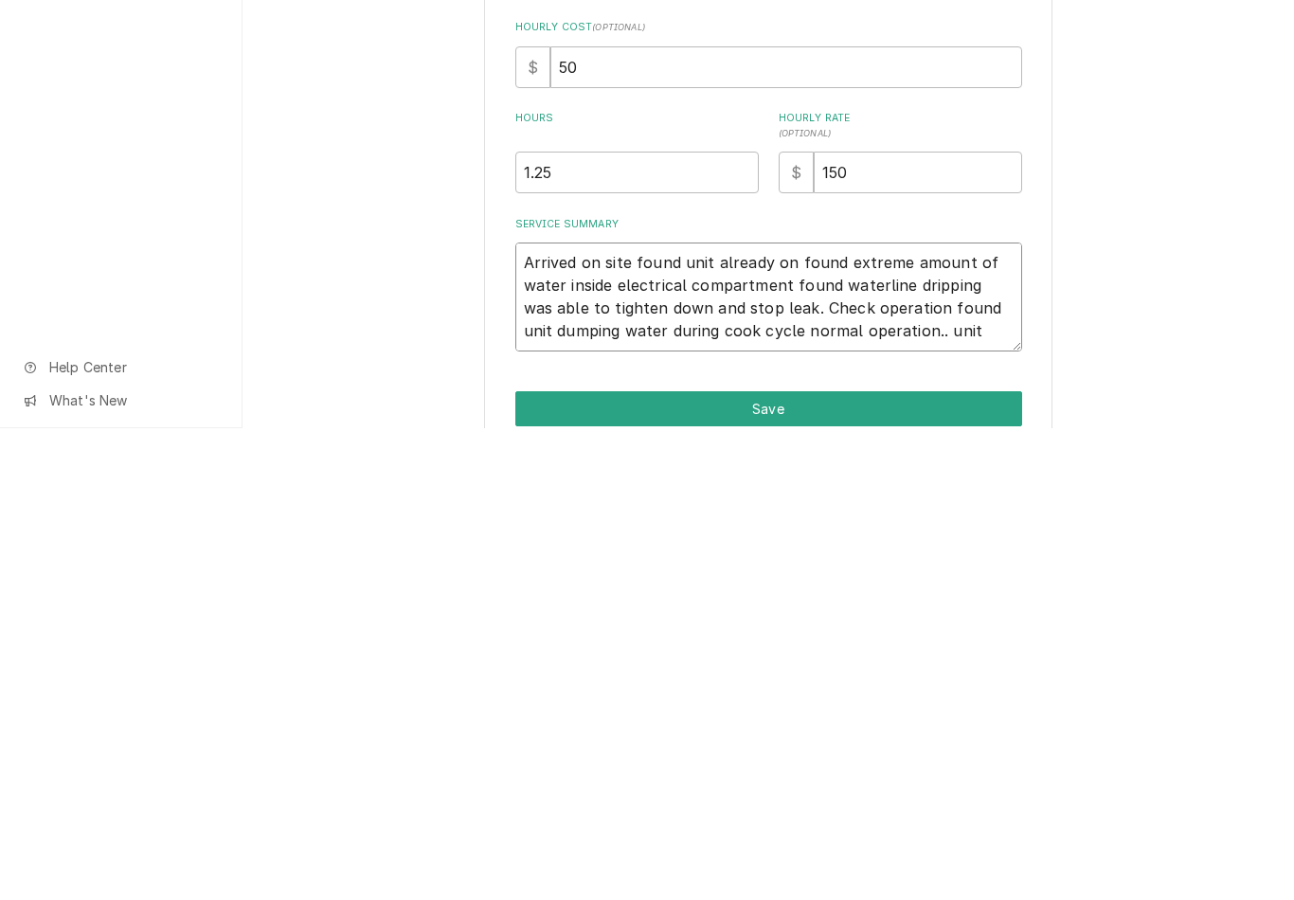
type textarea "Arrived on site found unit already on found extreme amount of water inside elec…"
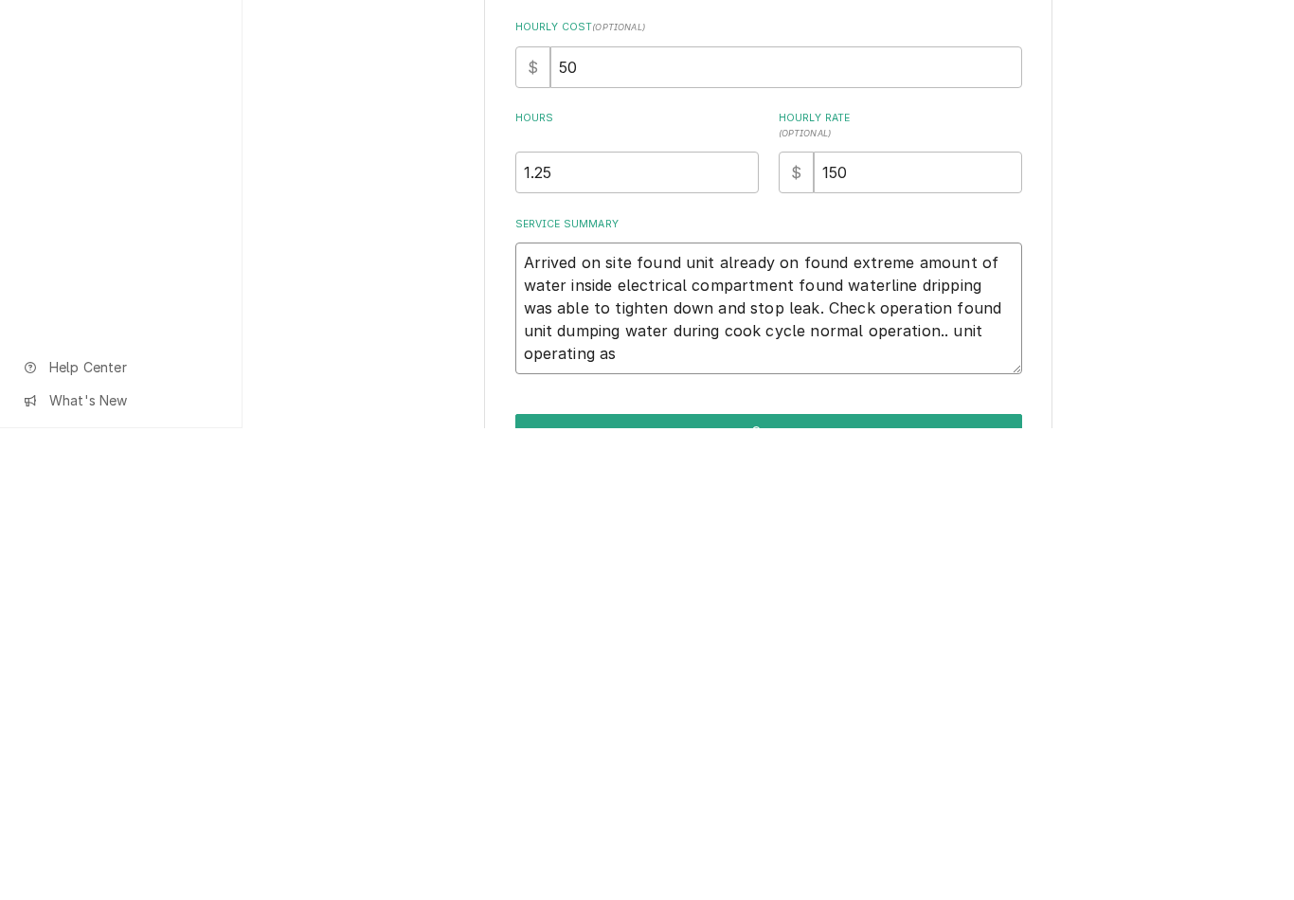
type textarea "x"
type textarea "Arrived on site found unit already on found extreme amount of water inside elec…"
type textarea "x"
type textarea "Arrived on site found unit already on found extreme amount of water inside elec…"
type textarea "x"
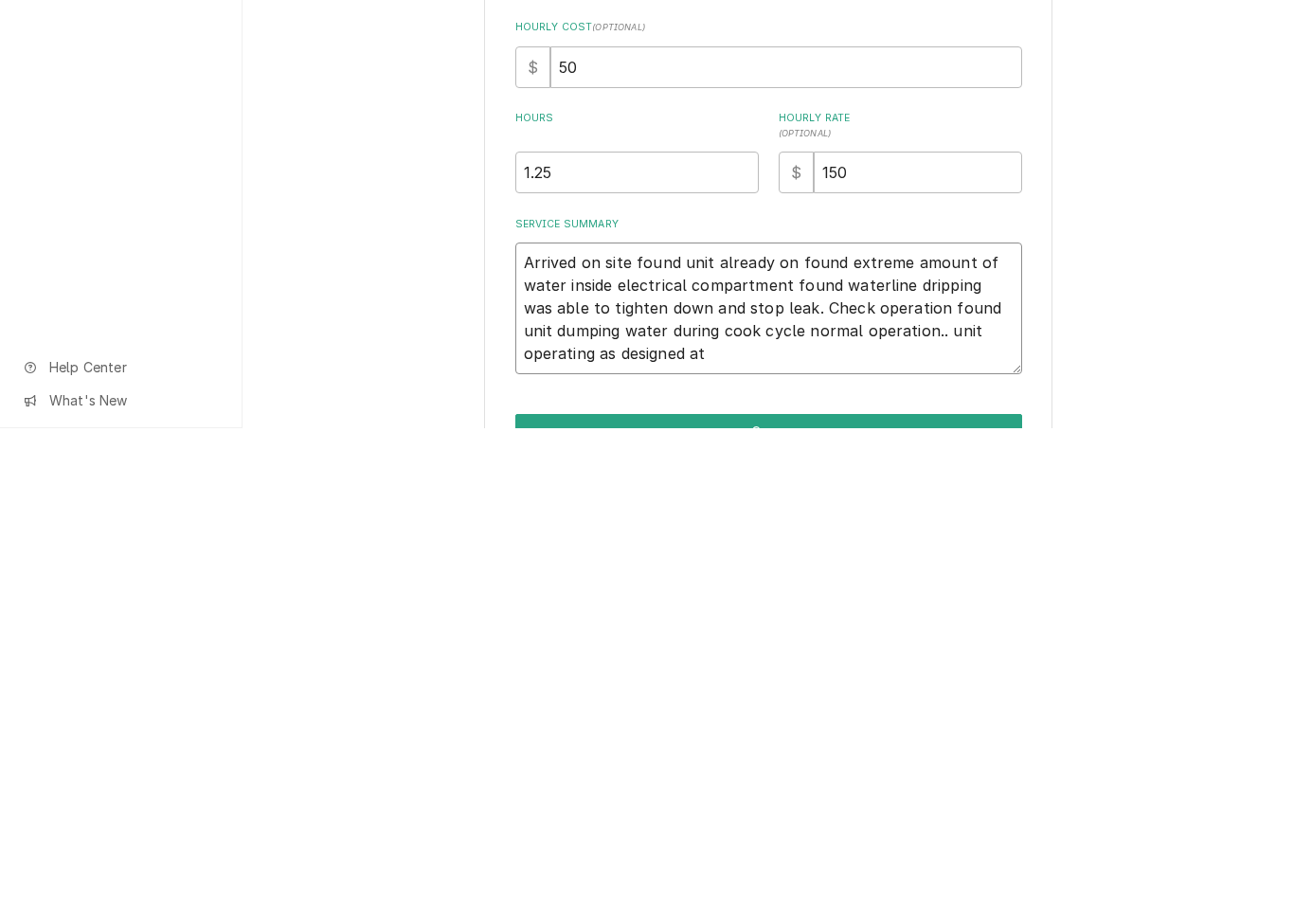
type textarea "Arrived on site found unit already on found extreme amount of water inside elec…"
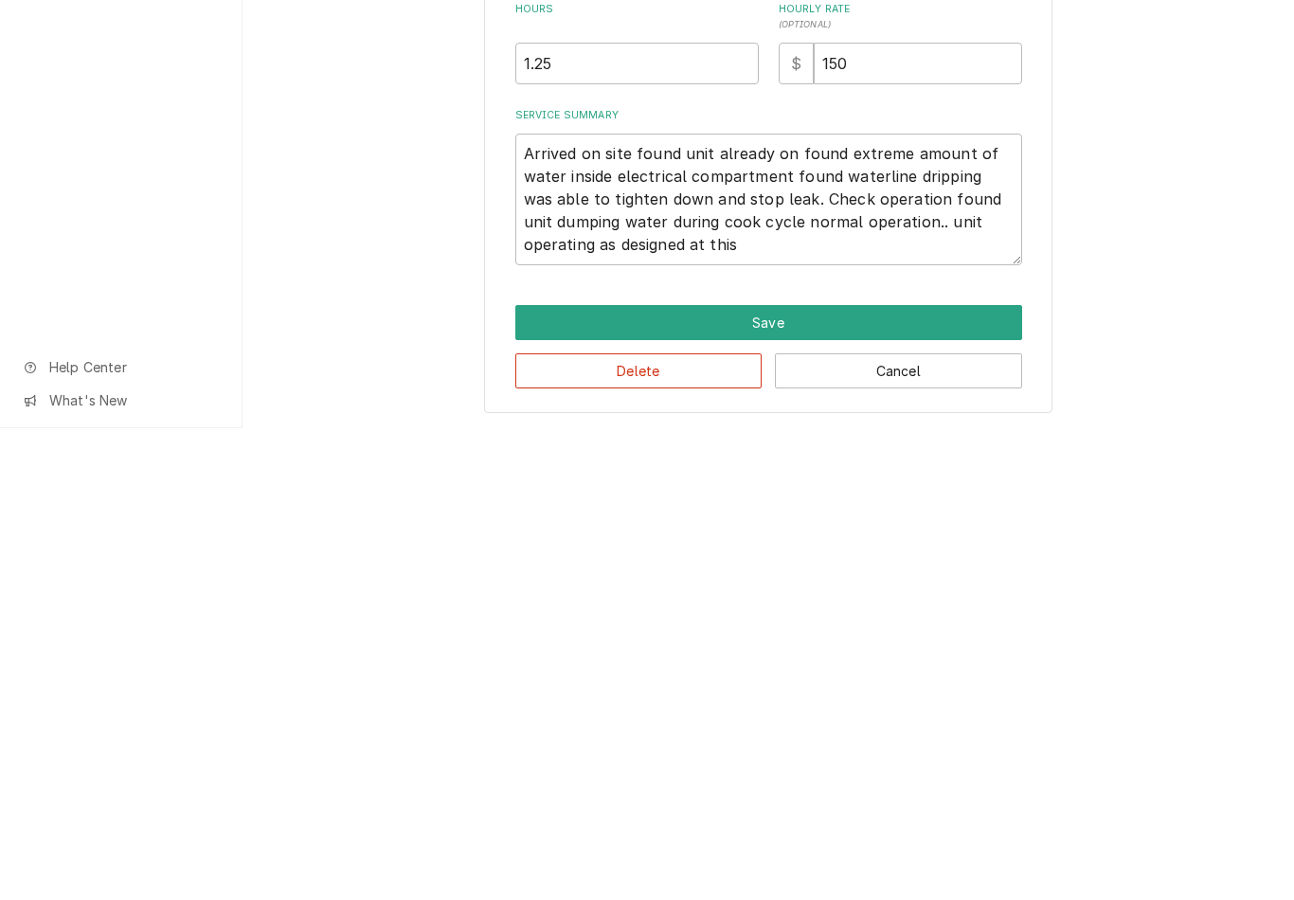
click at [914, 777] on button "Save" at bounding box center [768, 794] width 507 height 35
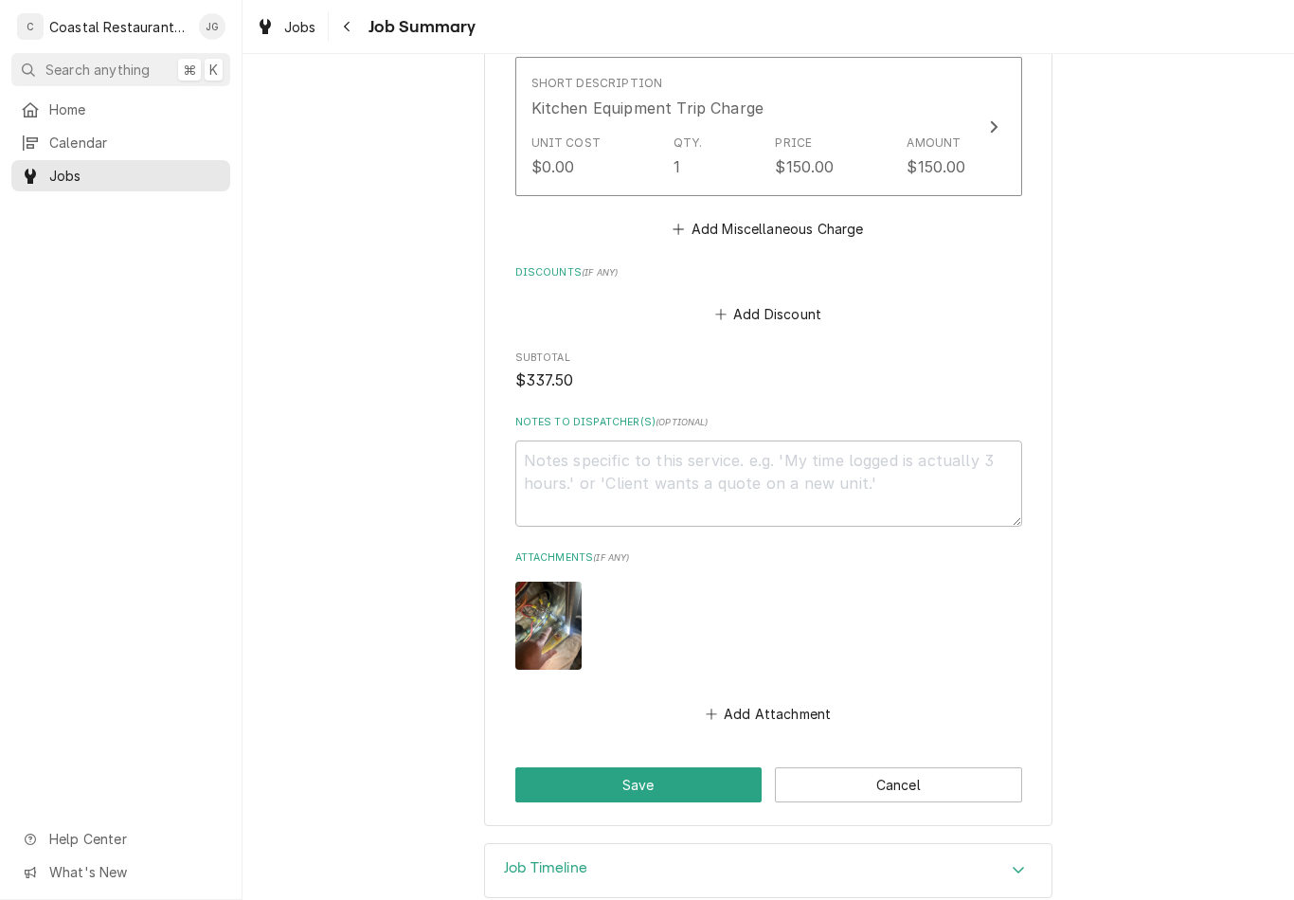
scroll to position [1035, 0]
click at [681, 768] on button "Save" at bounding box center [638, 785] width 247 height 35
type textarea "x"
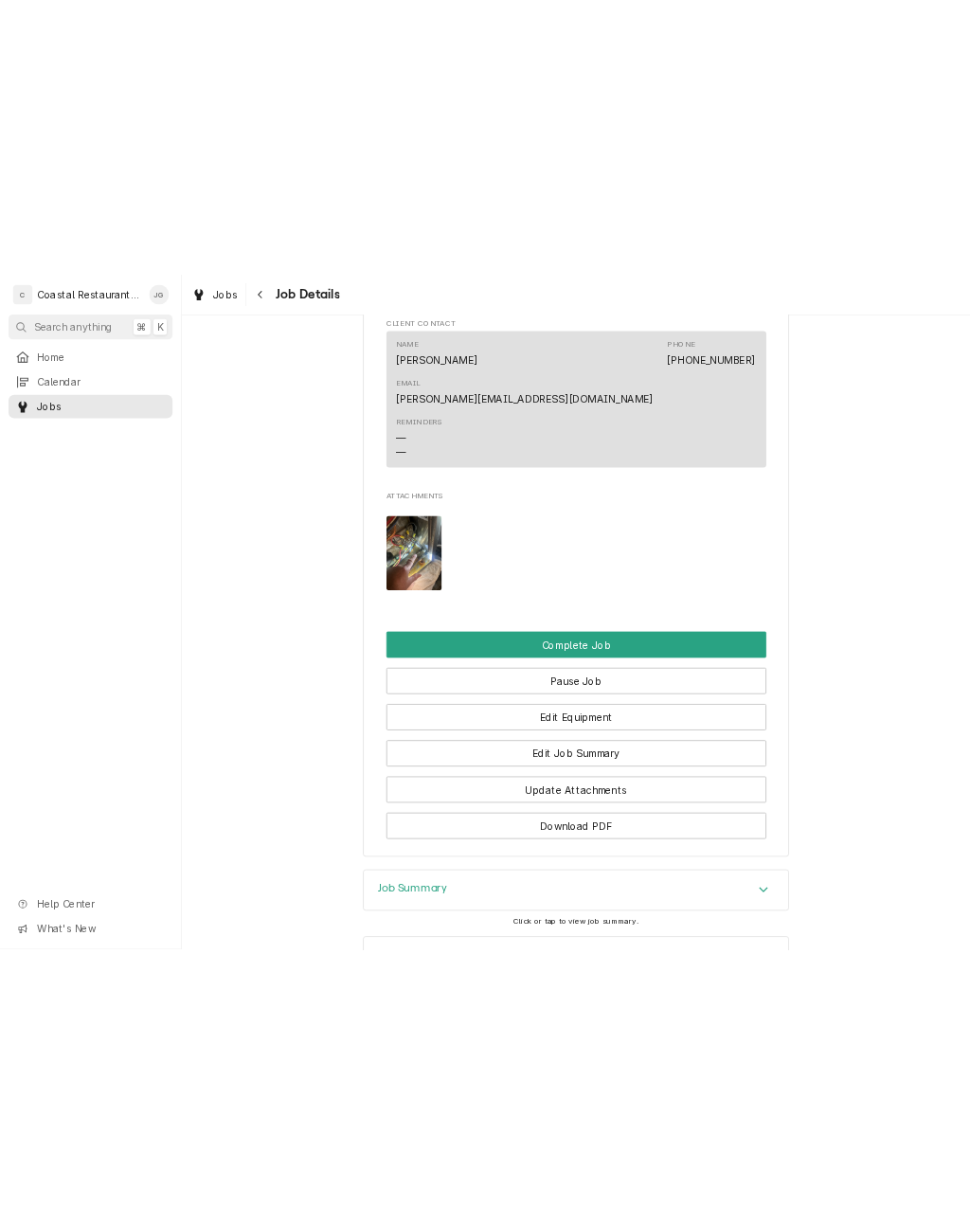
scroll to position [1522, 0]
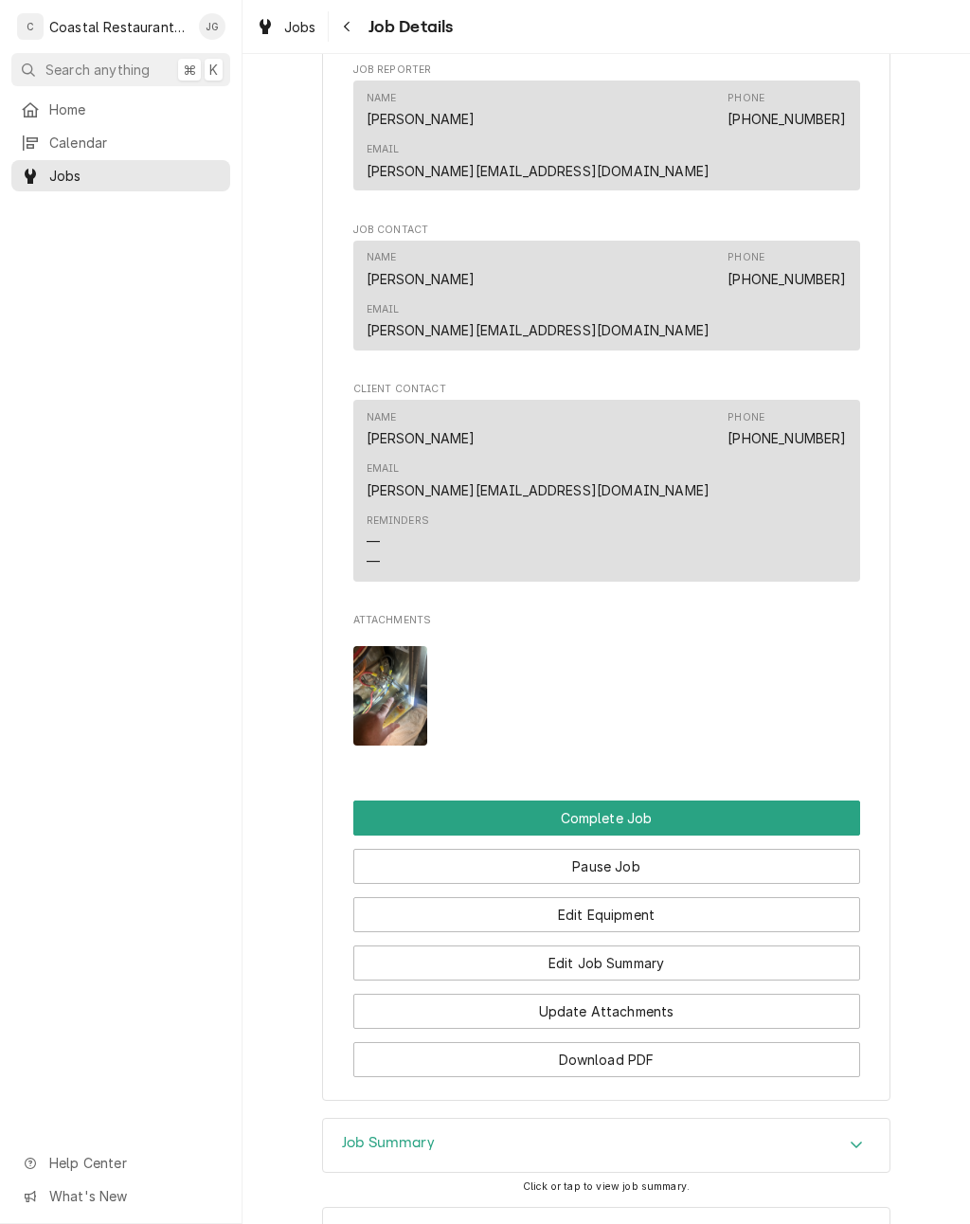
click at [698, 801] on button "Complete Job" at bounding box center [606, 818] width 507 height 35
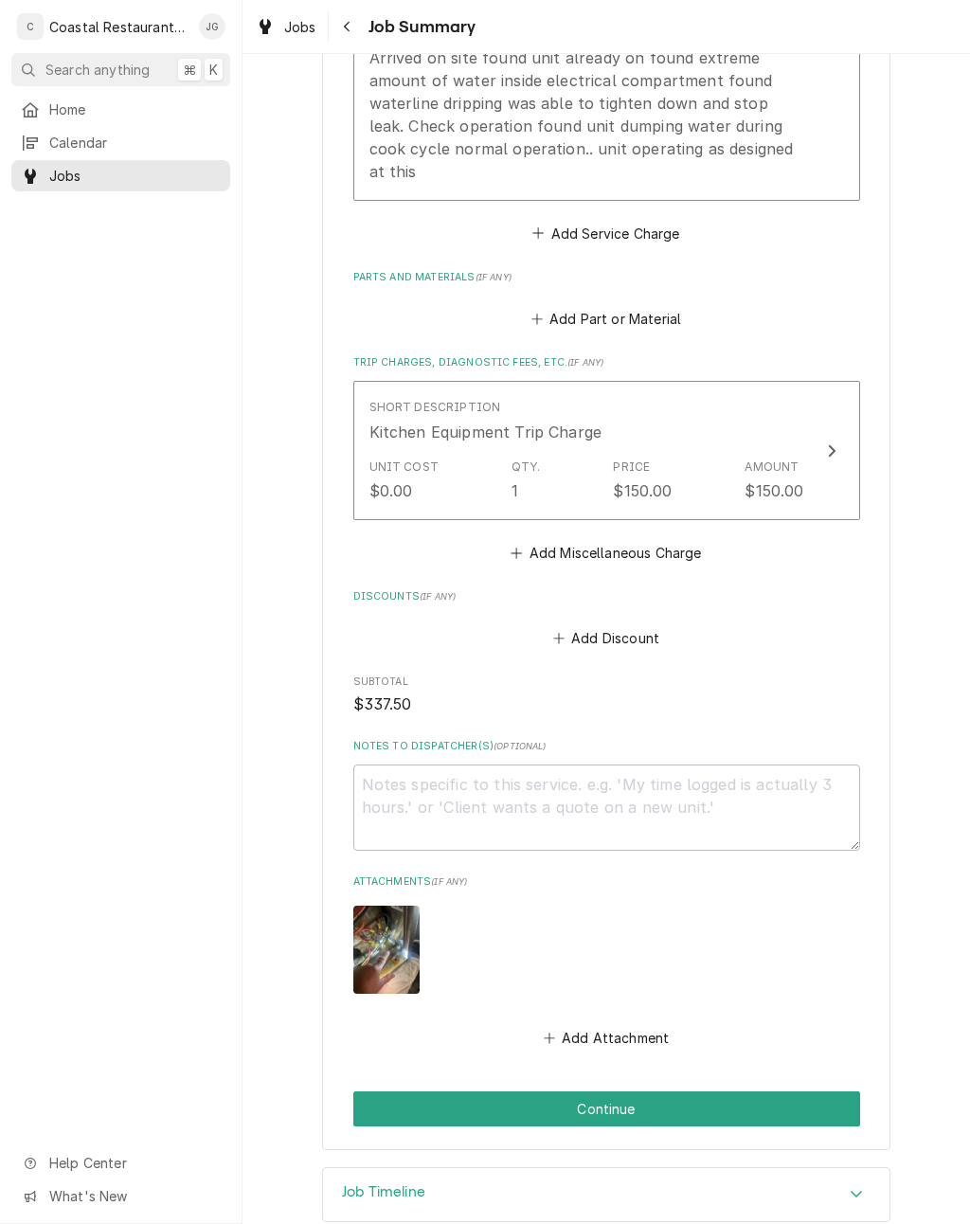
scroll to position [711, 0]
click at [697, 1092] on button "Continue" at bounding box center [606, 1109] width 507 height 35
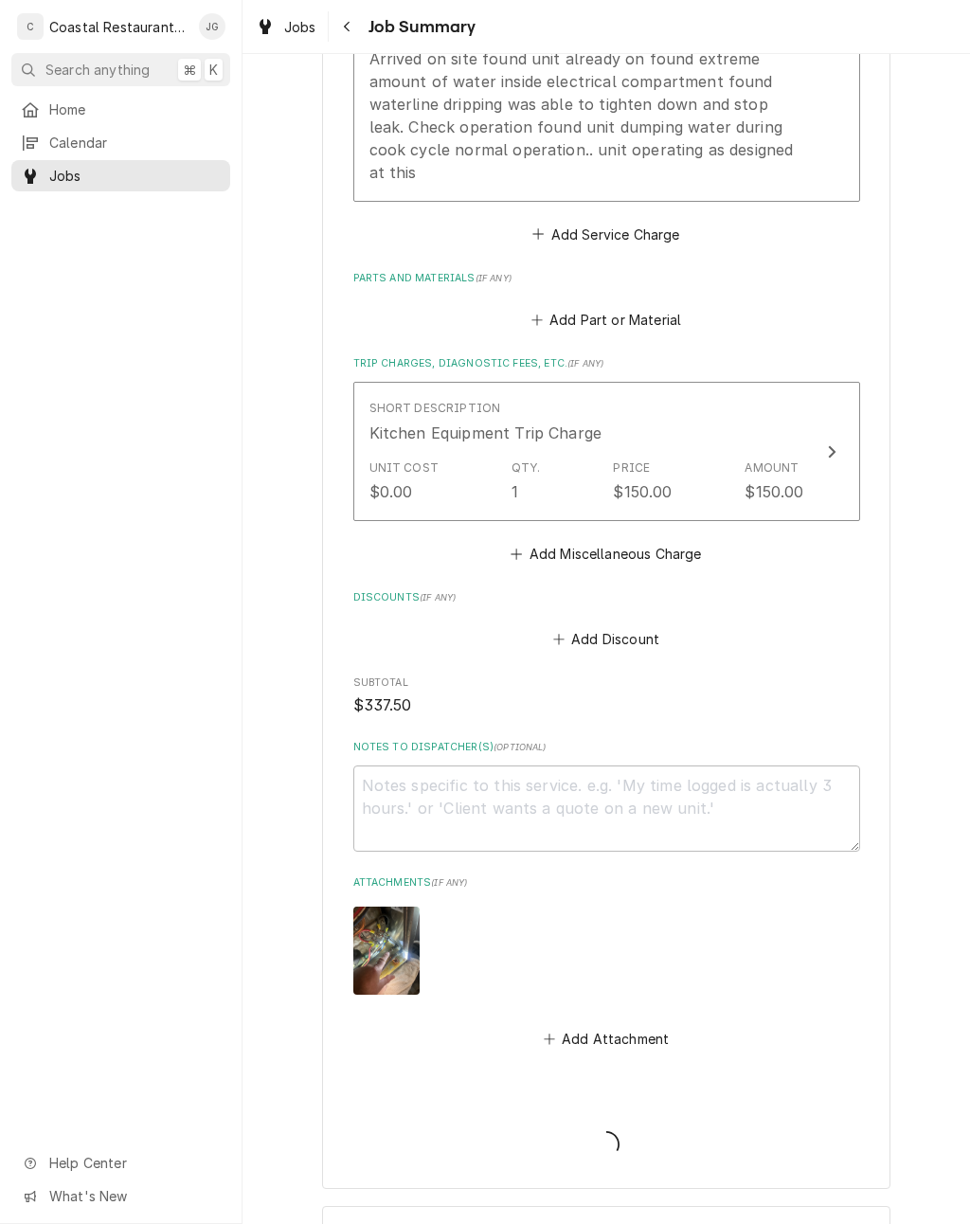
type textarea "x"
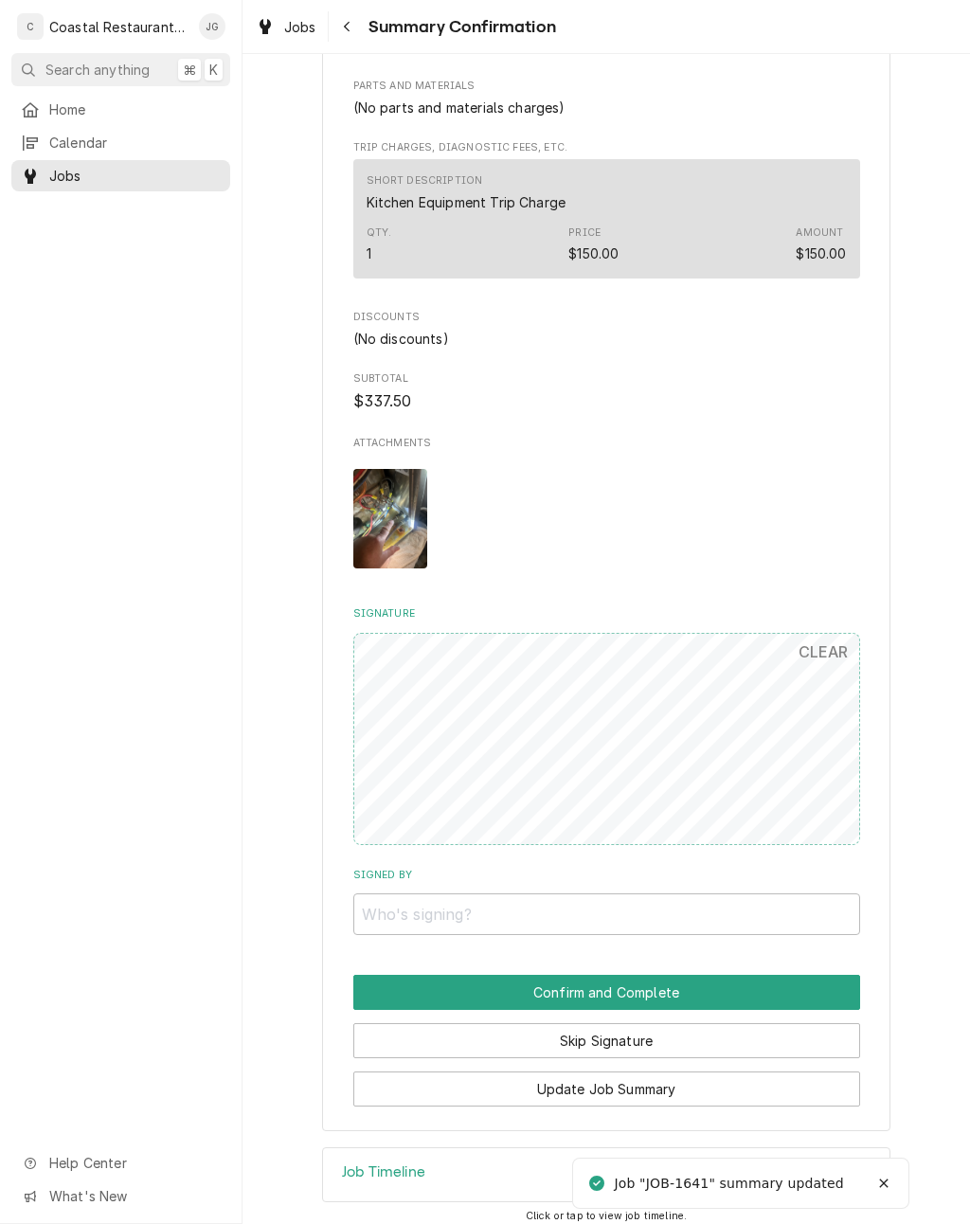
scroll to position [767, 0]
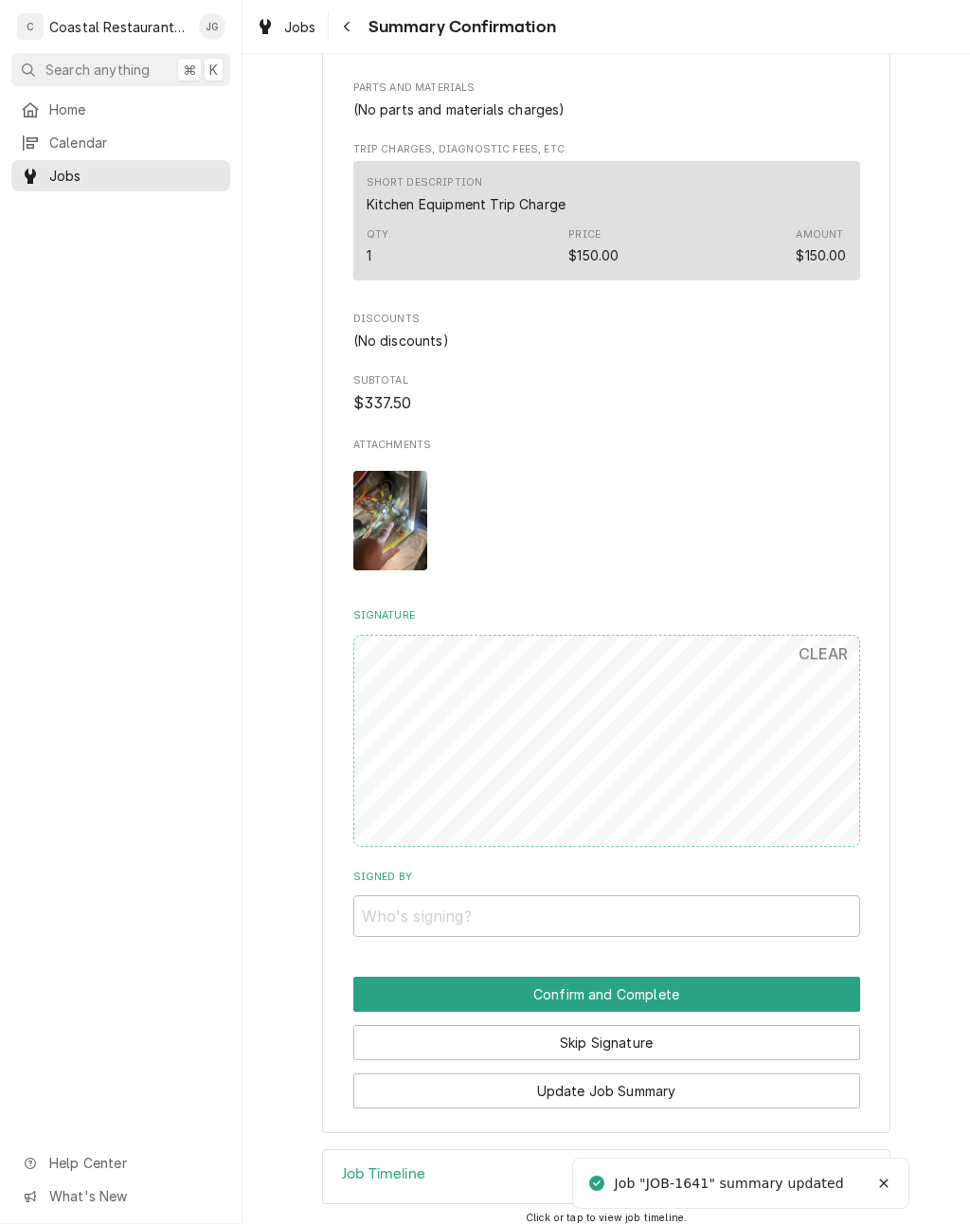
click at [672, 1025] on button "Skip Signature" at bounding box center [606, 1042] width 507 height 35
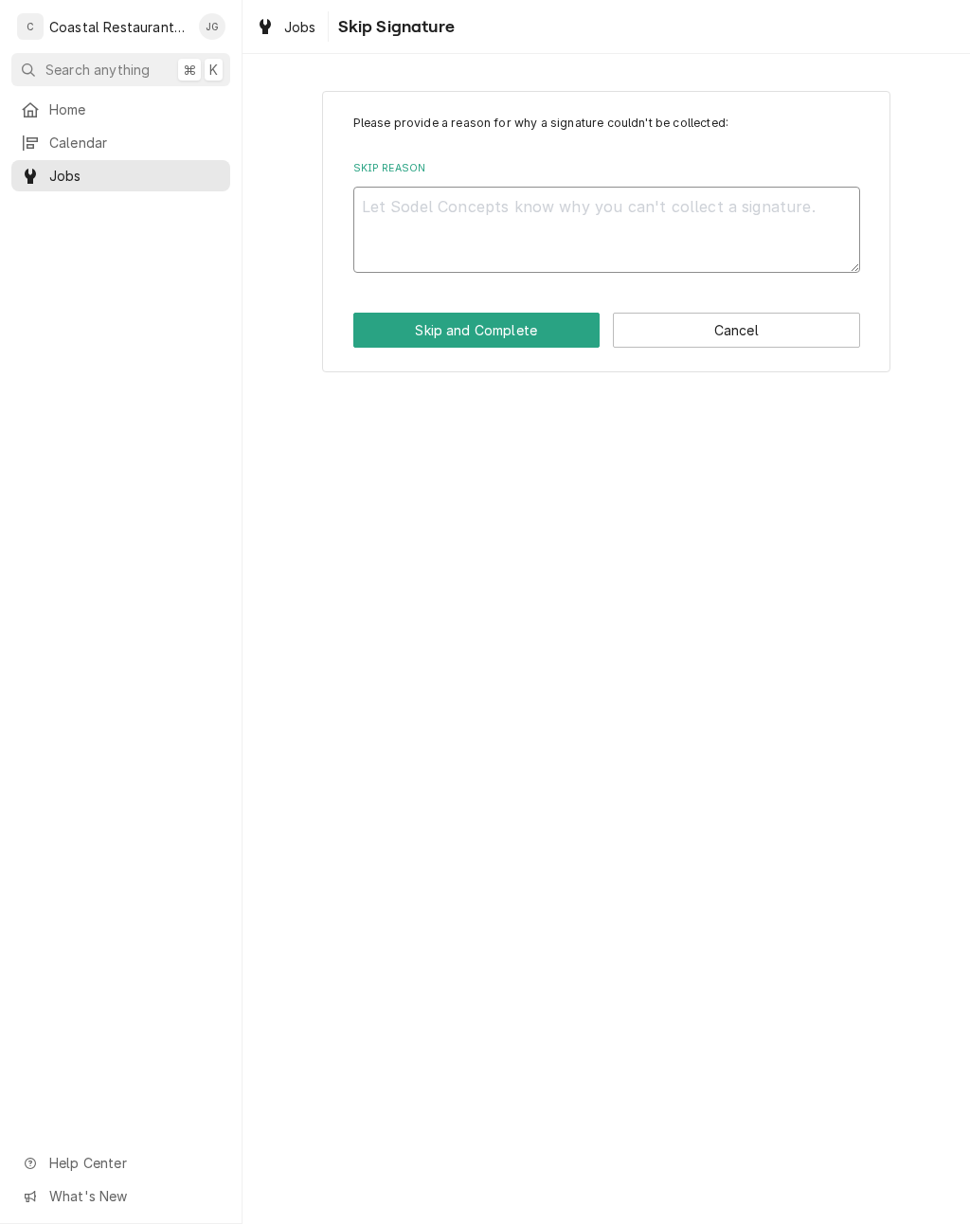
click at [478, 220] on textarea "Skip Reason" at bounding box center [606, 230] width 507 height 86
type textarea "x"
type textarea "No"
type textarea "x"
type textarea "No"
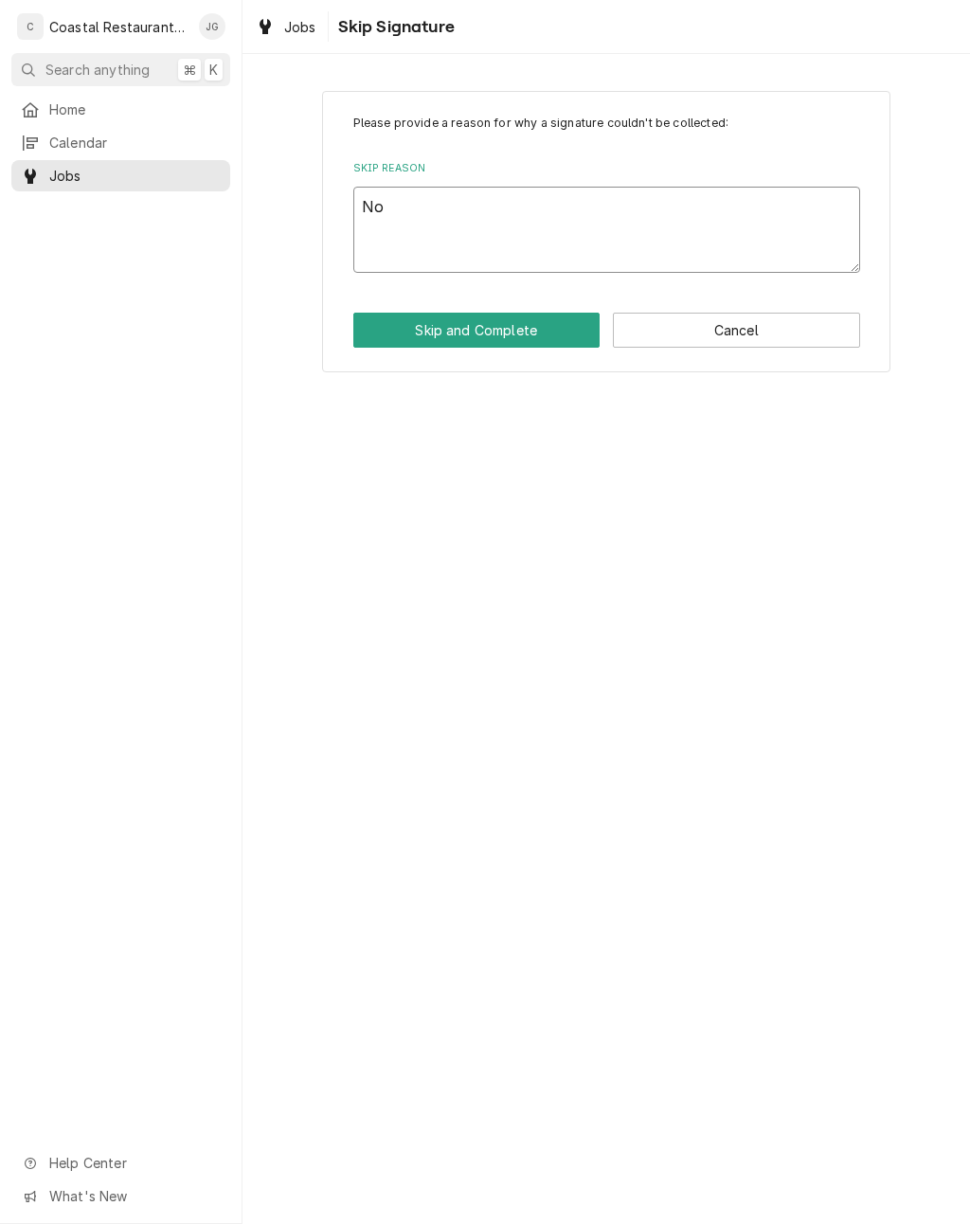
type textarea "x"
type textarea "N"
type textarea "x"
type textarea "Ma"
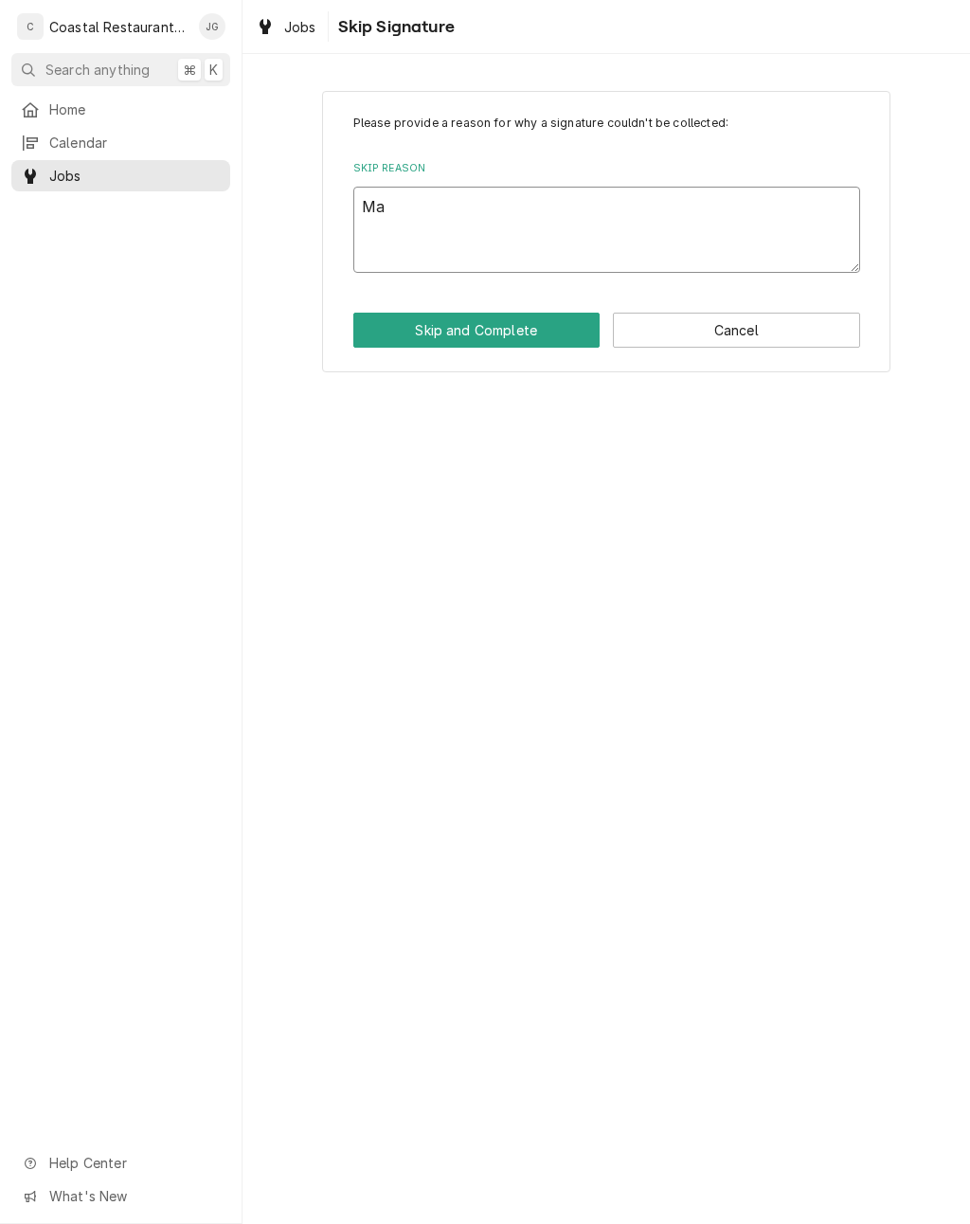
type textarea "x"
type textarea "Man"
type textarea "x"
type textarea "Manager"
type textarea "x"
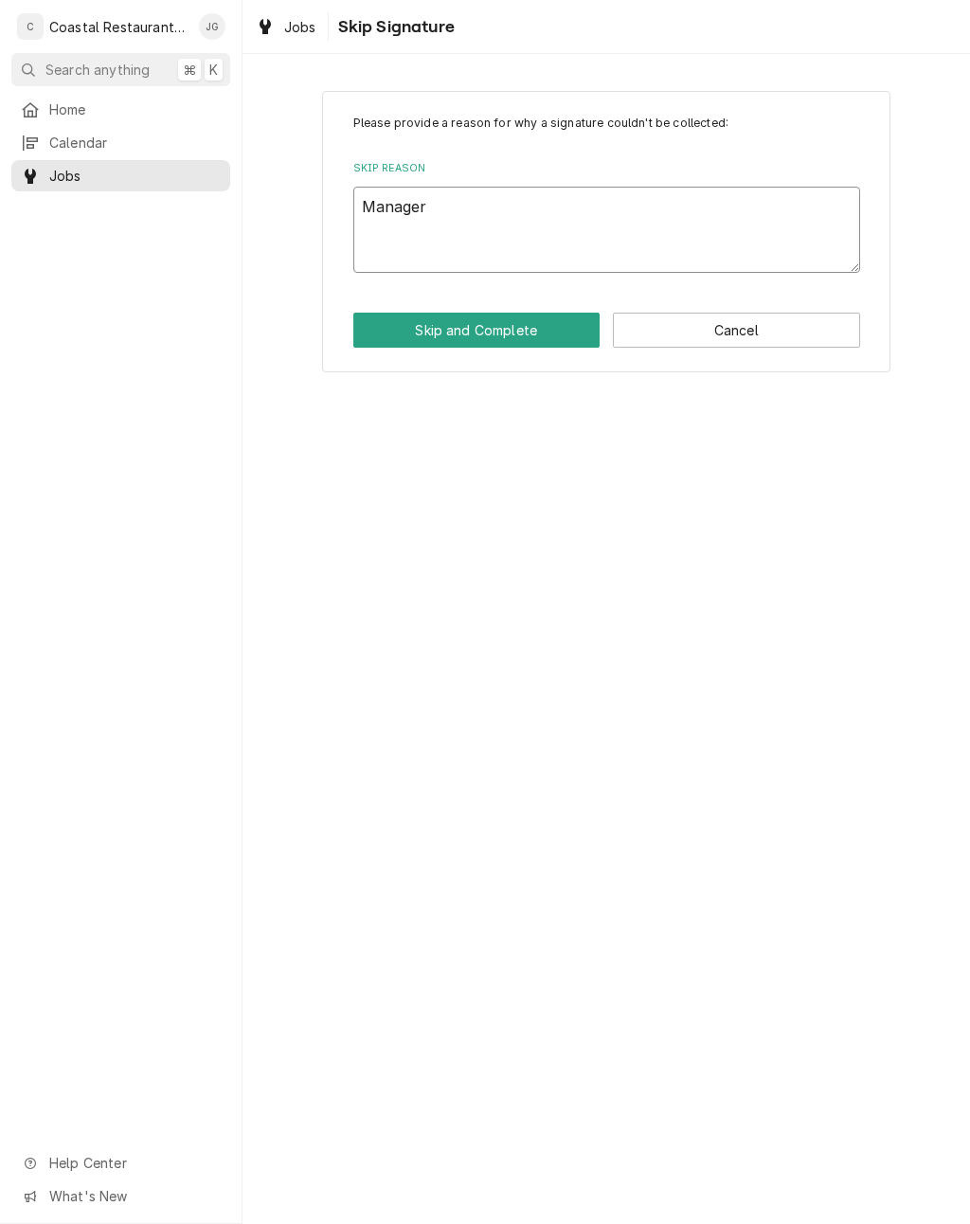
type textarea "Manager"
type textarea "x"
type textarea "Manager not"
type textarea "x"
type textarea "Manager not"
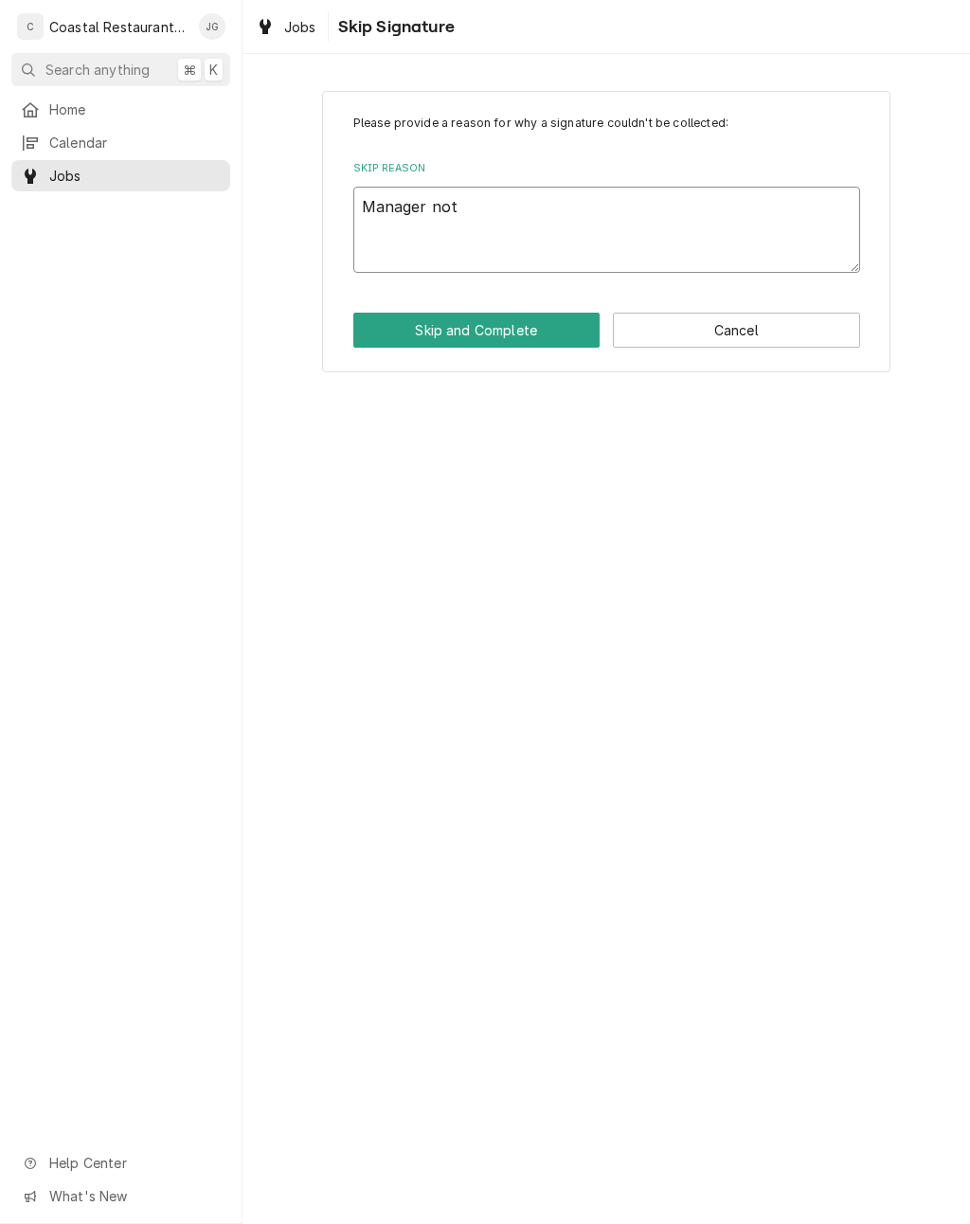
type textarea "x"
type textarea "Manager not onsite"
type textarea "x"
type textarea "Manager not onsite"
click at [500, 345] on button "Skip and Complete" at bounding box center [476, 330] width 247 height 35
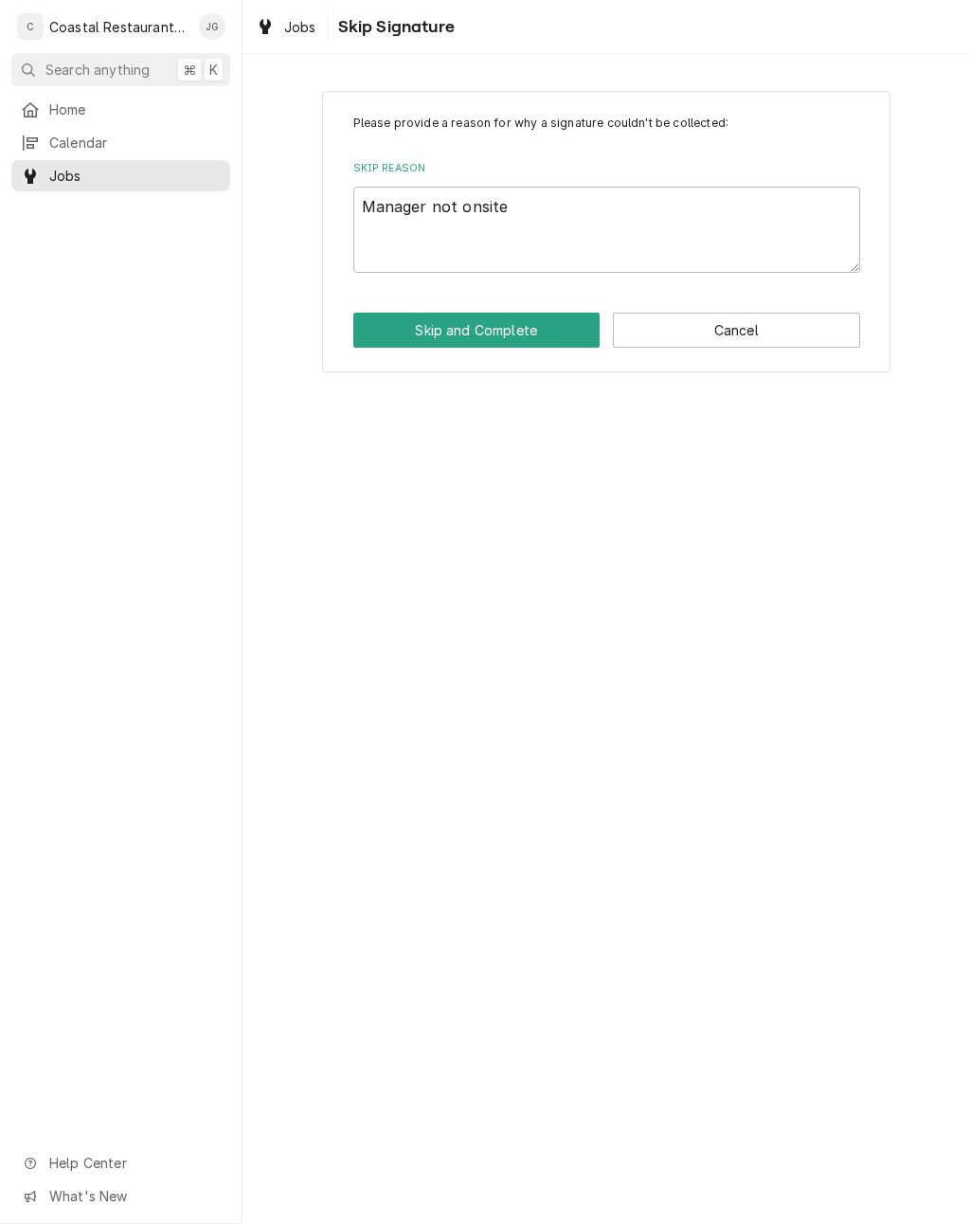
type textarea "x"
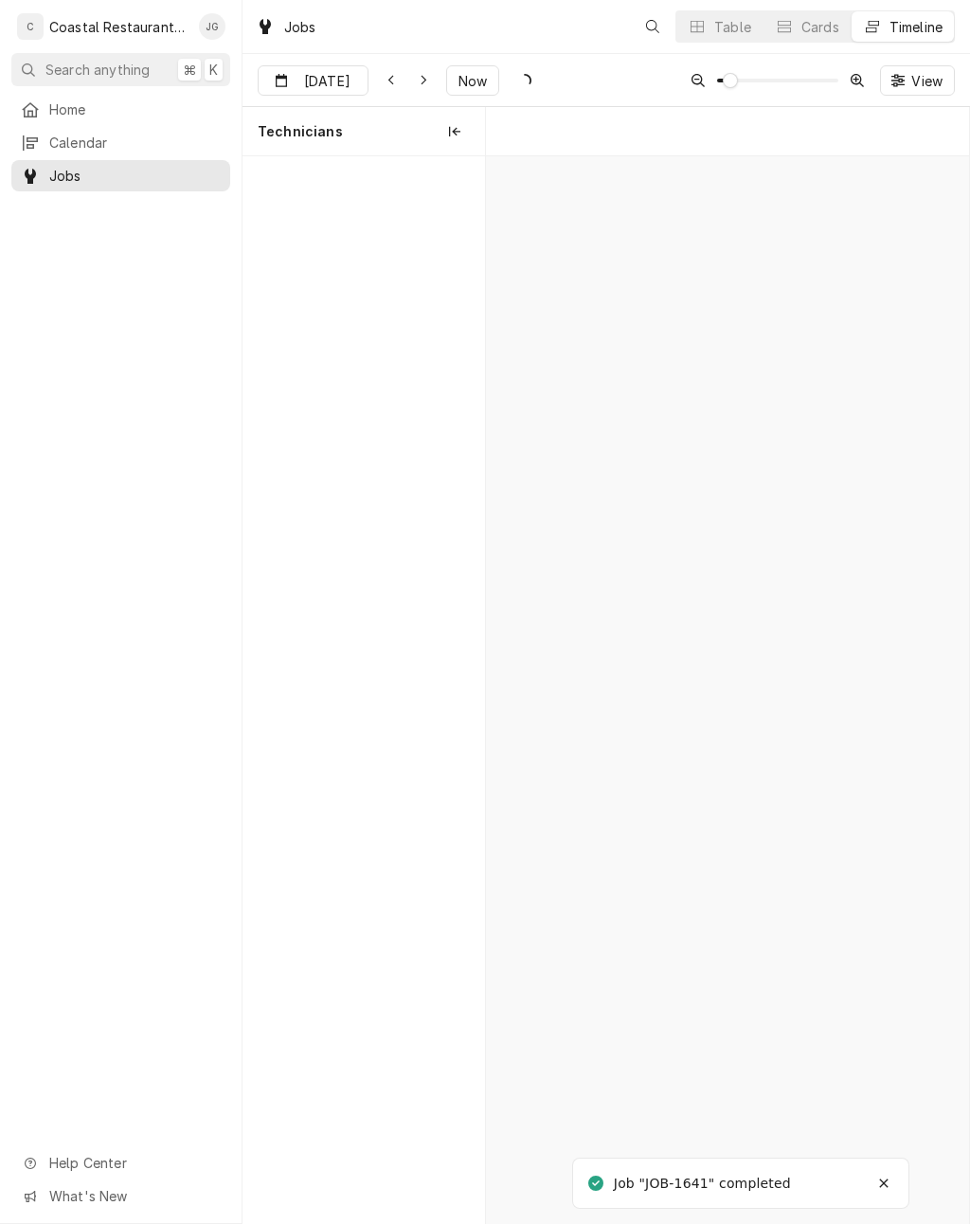
scroll to position [0, 9574]
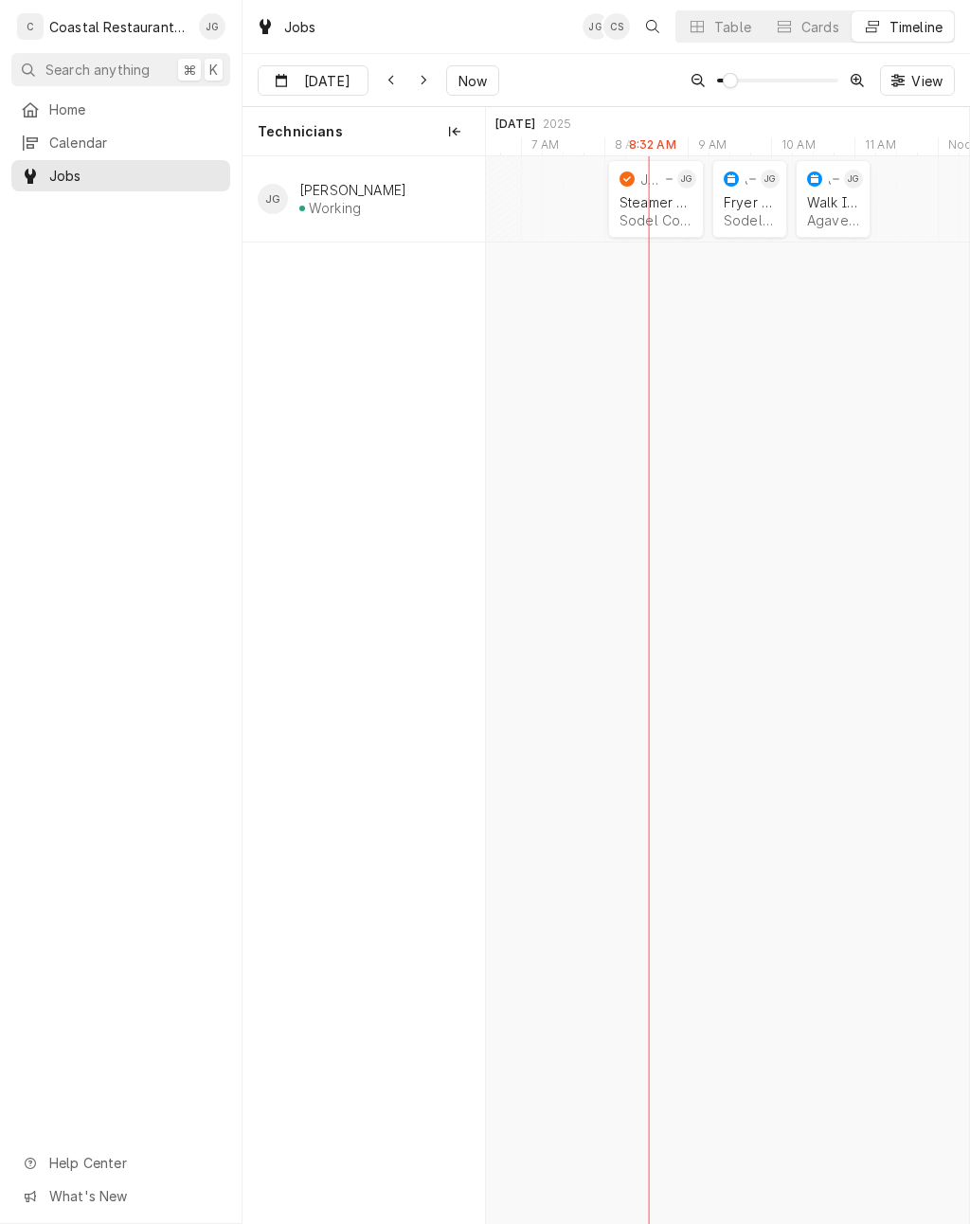
click at [743, 210] on div "Fryer Repair Sodel Concepts | [GEOGRAPHIC_DATA], 19971" at bounding box center [750, 211] width 60 height 42
